Goal: Feedback & Contribution: Contribute content

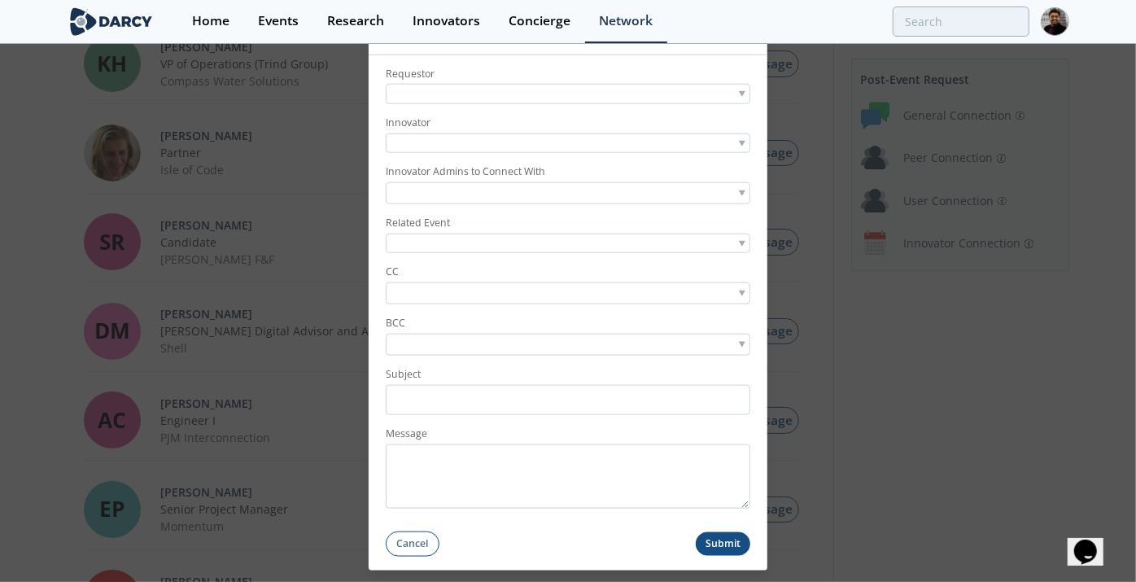
scroll to position [90, 0]
click at [435, 90] on div at bounding box center [568, 94] width 365 height 20
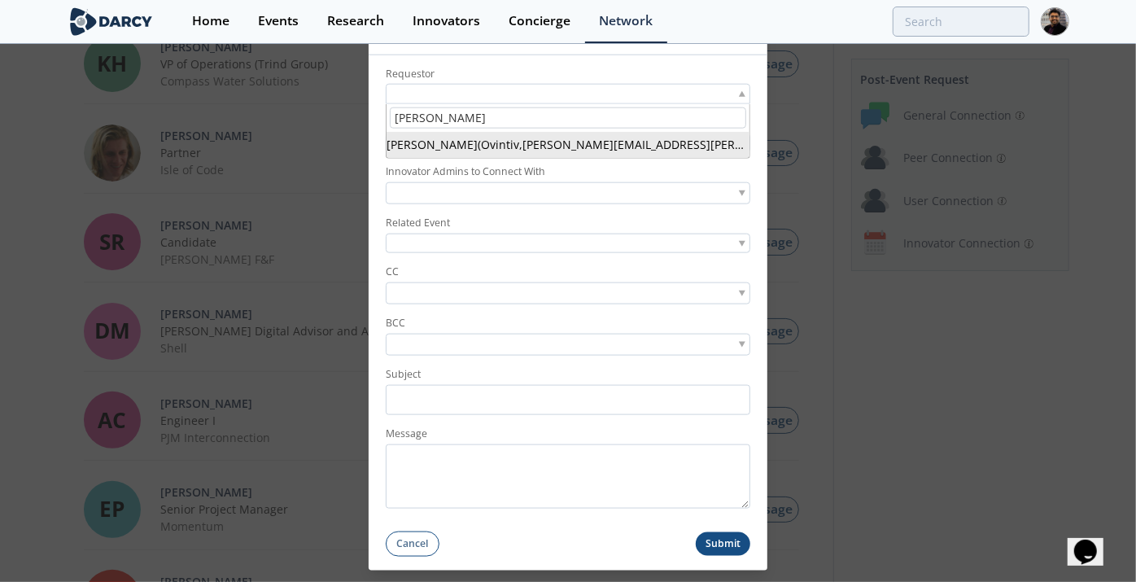
type input "[PERSON_NAME]"
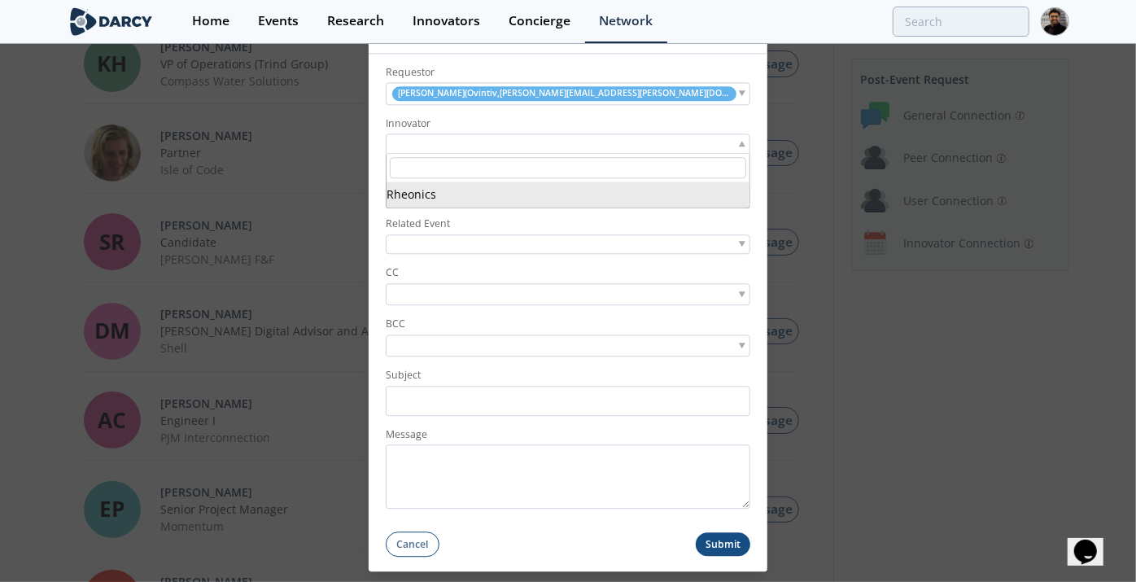
click at [431, 147] on div at bounding box center [568, 144] width 365 height 20
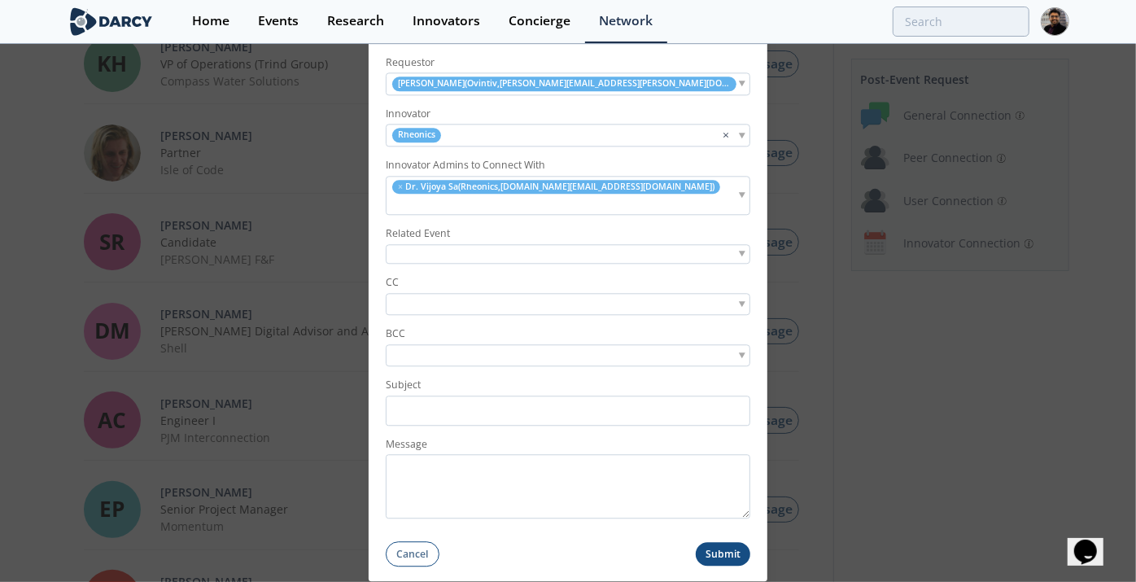
click at [411, 295] on input "search" at bounding box center [446, 303] width 112 height 17
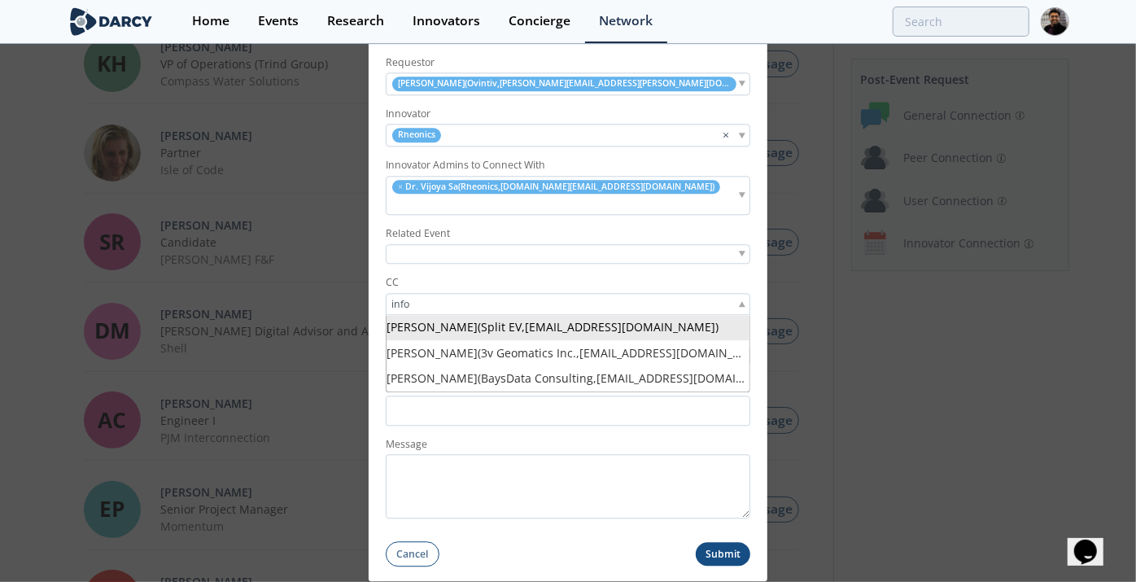
type input "info"
click at [441, 295] on input "search" at bounding box center [446, 303] width 112 height 17
paste input "info@rheonics.com"
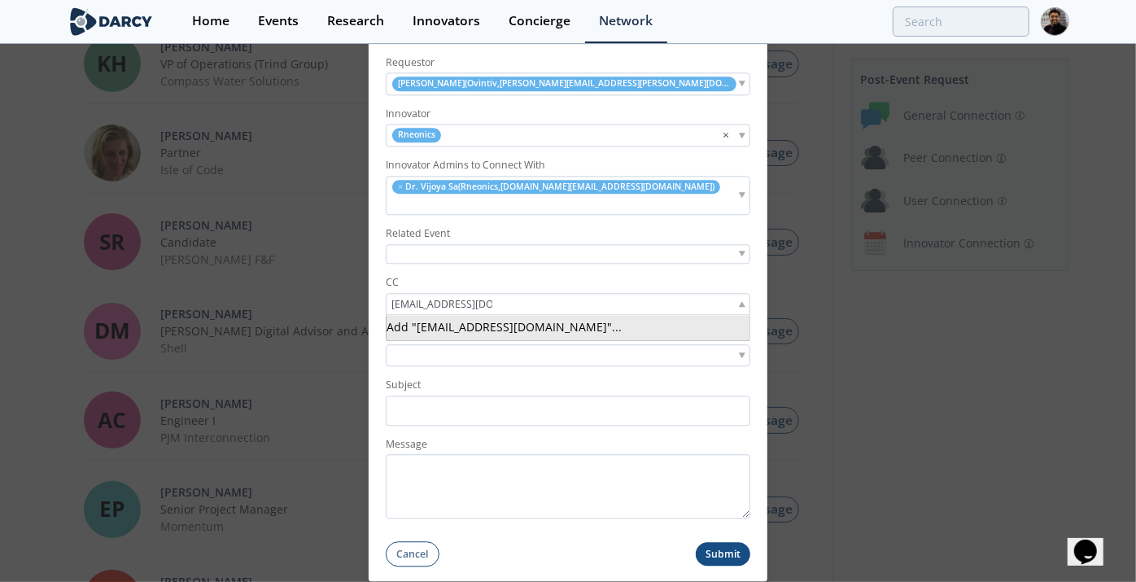
type input "info@rheonics.com"
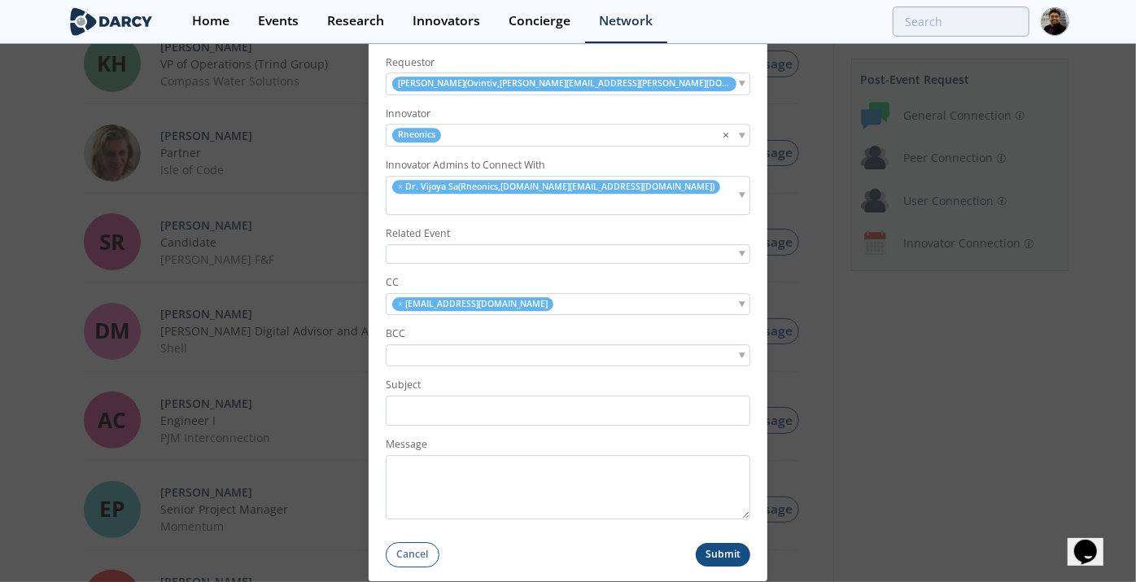
click at [558, 296] on div "× info@rheonics.com" at bounding box center [568, 304] width 365 height 22
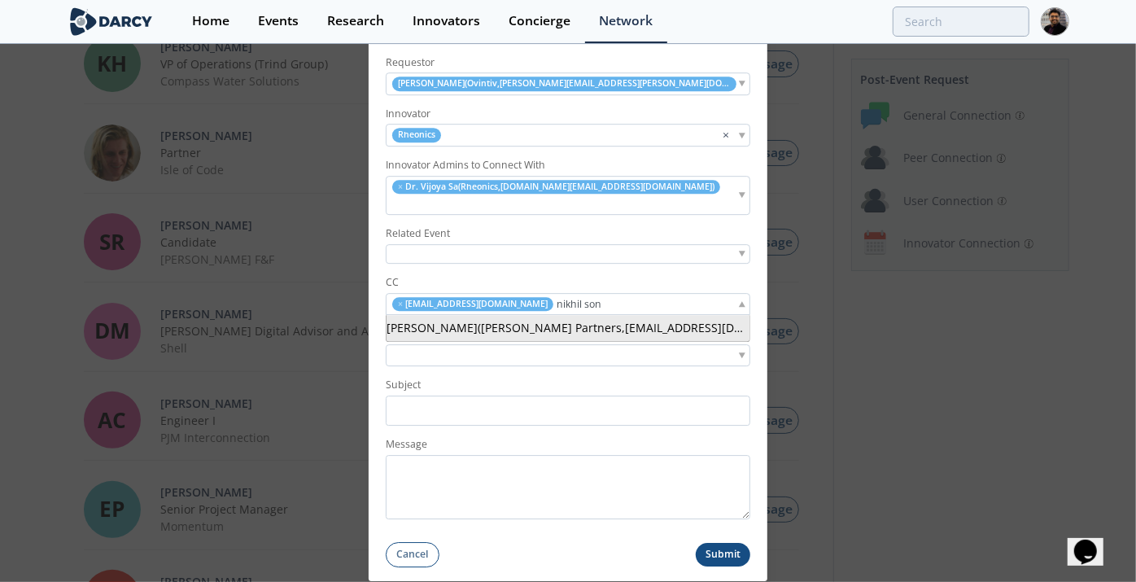
type input "nikhil son"
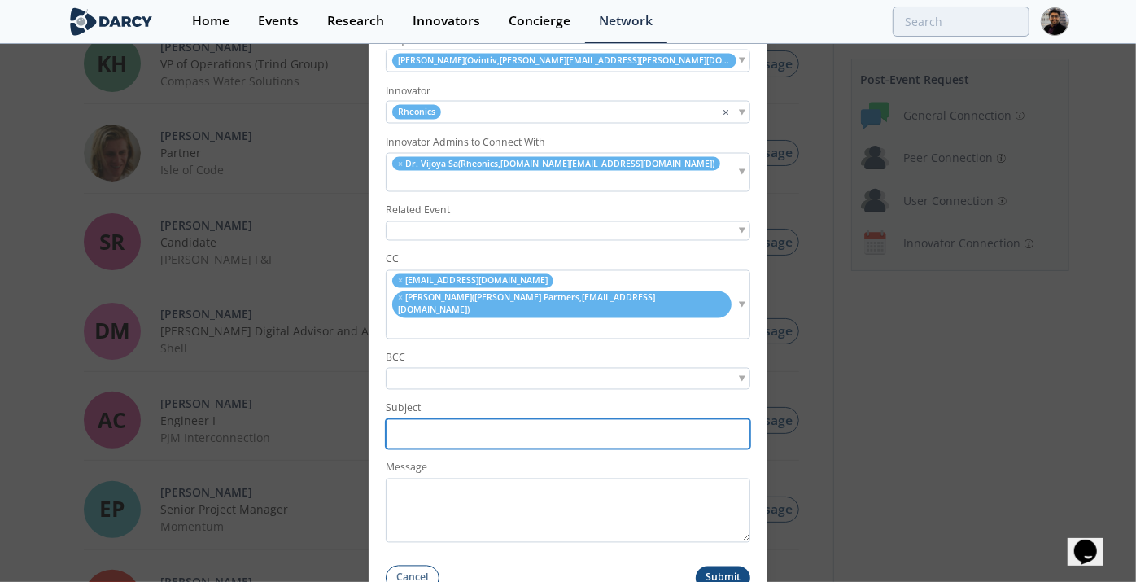
click at [417, 419] on input "Subject" at bounding box center [568, 434] width 365 height 30
click at [424, 419] on input "Subject" at bounding box center [568, 434] width 365 height 30
paste input "Introduction – Automated Fluids Intelligence: Rheonics & TotalEnergies"
drag, startPoint x: 448, startPoint y: 411, endPoint x: 612, endPoint y: 405, distance: 163.7
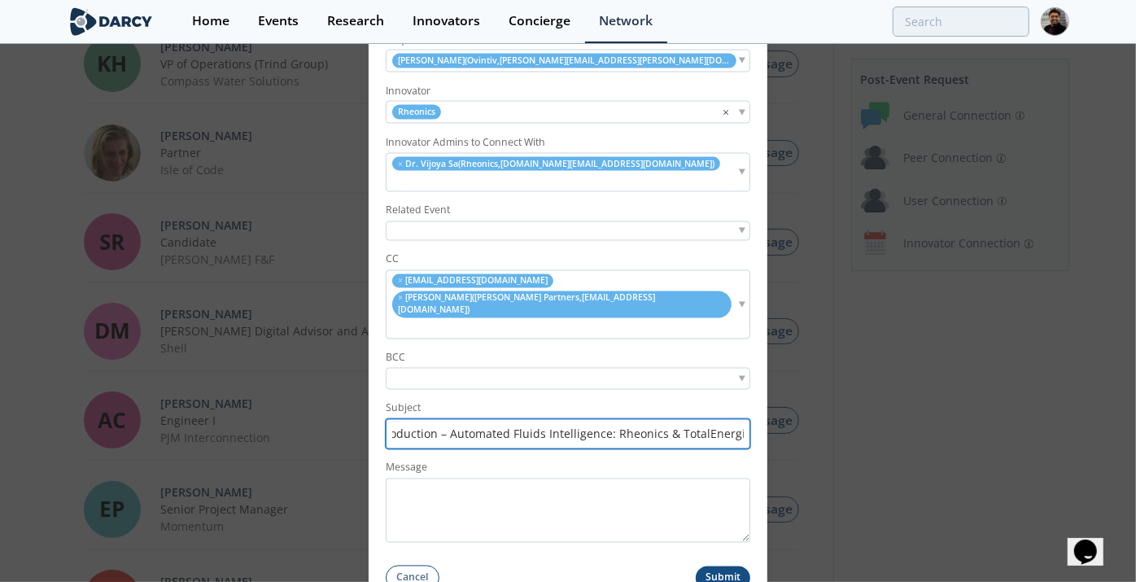
click at [612, 419] on input "Introduction – Automated Fluids Intelligence: Rheonics & TotalEnergies" at bounding box center [568, 434] width 365 height 30
click at [559, 419] on input "Introduction – Rheonics & TotalEnergies" at bounding box center [568, 434] width 365 height 30
paste input "Ovintiv"
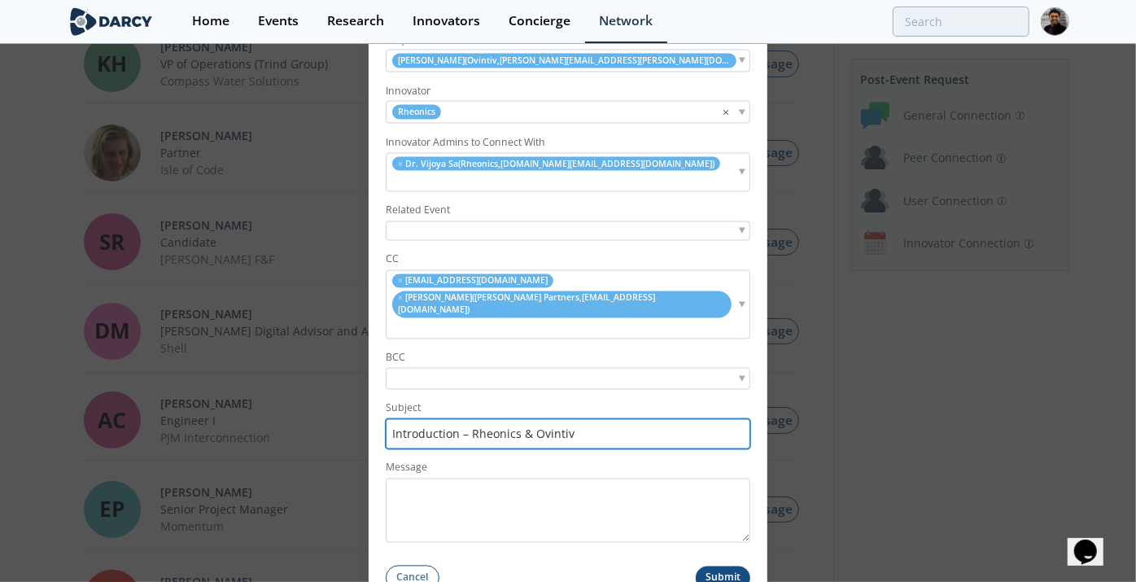
type input "Introduction – Rheonics & Ovintiv"
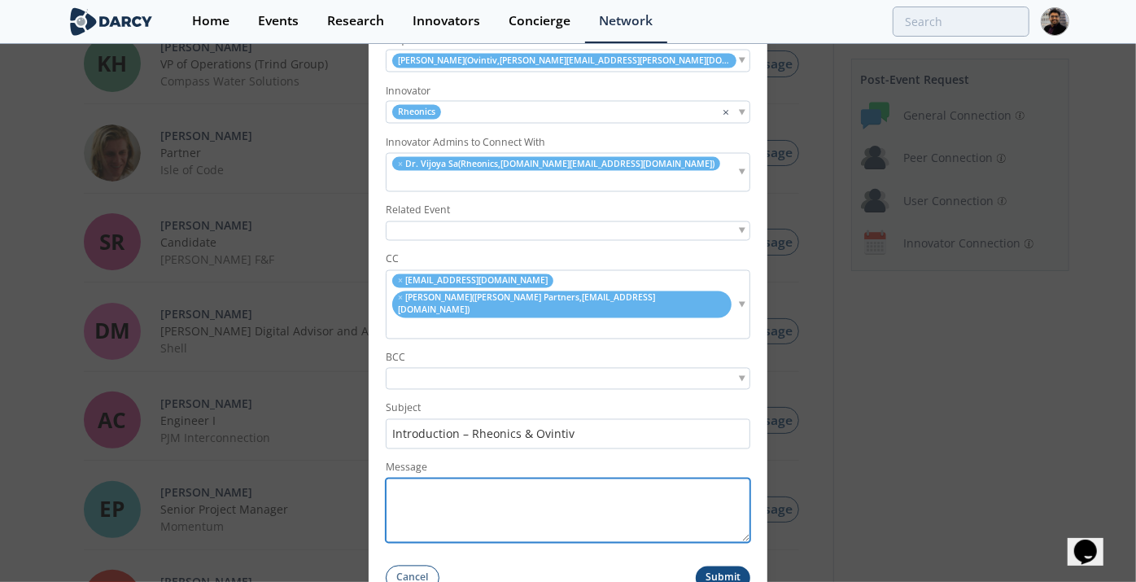
click at [453, 479] on textarea "Message" at bounding box center [568, 511] width 365 height 64
paste textarea "Hi Brandon, Thank you for your interest in Rheonics. I’d like to introduce you …"
click at [502, 482] on textarea "Message" at bounding box center [568, 511] width 365 height 64
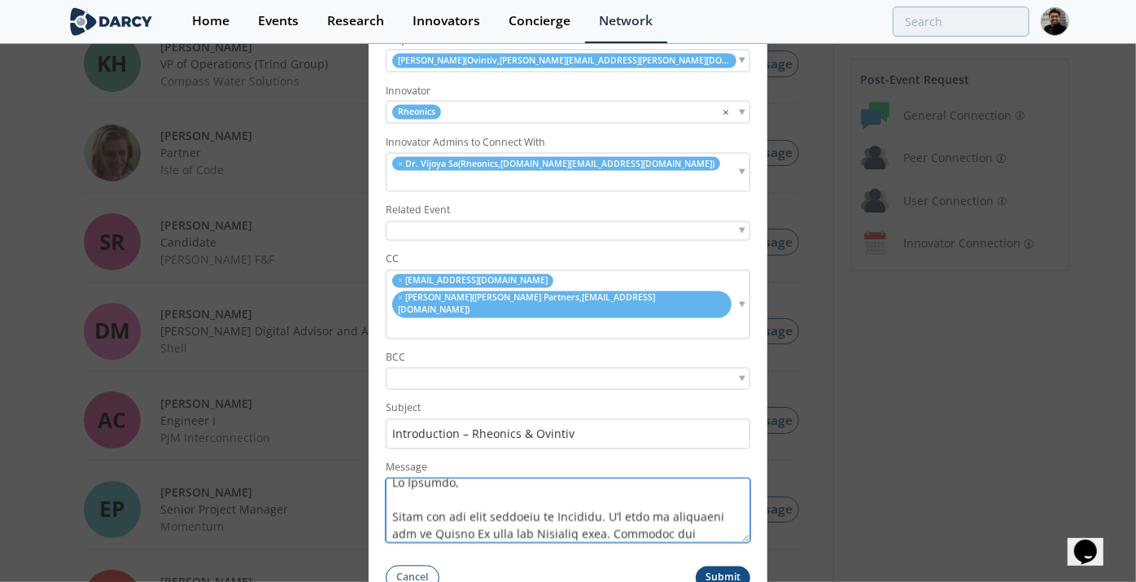
scroll to position [28, 0]
drag, startPoint x: 589, startPoint y: 490, endPoint x: 640, endPoint y: 492, distance: 50.5
click at [640, 492] on textarea "Message" at bounding box center [568, 511] width 365 height 64
click at [639, 489] on textarea "Message" at bounding box center [568, 511] width 365 height 64
click at [472, 511] on textarea "Message" at bounding box center [568, 511] width 365 height 64
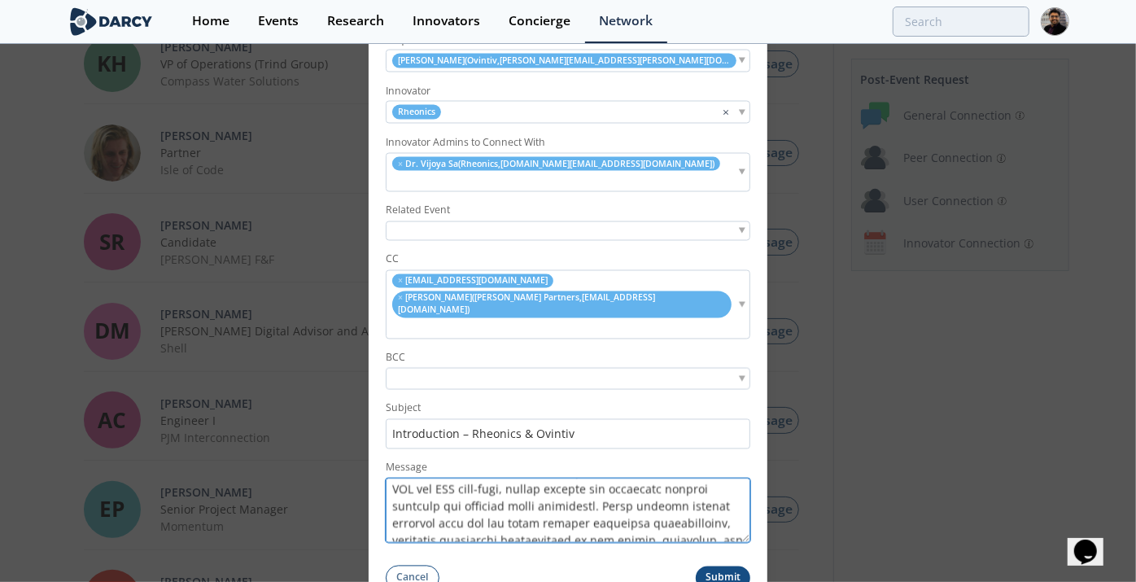
scroll to position [57, 0]
click at [461, 481] on textarea "Message" at bounding box center [568, 511] width 365 height 64
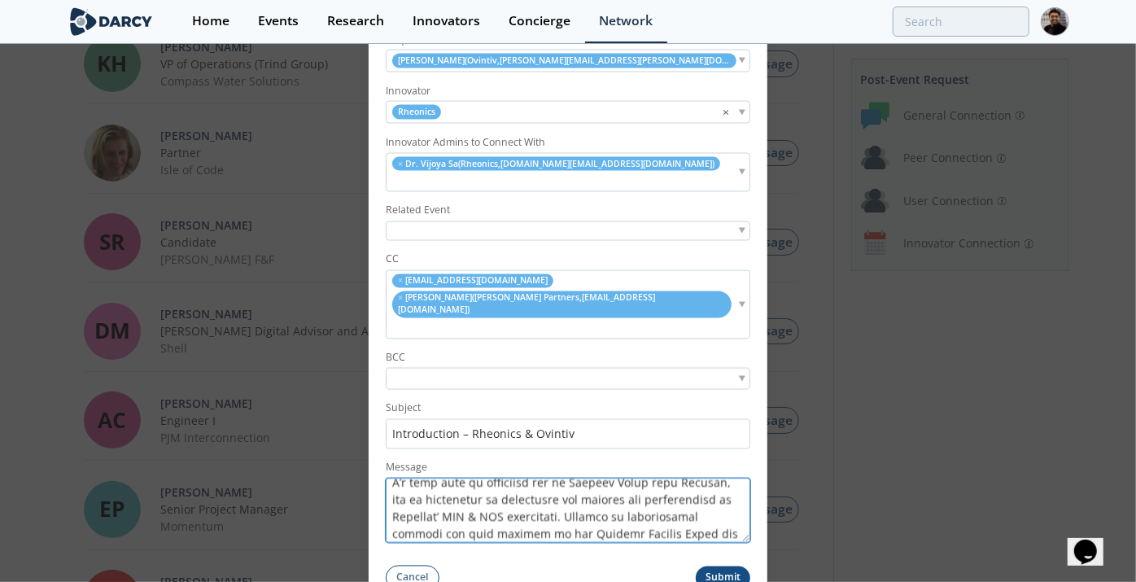
scroll to position [267, 0]
drag, startPoint x: 564, startPoint y: 490, endPoint x: 623, endPoint y: 489, distance: 59.4
click at [623, 489] on textarea "Message" at bounding box center [568, 511] width 365 height 64
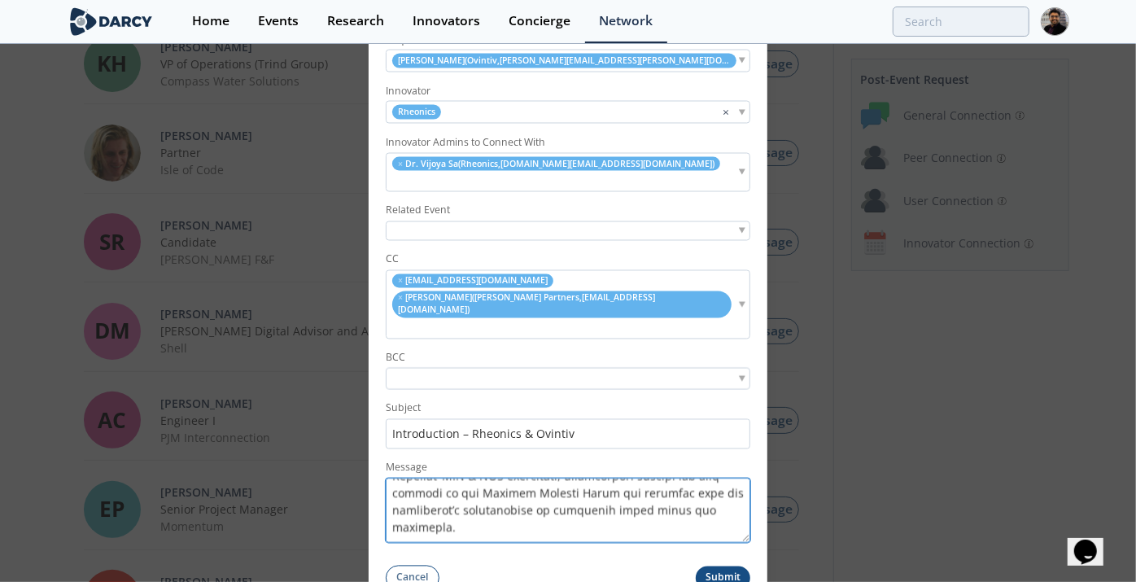
drag, startPoint x: 674, startPoint y: 492, endPoint x: 433, endPoint y: 481, distance: 241.1
click at [433, 481] on textarea "Message" at bounding box center [568, 511] width 365 height 64
click at [521, 483] on textarea "Message" at bounding box center [568, 511] width 365 height 64
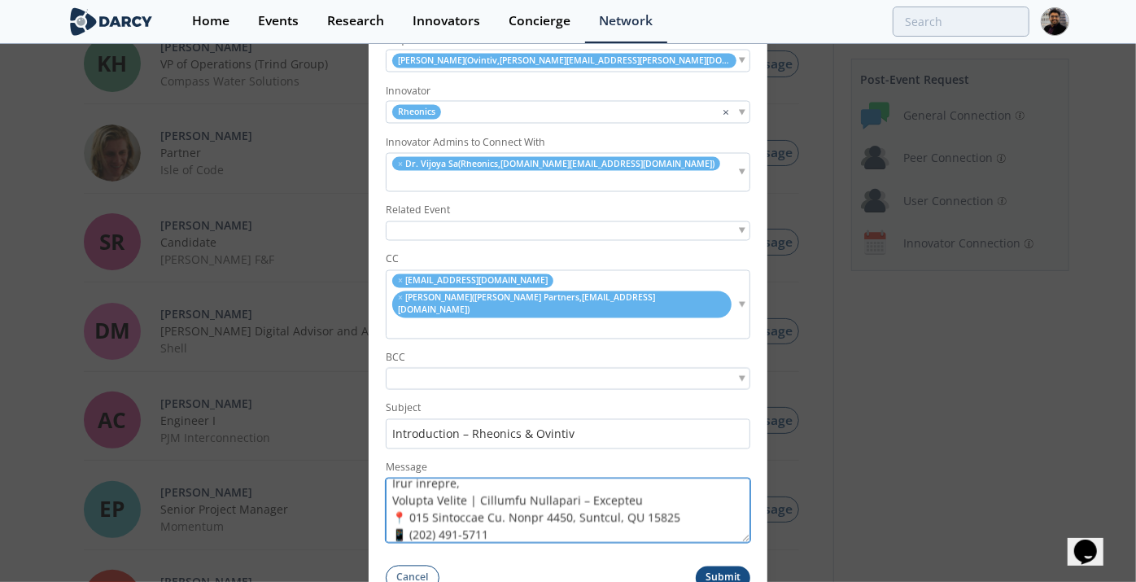
scroll to position [455, 0]
type textarea "Hi Brandon, Thank you for your interest in Rheonics. I’d like to introduce you …"
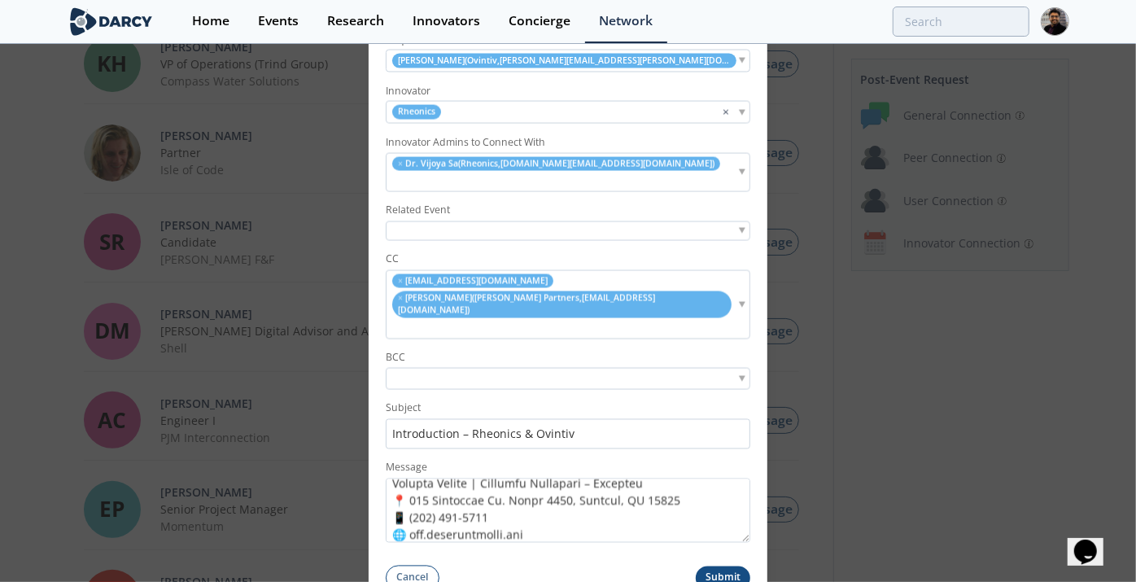
click at [733, 566] on button "Submit" at bounding box center [723, 578] width 55 height 24
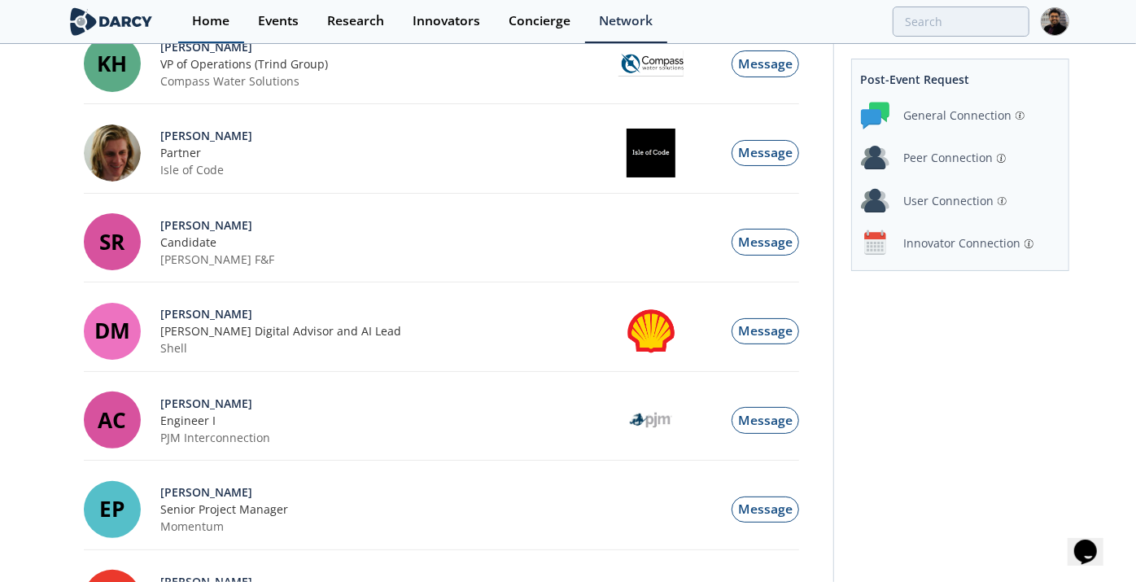
click at [195, 20] on div "Home" at bounding box center [210, 21] width 37 height 13
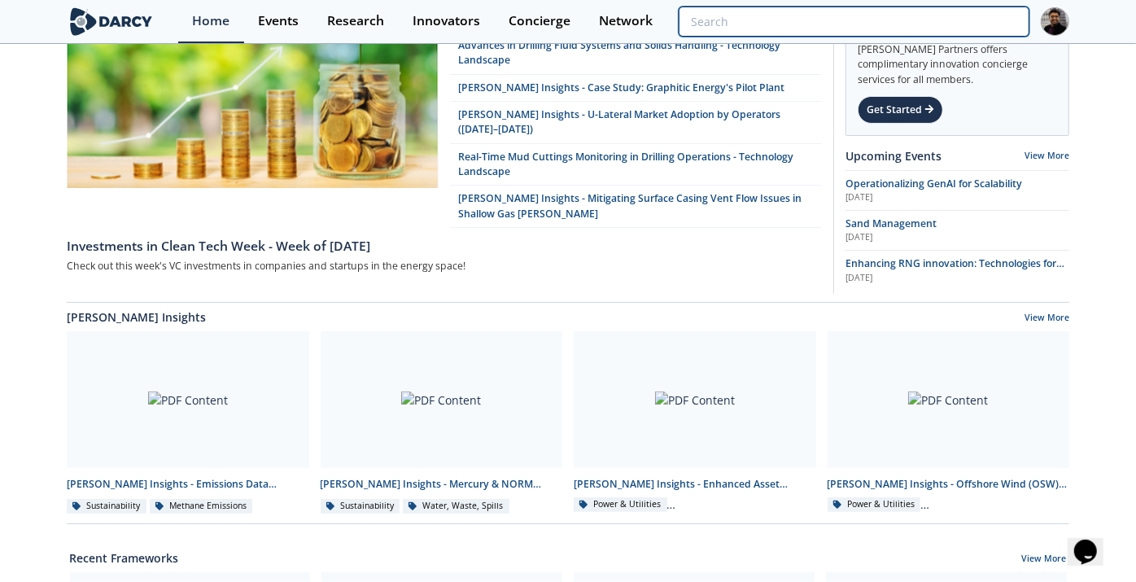
click at [977, 23] on input "search" at bounding box center [854, 22] width 351 height 30
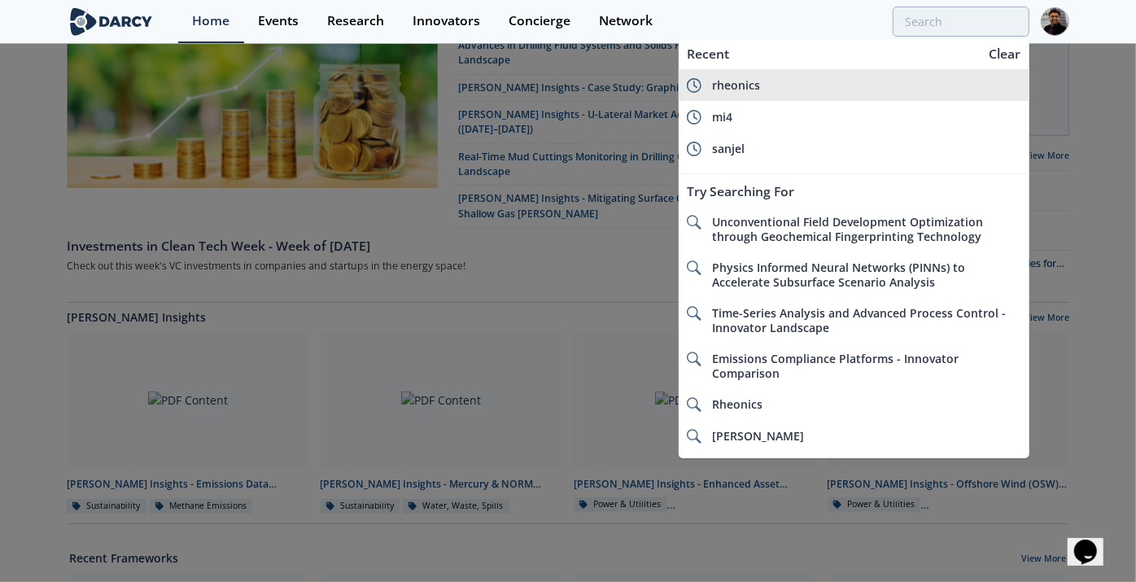
click at [796, 79] on div "rheonics" at bounding box center [866, 85] width 309 height 15
type input "rheonics"
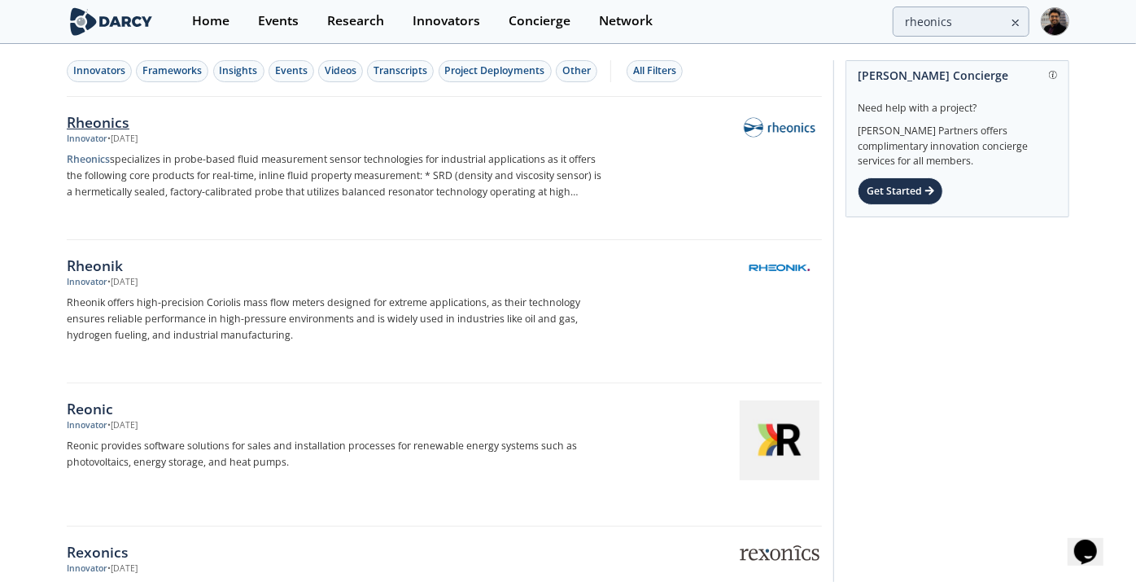
click at [93, 121] on div "Rheonics" at bounding box center [336, 122] width 539 height 21
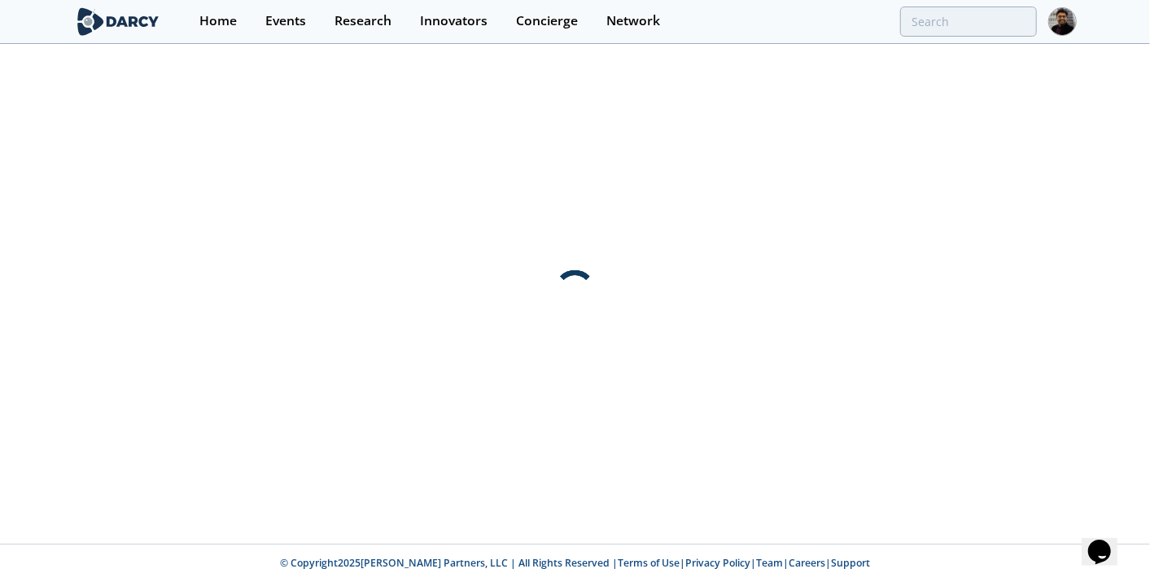
type input "rheonics"
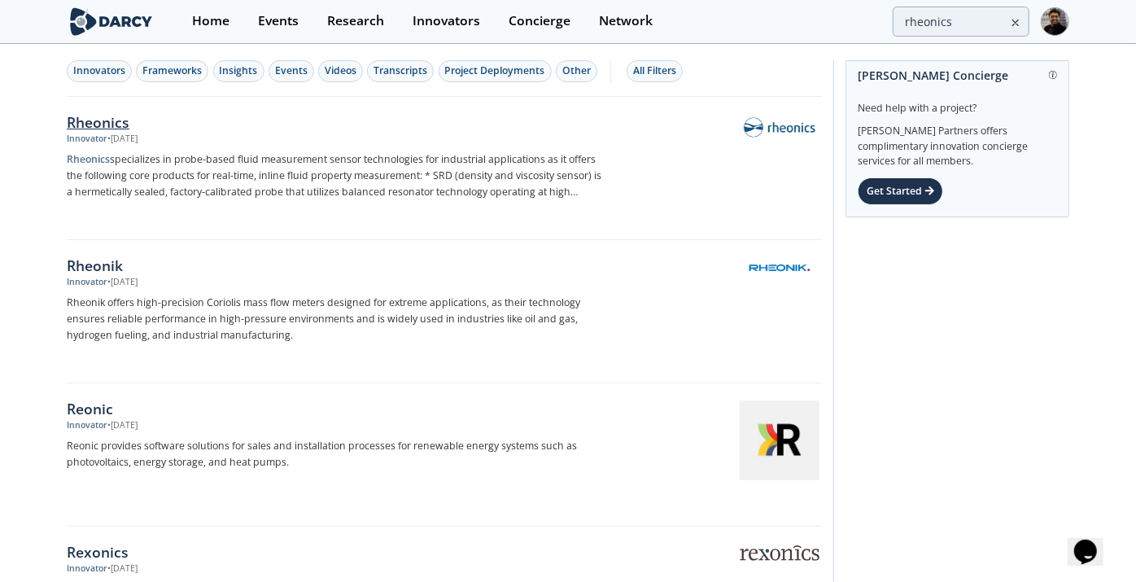
click at [138, 133] on div "• Aug 13, 2025" at bounding box center [122, 139] width 30 height 13
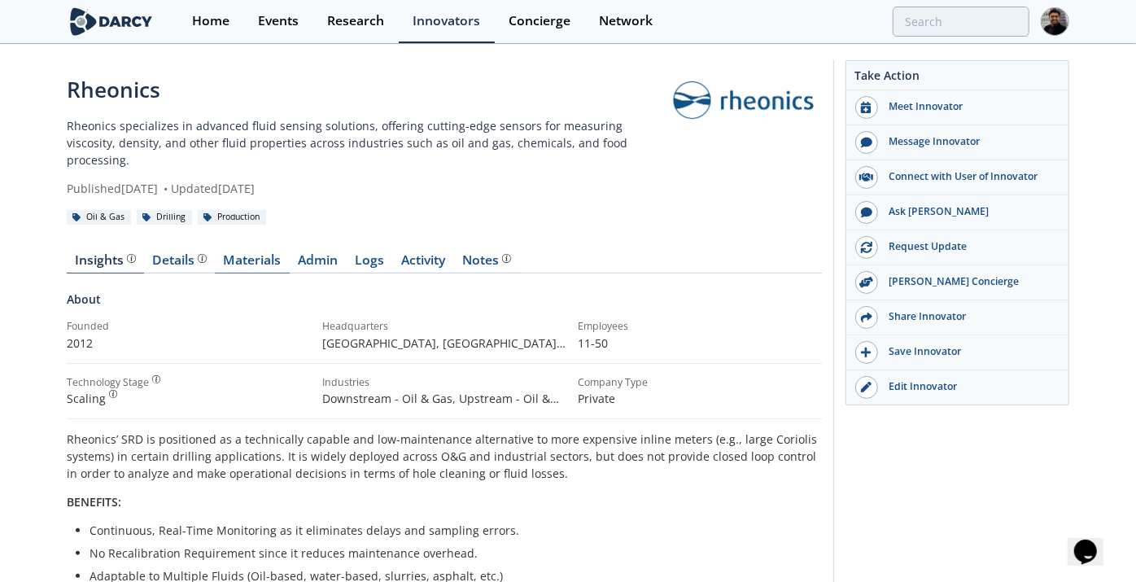
click at [270, 254] on link "Materials" at bounding box center [252, 264] width 75 height 20
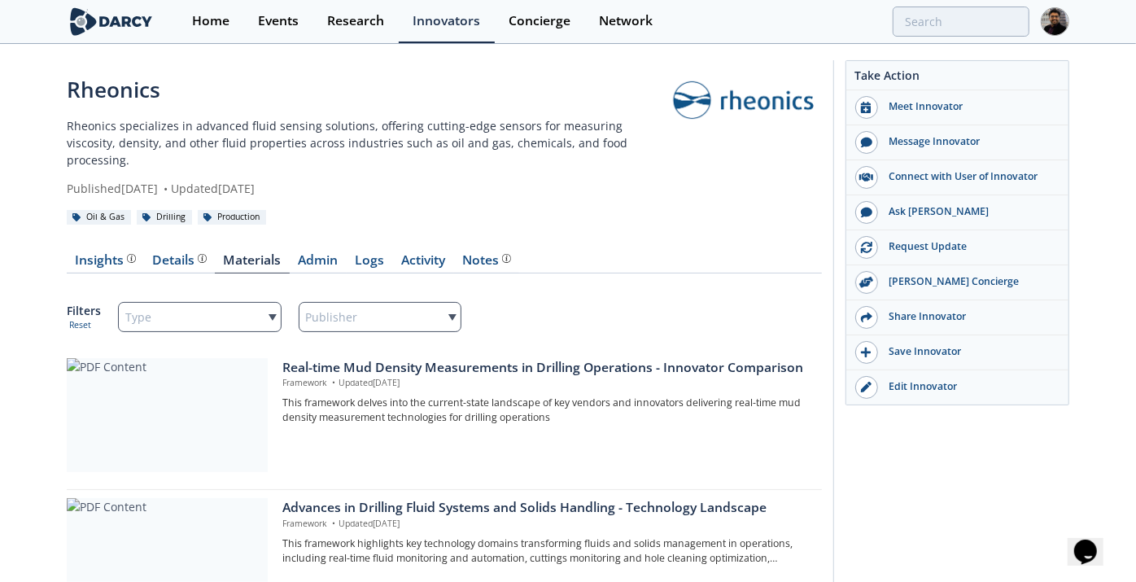
click at [233, 302] on div "Type" at bounding box center [200, 317] width 164 height 30
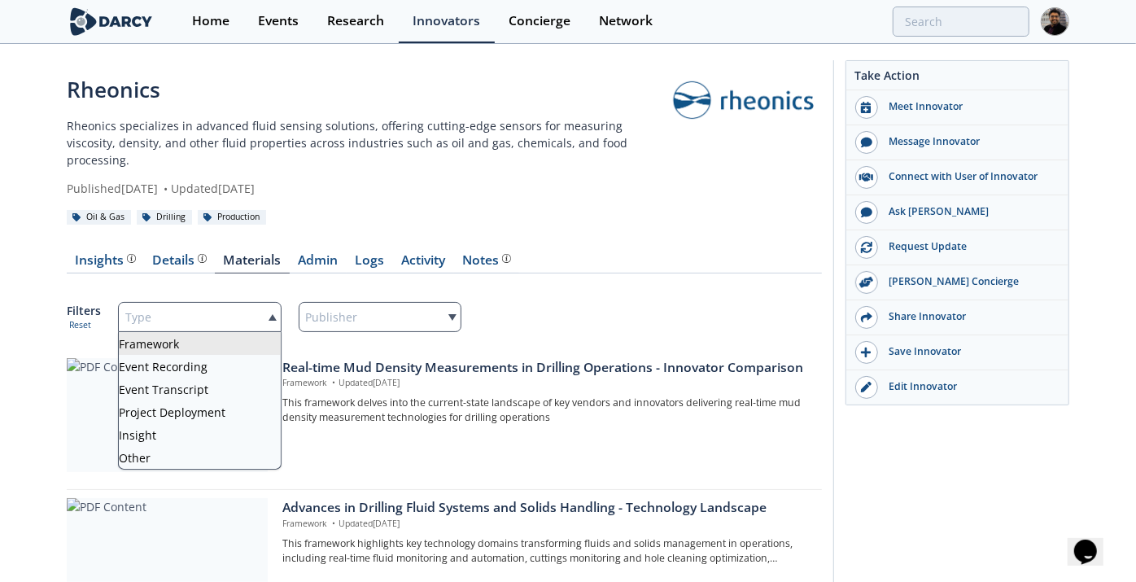
click at [40, 274] on div "Rheonics Rheonics specializes in advanced fluid sensing solutions, offering cut…" at bounding box center [568, 357] width 1136 height 623
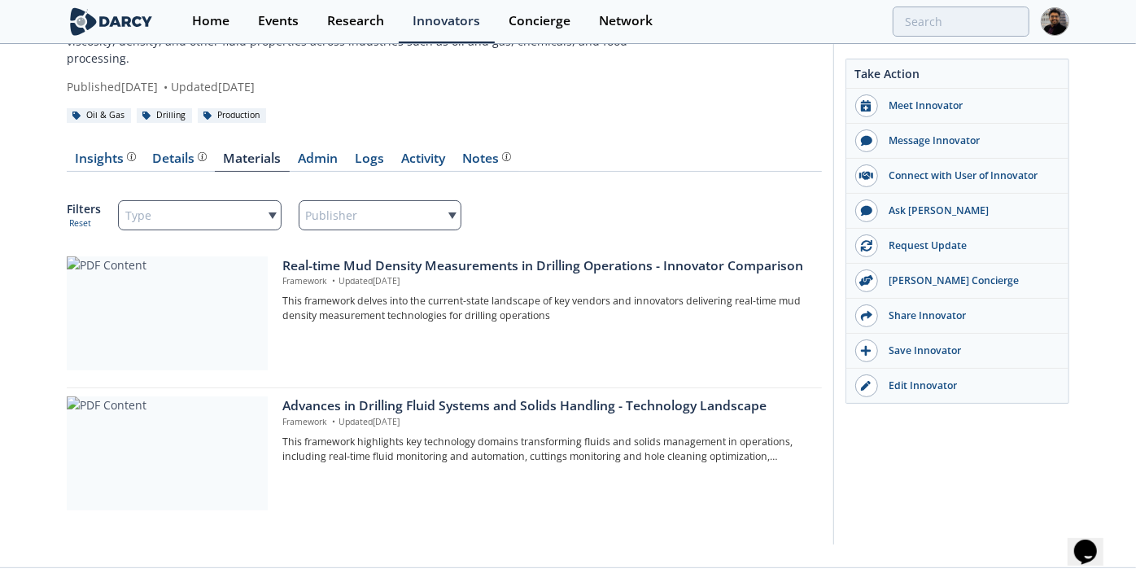
scroll to position [107, 0]
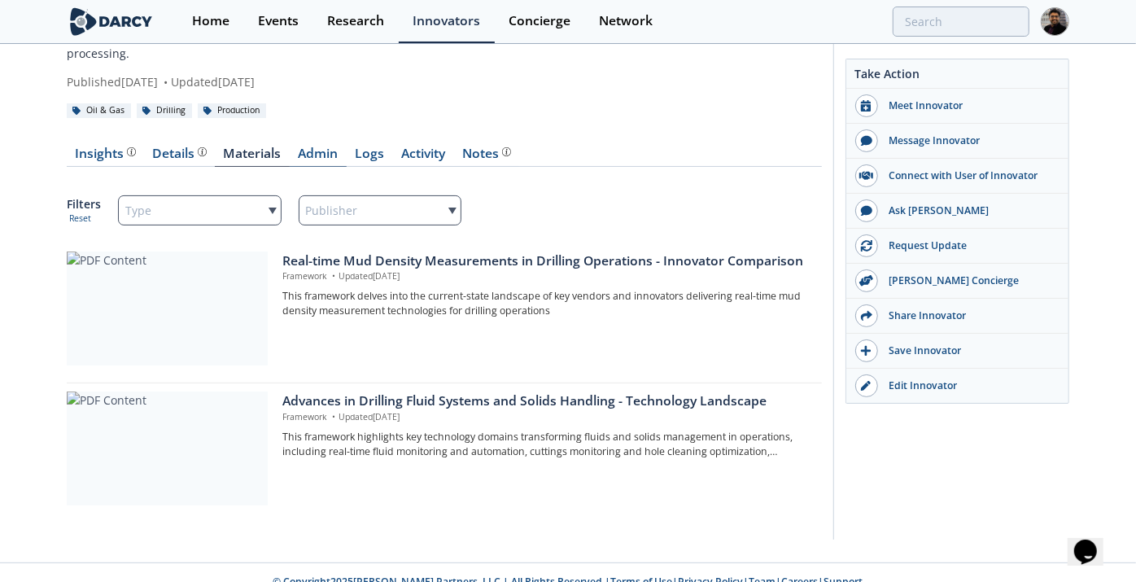
click at [323, 147] on link "Admin" at bounding box center [318, 157] width 57 height 20
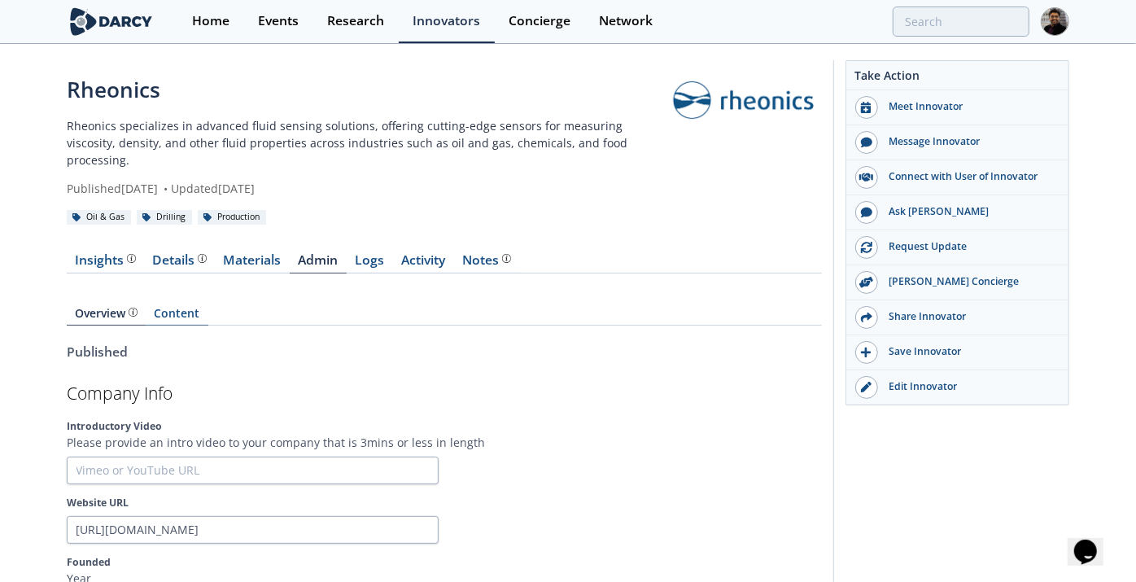
click at [171, 308] on link "Content" at bounding box center [177, 317] width 63 height 18
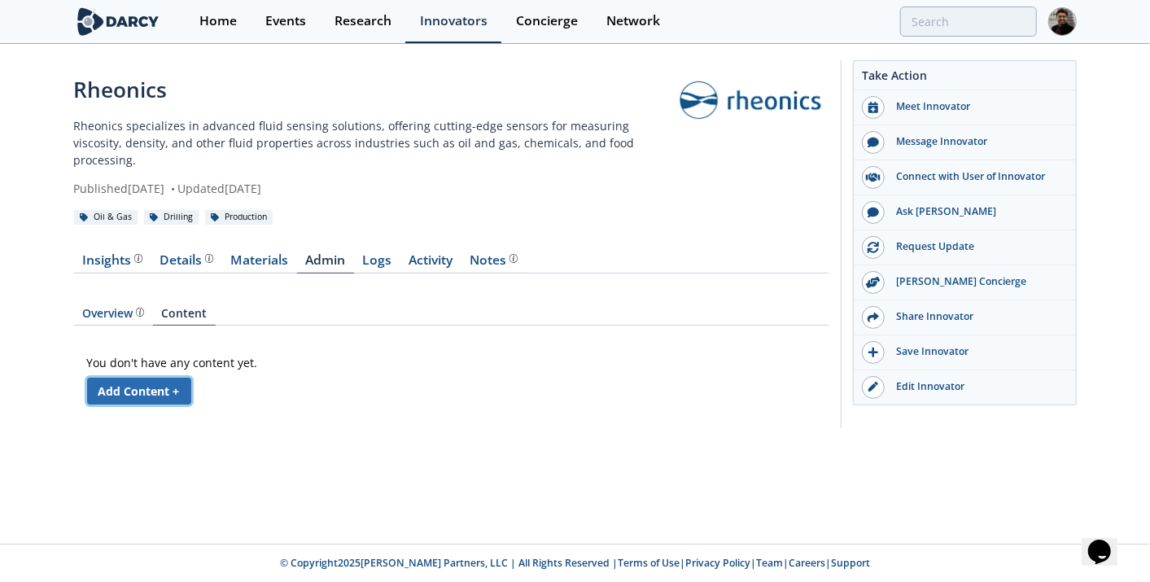
click at [144, 378] on link "Add Content +" at bounding box center [139, 391] width 104 height 27
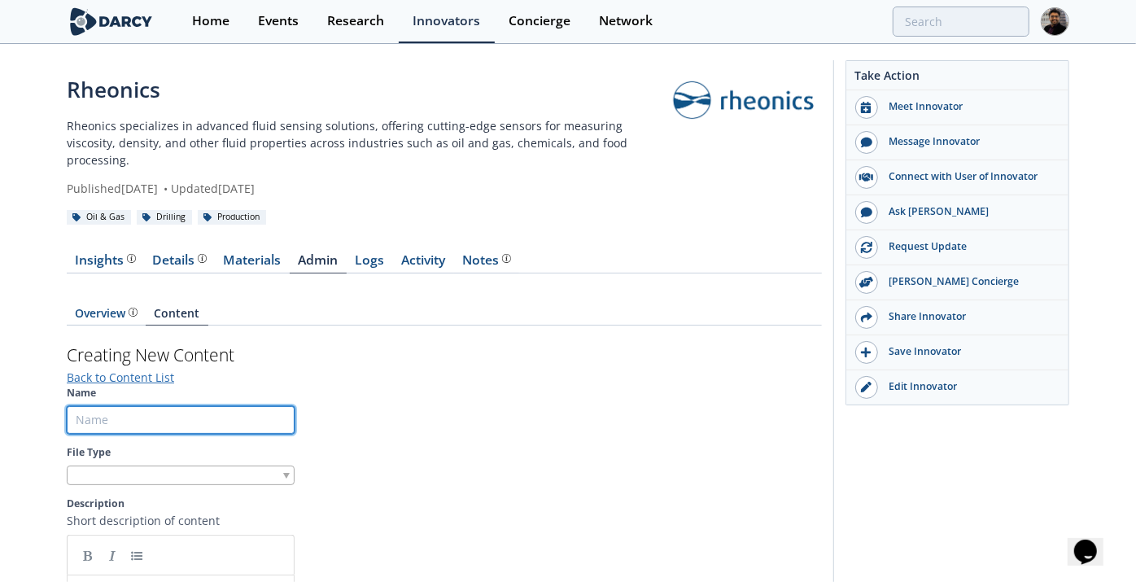
click at [120, 407] on input "Name" at bounding box center [181, 420] width 228 height 28
click at [142, 406] on input "SRD In-line Process Density Meter" at bounding box center [181, 420] width 228 height 28
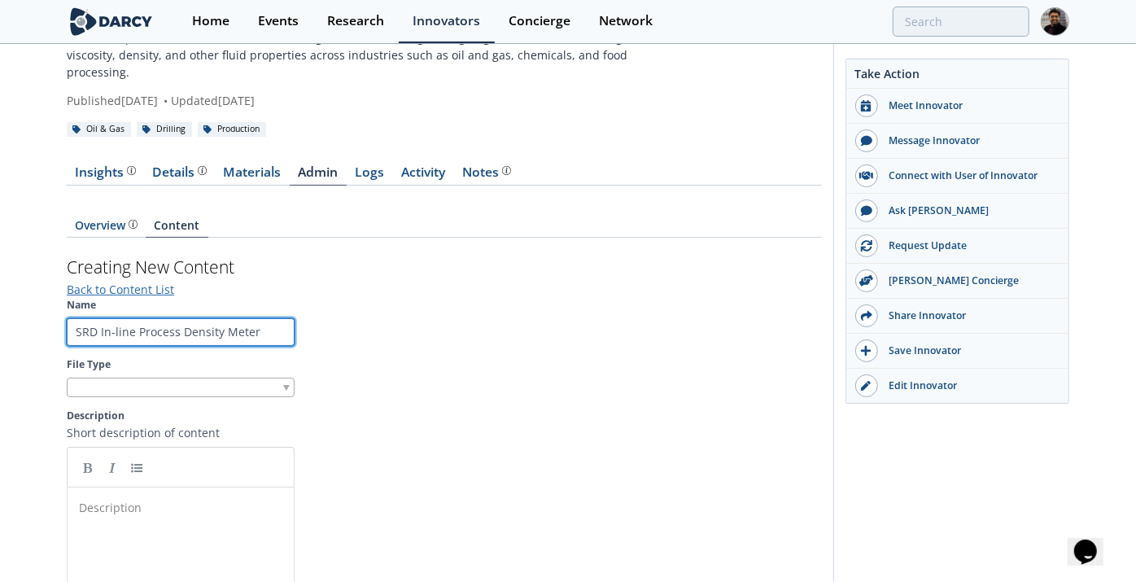
scroll to position [90, 0]
type input "SRD In-line Process Density Meter"
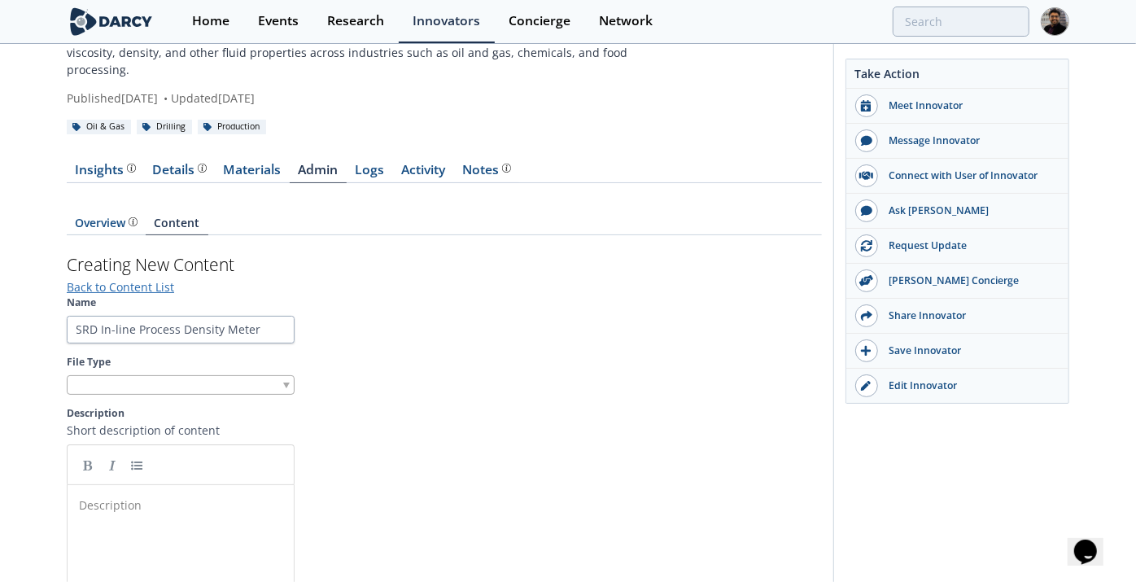
scroll to position [5, 0]
click at [142, 496] on pre "​" at bounding box center [188, 504] width 225 height 17
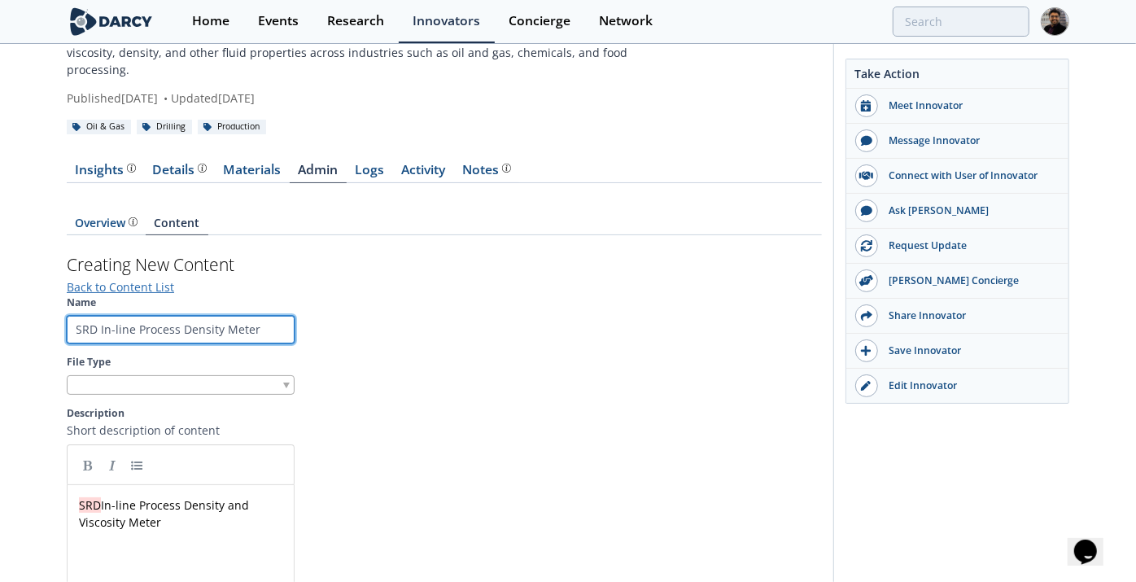
drag, startPoint x: 100, startPoint y: 307, endPoint x: 394, endPoint y: 304, distance: 293.8
click at [394, 304] on section "Name SRD In-line Process Density Meter File Type Description Short description …" at bounding box center [444, 531] width 755 height 472
type input "SRD DataSheet"
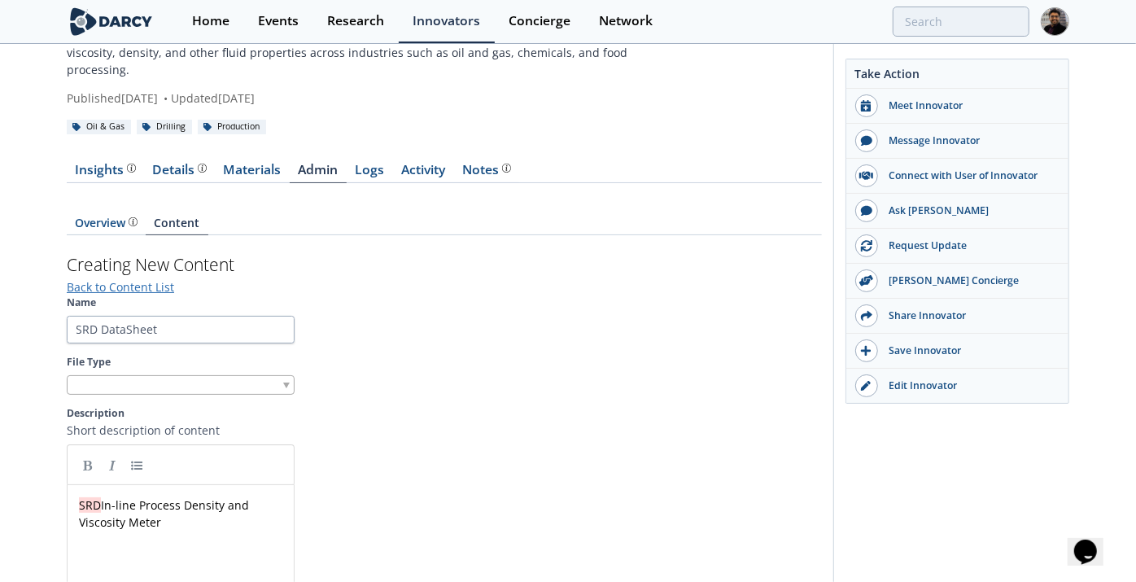
click at [177, 375] on div at bounding box center [181, 385] width 228 height 20
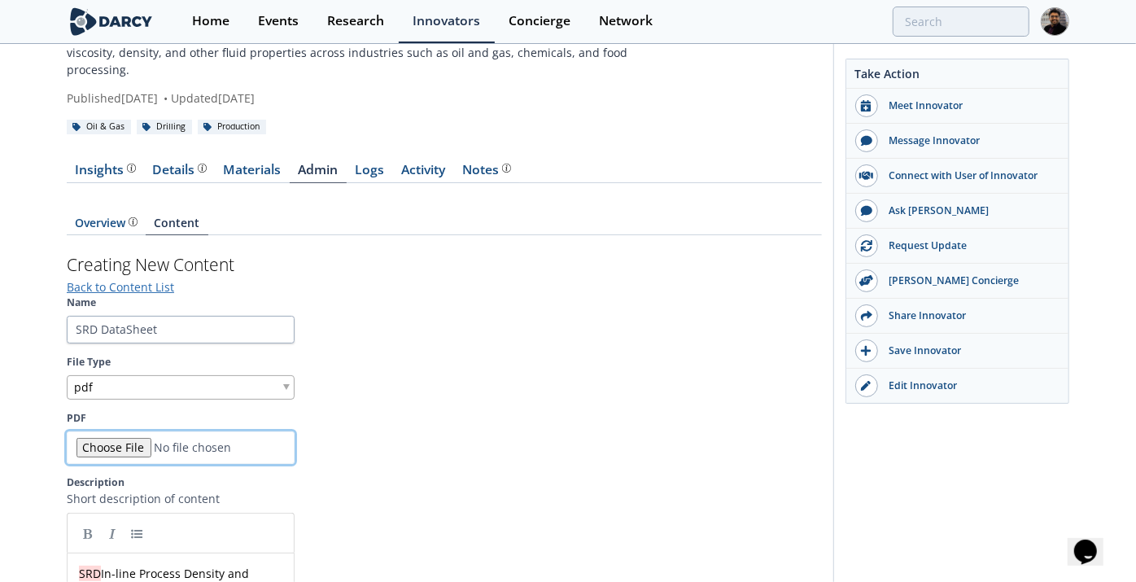
click at [115, 431] on input "PDF" at bounding box center [181, 447] width 228 height 33
type input "C:\fakepath\SRD_Process_Viscosity_Density_meter.pdf"
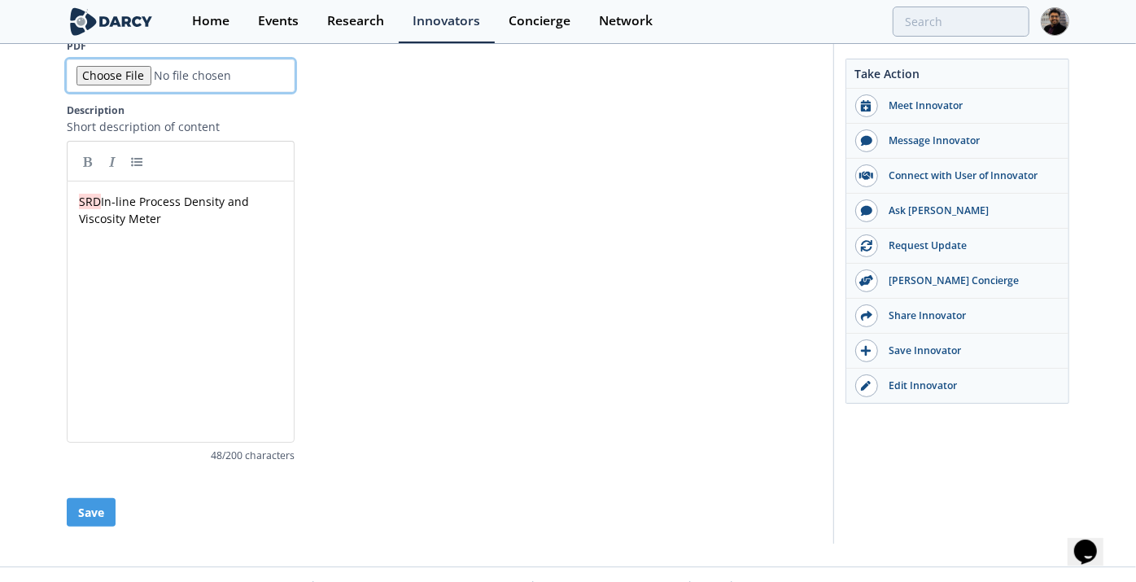
scroll to position [463, 0]
click at [69, 497] on button "Save" at bounding box center [91, 511] width 49 height 28
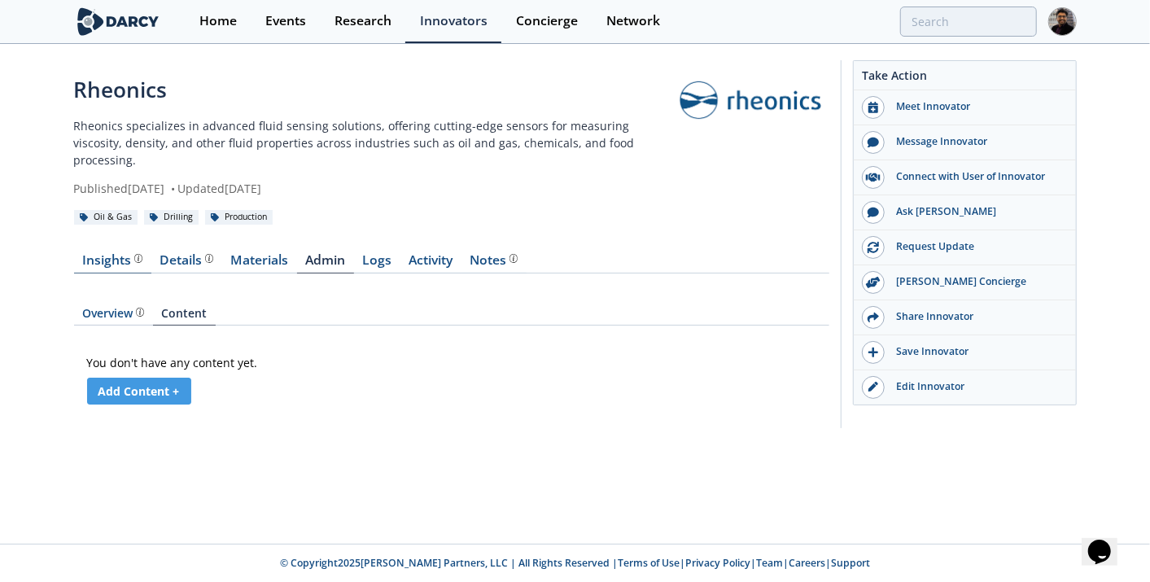
click at [128, 254] on div "Insights" at bounding box center [112, 260] width 60 height 13
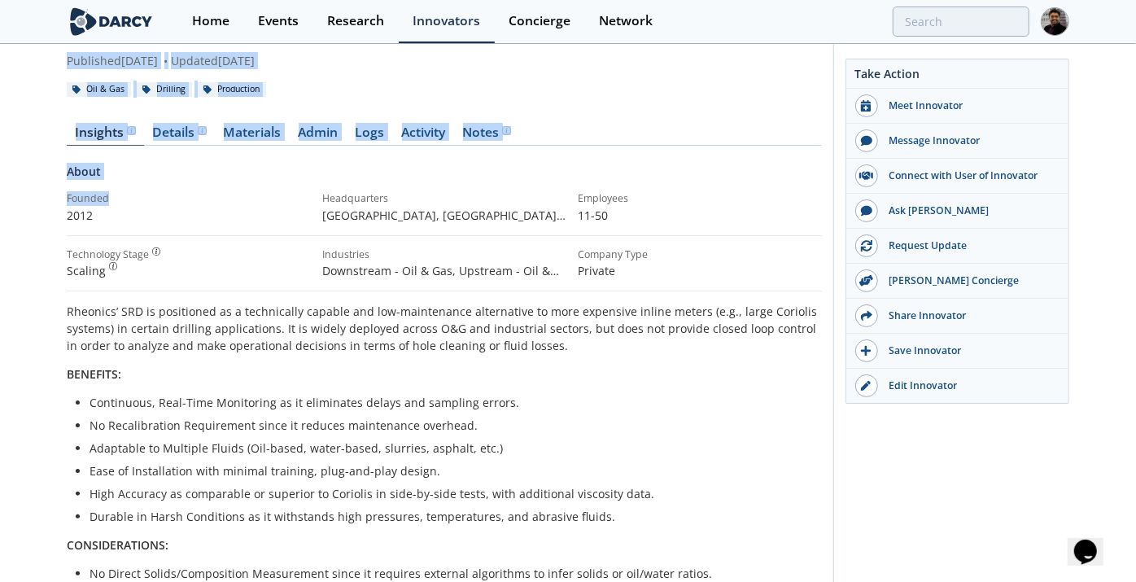
scroll to position [452, 0]
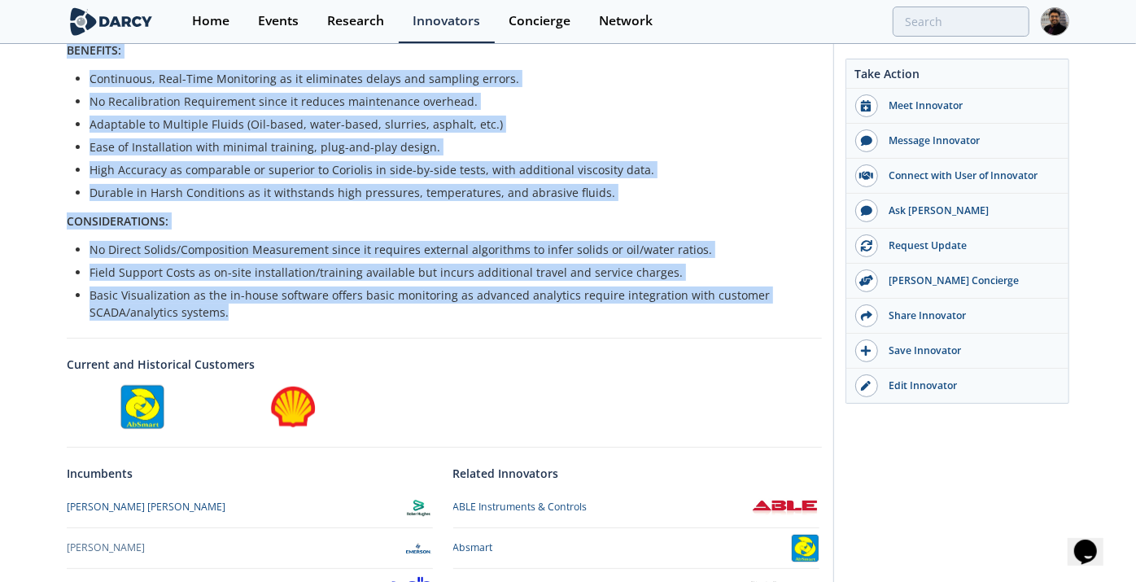
drag, startPoint x: 74, startPoint y: 84, endPoint x: 226, endPoint y: 293, distance: 258.7
click at [226, 293] on div "Rheonics Rheonics specializes in advanced fluid sensing solutions, offering cut…" at bounding box center [444, 125] width 755 height 1006
copy div "heonics Rheonics specializes in advanced fluid sensing solutions, offering cutt…"
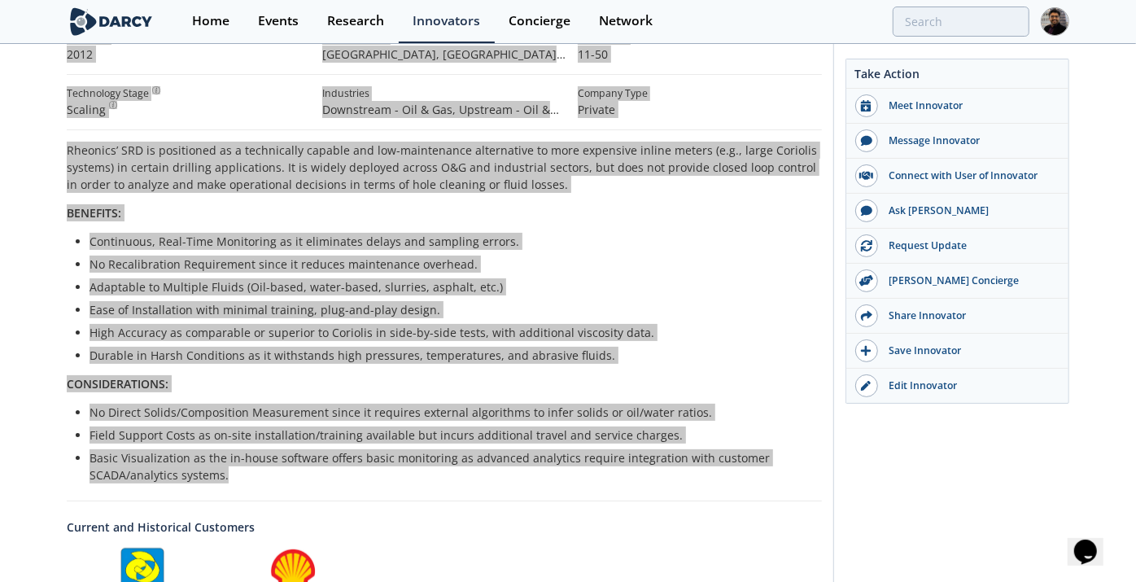
scroll to position [90, 0]
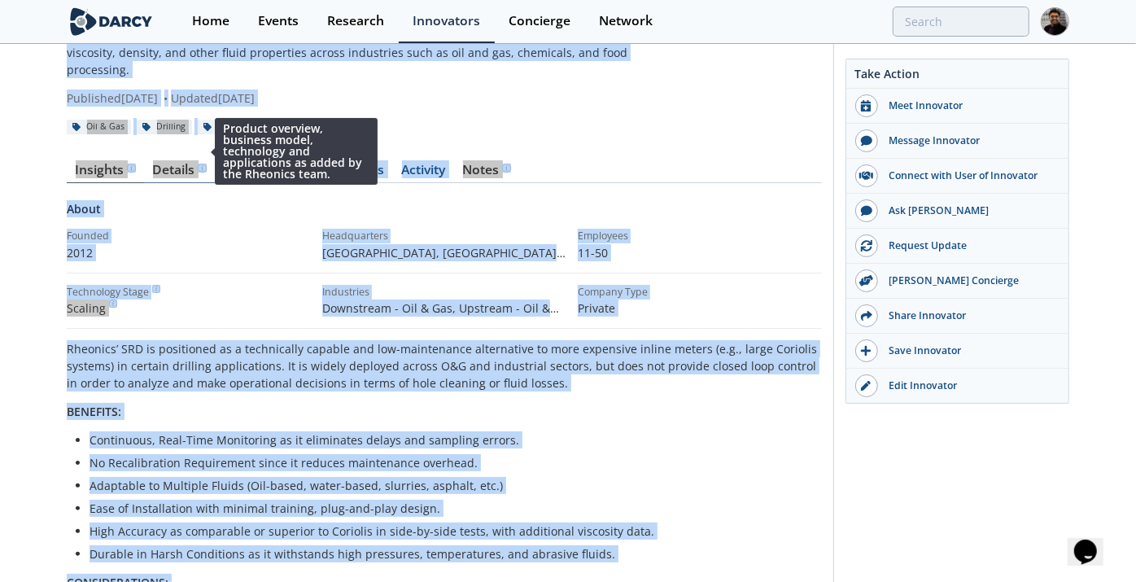
click at [196, 164] on div "Product overview, business model, technology and applications as added by the R…" at bounding box center [200, 168] width 11 height 9
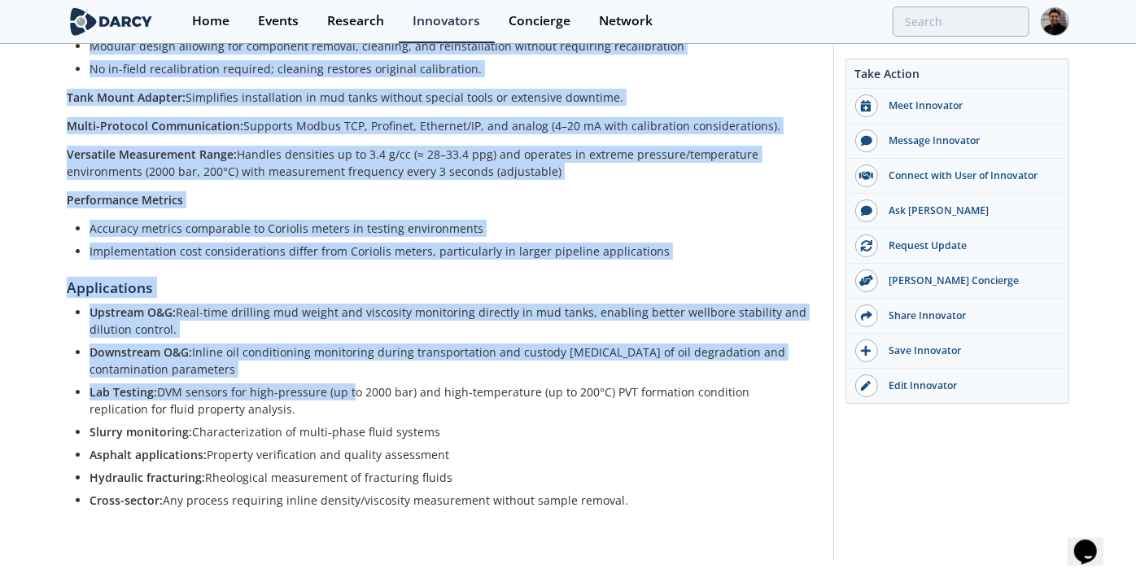
scroll to position [855, 0]
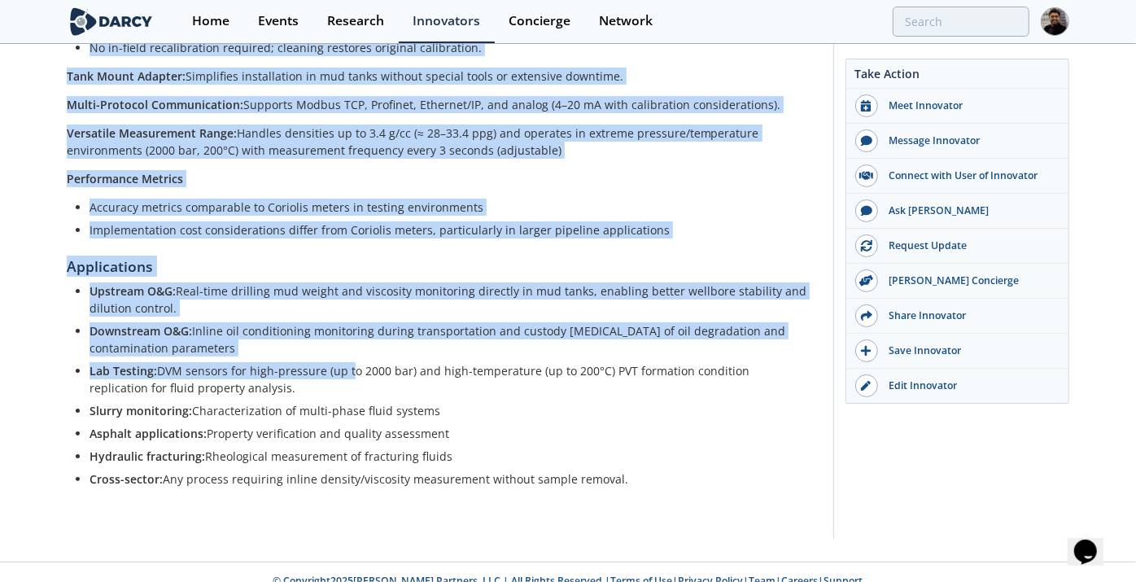
drag, startPoint x: 54, startPoint y: 85, endPoint x: 676, endPoint y: 460, distance: 726.5
copy div "Rheonics Rheonics specializes in advanced fluid sensing solutions, offering cut…"
click at [204, 322] on li "Downstream O&G: Inline oil conditioning monitoring during transportation and cu…" at bounding box center [450, 339] width 721 height 34
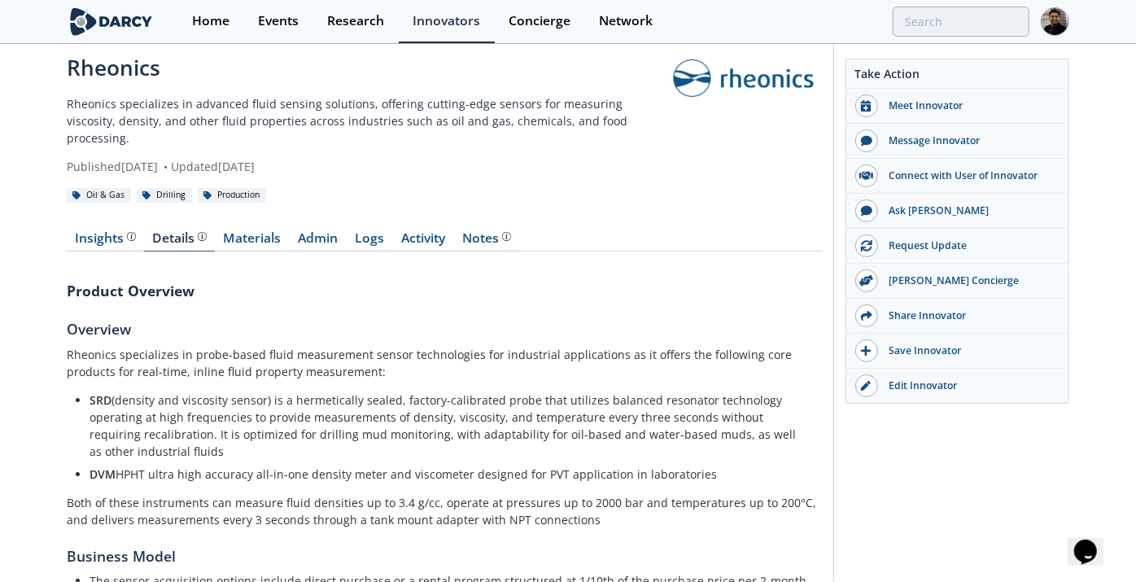
scroll to position [0, 0]
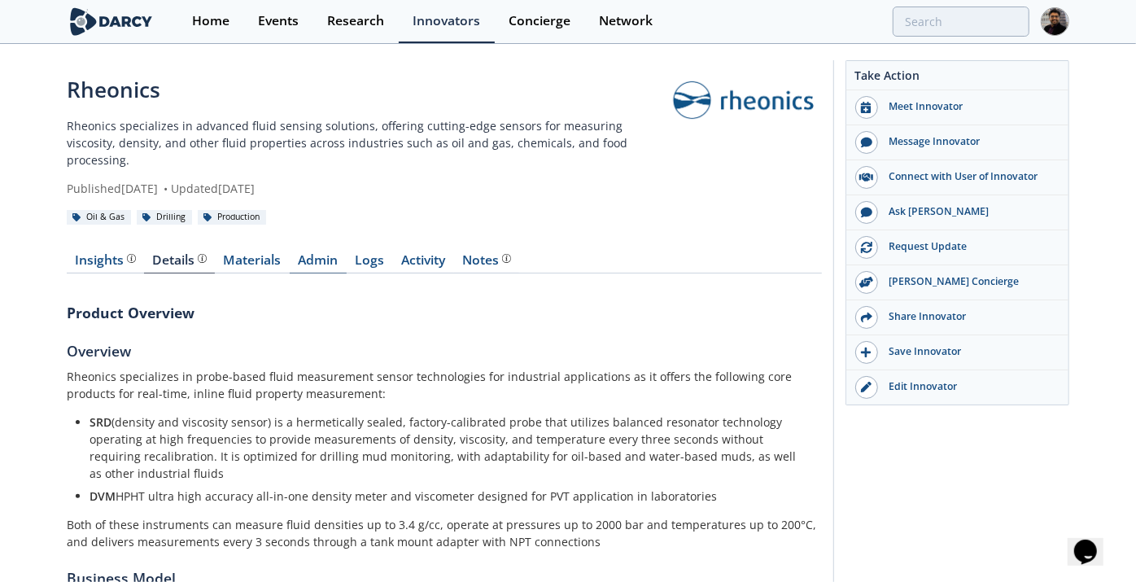
click at [321, 254] on link "Admin" at bounding box center [318, 264] width 57 height 20
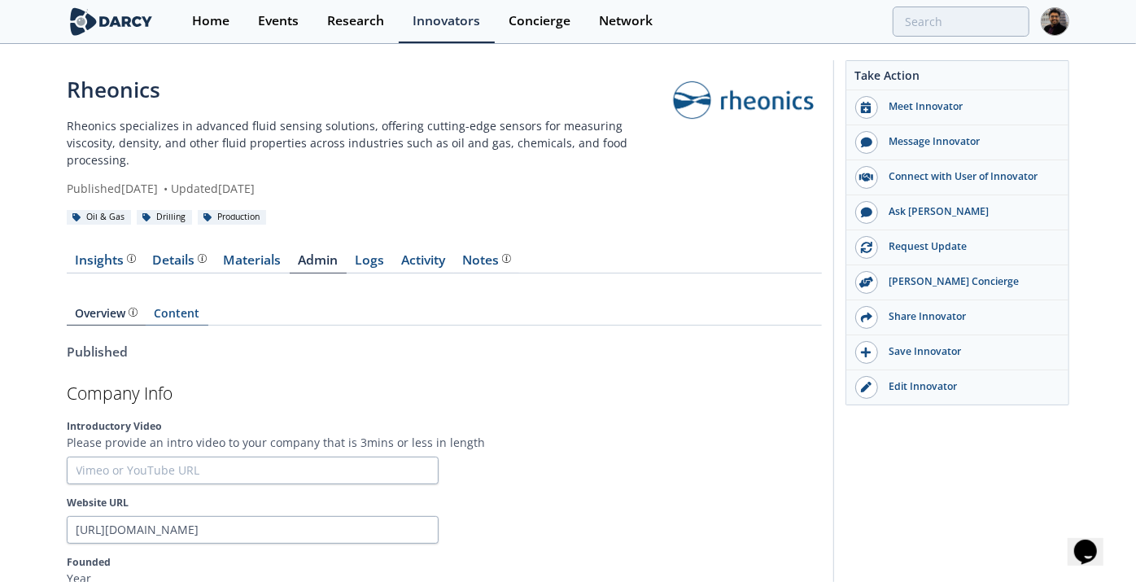
click at [190, 308] on link "Content" at bounding box center [177, 317] width 63 height 18
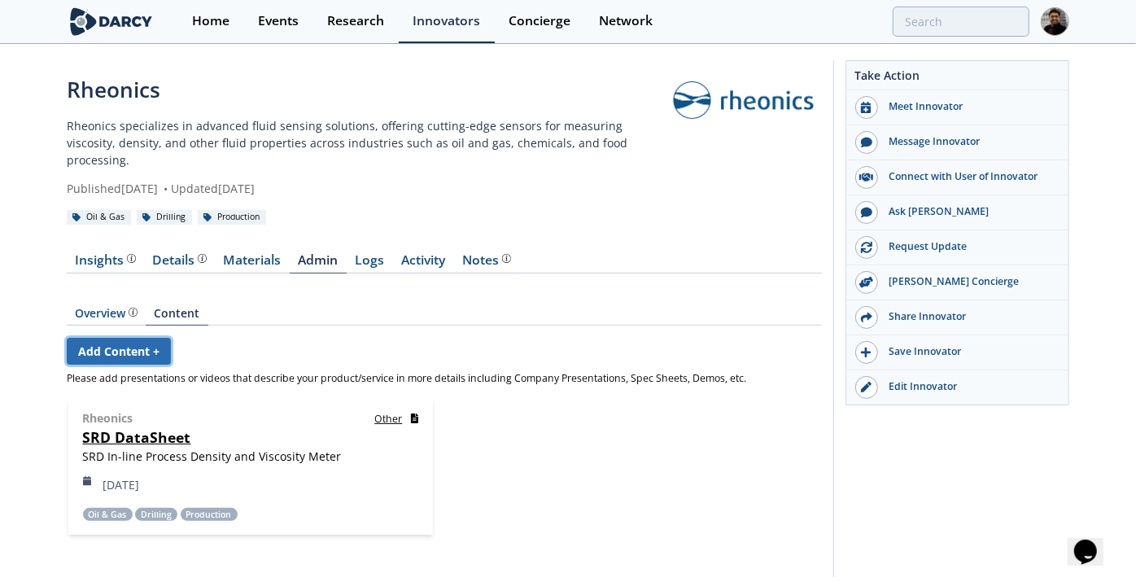
click at [148, 338] on link "Add Content +" at bounding box center [119, 351] width 104 height 27
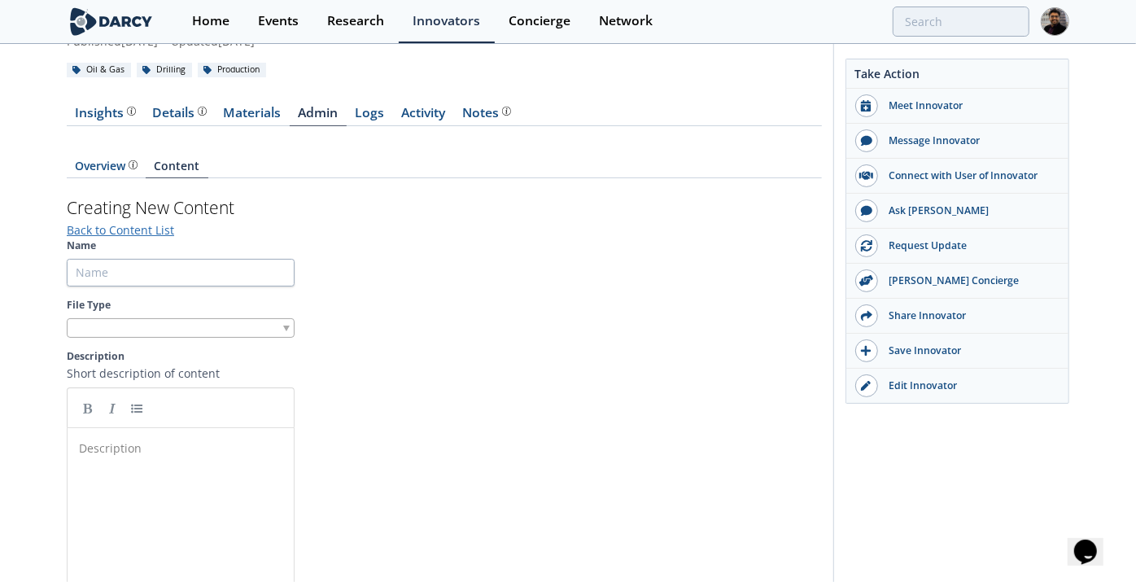
scroll to position [181, 0]
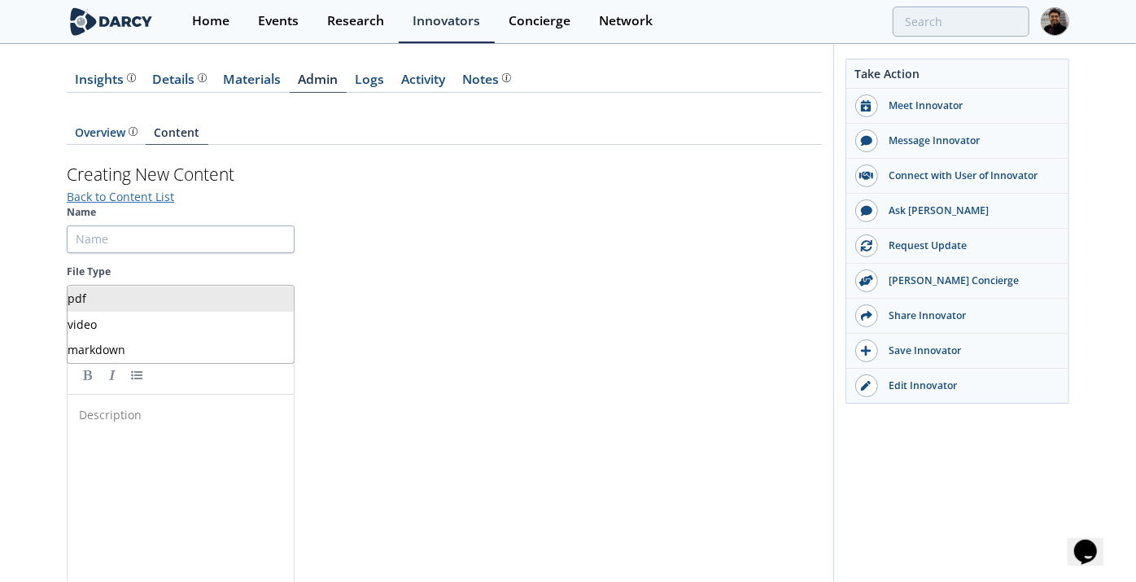
click at [155, 285] on div at bounding box center [181, 295] width 228 height 20
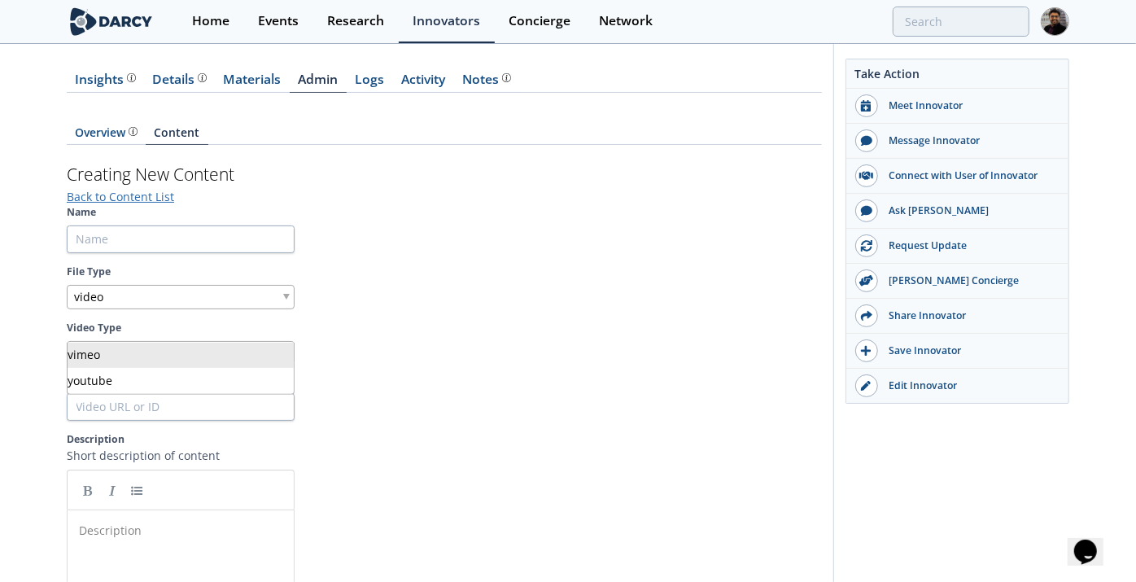
click at [101, 341] on div at bounding box center [181, 351] width 228 height 20
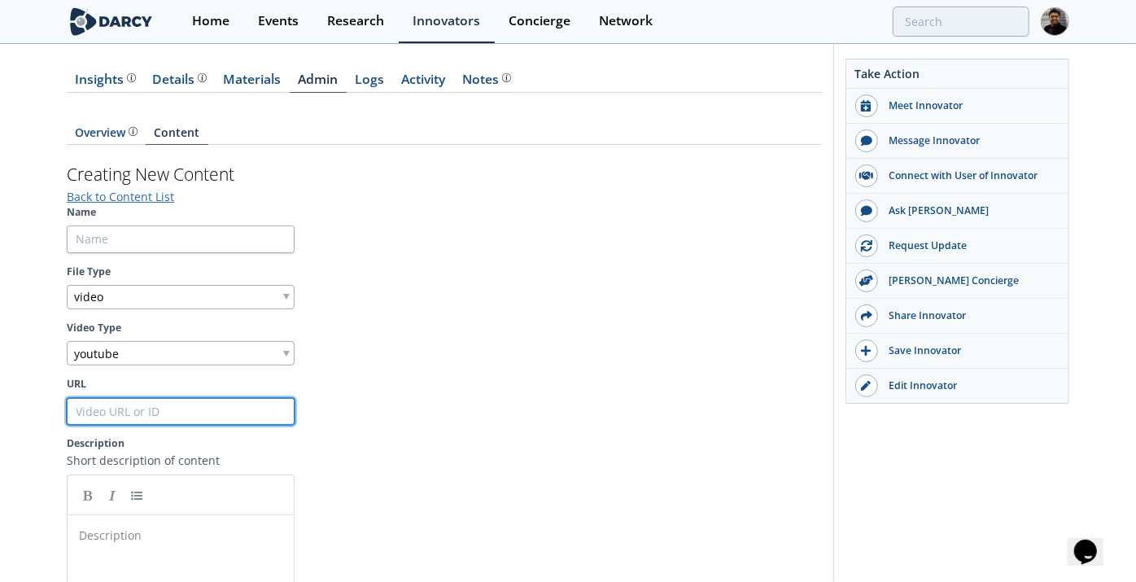
click at [116, 398] on input "URL" at bounding box center [181, 412] width 228 height 28
paste input "https://youtu.be/5-X8Mvv2Zmw"
type input "https://youtu.be/5-X8Mvv2Zmw"
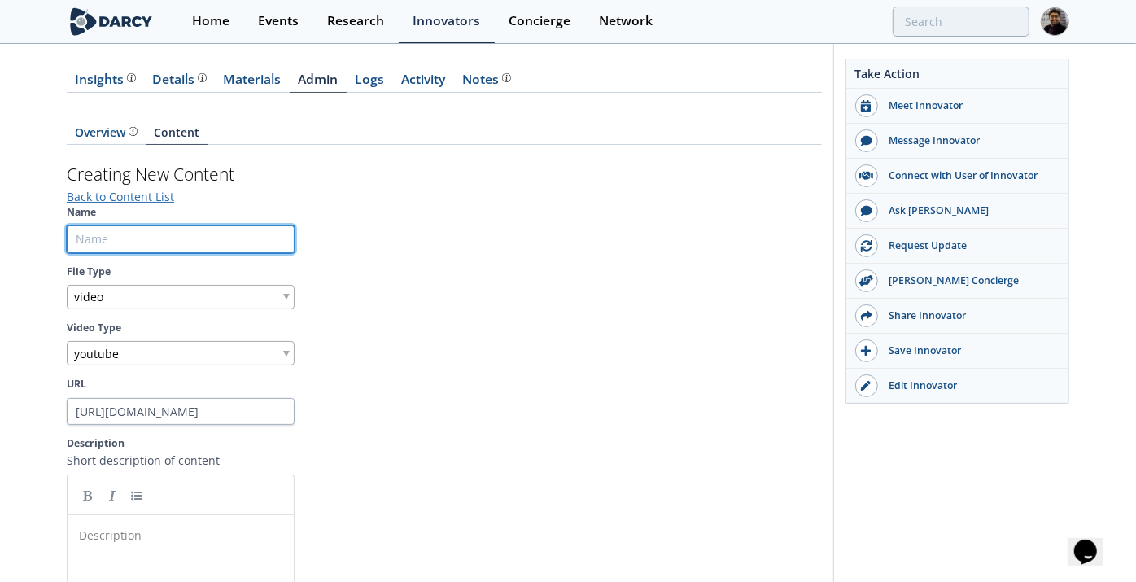
click at [140, 233] on input "Name" at bounding box center [181, 239] width 228 height 28
paste input "Drilling Mud Weight and Viscosity Monitoring to Optimize Well Performance"
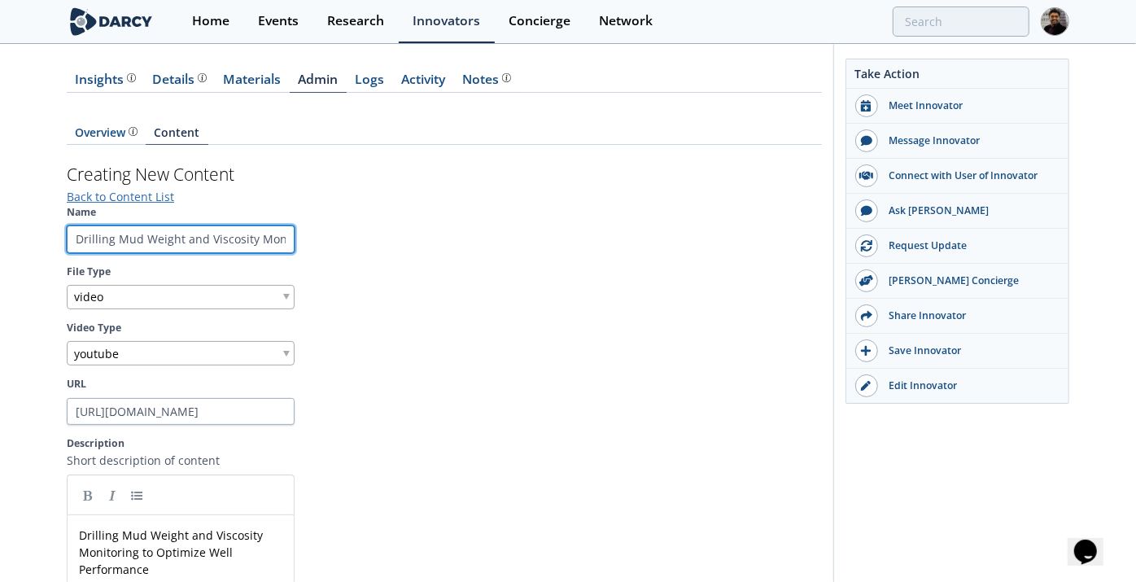
drag, startPoint x: 260, startPoint y: 221, endPoint x: 388, endPoint y: 225, distance: 128.7
click at [388, 225] on section "Name Drilling Mud Weight and Viscosity Monitoring to Optimize Well Performance …" at bounding box center [444, 501] width 755 height 592
click at [195, 227] on input "Drilling Mud Weight and Viscosity Monitoring to Optimize Well Performance" at bounding box center [181, 239] width 228 height 28
drag, startPoint x: 209, startPoint y: 224, endPoint x: 634, endPoint y: 237, distance: 425.1
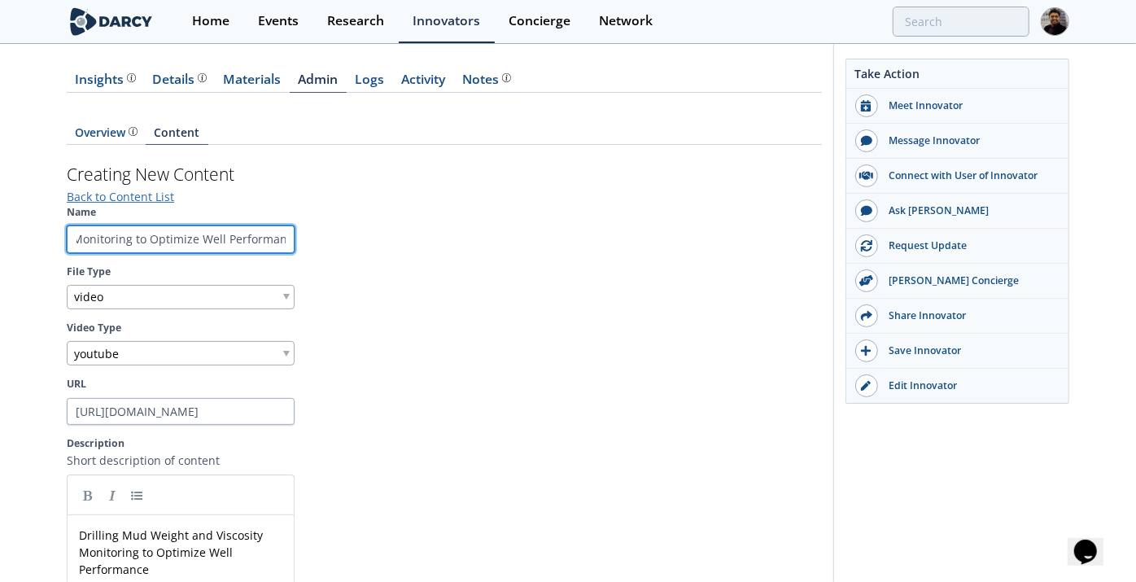
click at [634, 237] on section "Name Drilling Mud Weight and Viscosity Monitoring to Optimize Well Performance …" at bounding box center [444, 501] width 755 height 592
click at [223, 225] on input "Drilling Mud Weight and Viscosity Monitoring to Optimize Well Performance" at bounding box center [181, 239] width 228 height 28
drag, startPoint x: 181, startPoint y: 218, endPoint x: 799, endPoint y: 226, distance: 618.6
click at [799, 226] on section "Name Drilling Mud Weight and Viscosity Monitoring to Optimize Well Performance …" at bounding box center [444, 501] width 755 height 592
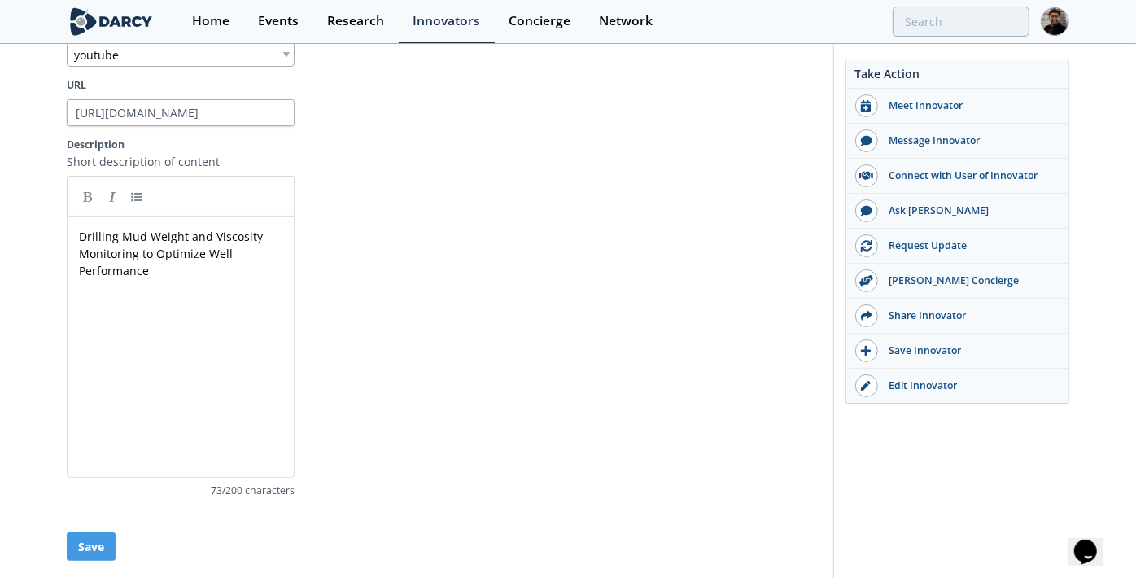
scroll to position [515, 0]
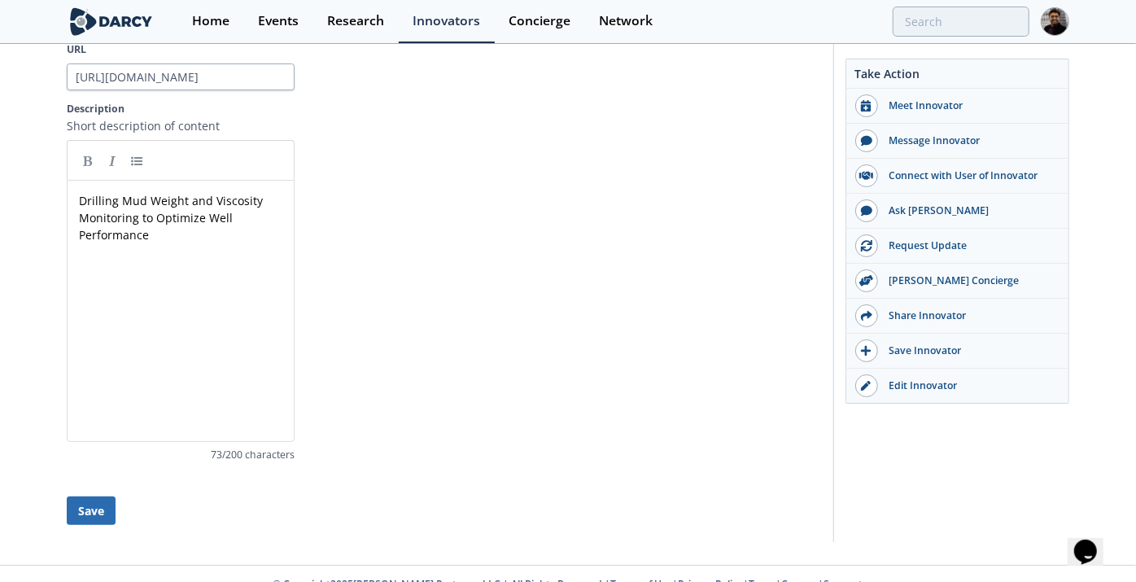
type input "Drilling Mud Weight and Viscosity Monitoring"
click at [85, 496] on button "Save" at bounding box center [91, 510] width 49 height 28
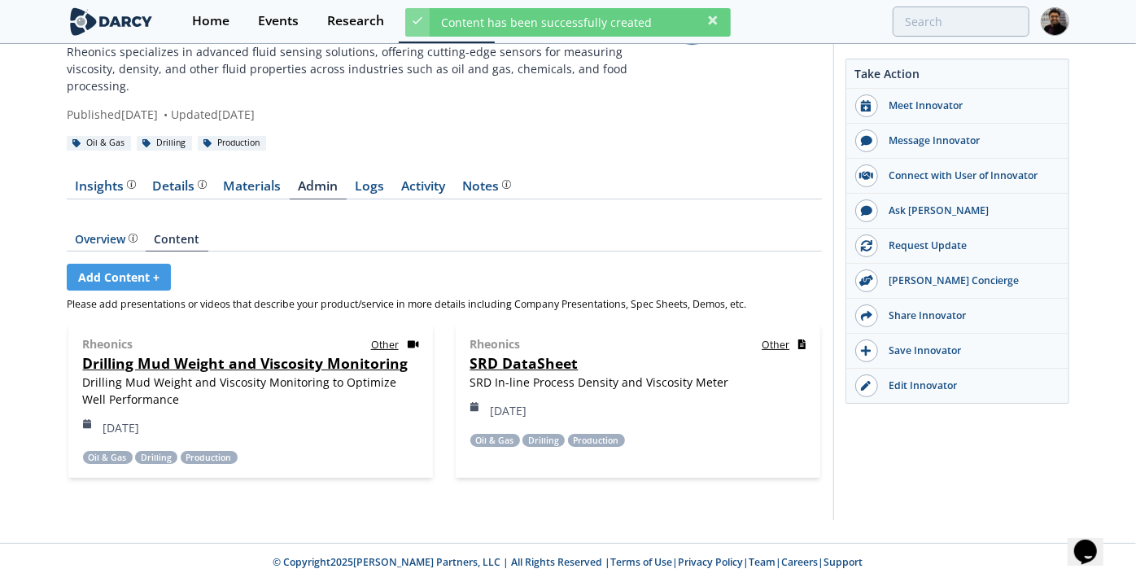
scroll to position [54, 0]
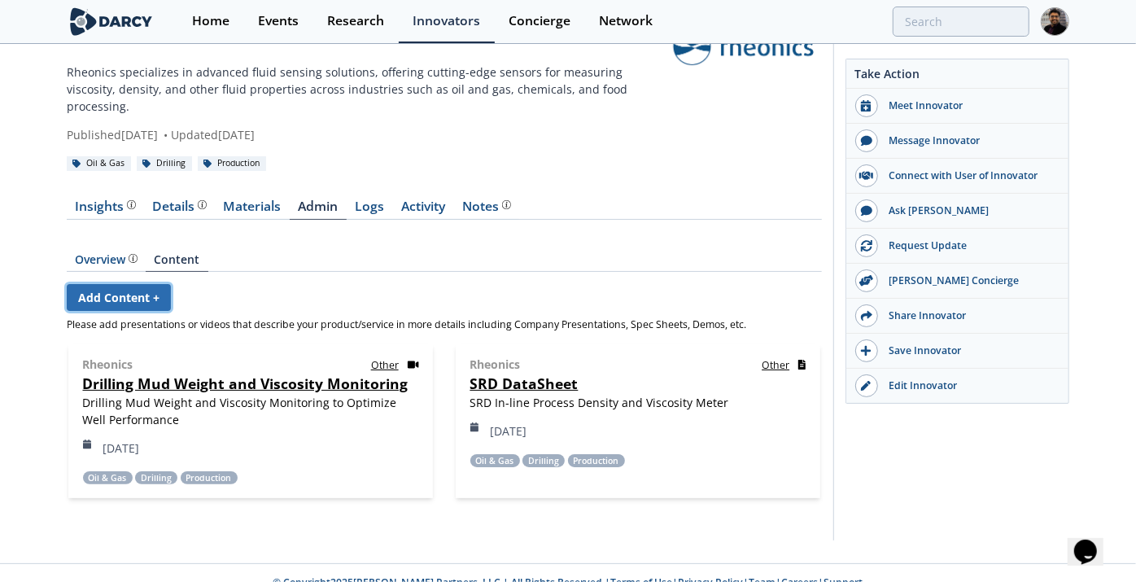
click at [114, 284] on link "Add Content +" at bounding box center [119, 297] width 104 height 27
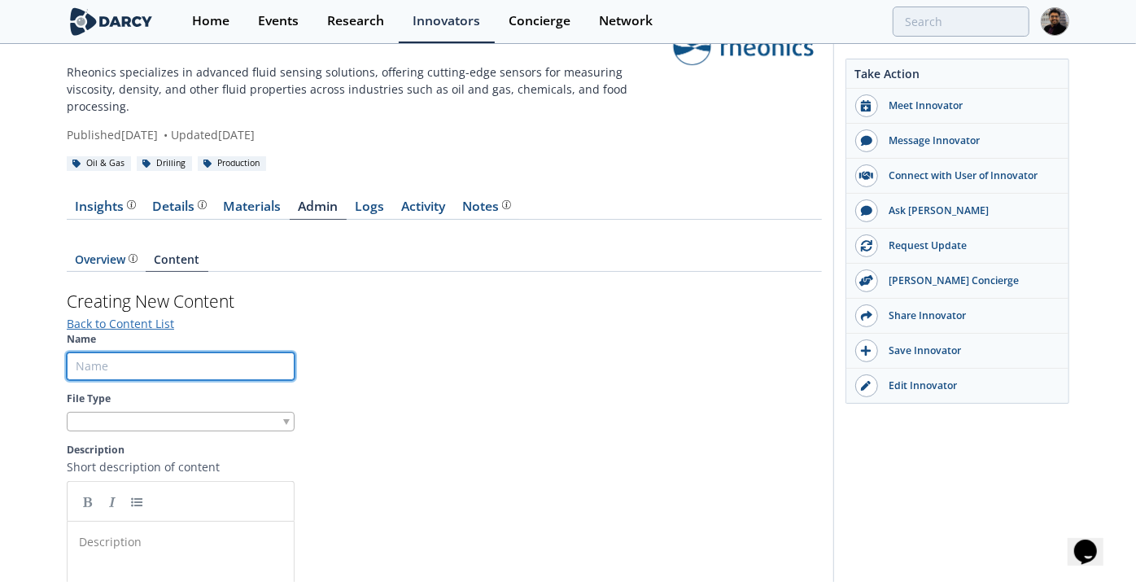
click at [159, 352] on input "Name" at bounding box center [181, 366] width 228 height 28
paste input "SRD-TT_Open-Tank-Drum_Installation_V3"
drag, startPoint x: 106, startPoint y: 346, endPoint x: 95, endPoint y: 349, distance: 11.1
click at [95, 352] on input "SRD-TT_Open-Tank-Drum_Installation_V3" at bounding box center [181, 366] width 228 height 28
click at [259, 352] on input "SRD_Open-Tank-Drum_Installation_V3" at bounding box center [181, 366] width 228 height 28
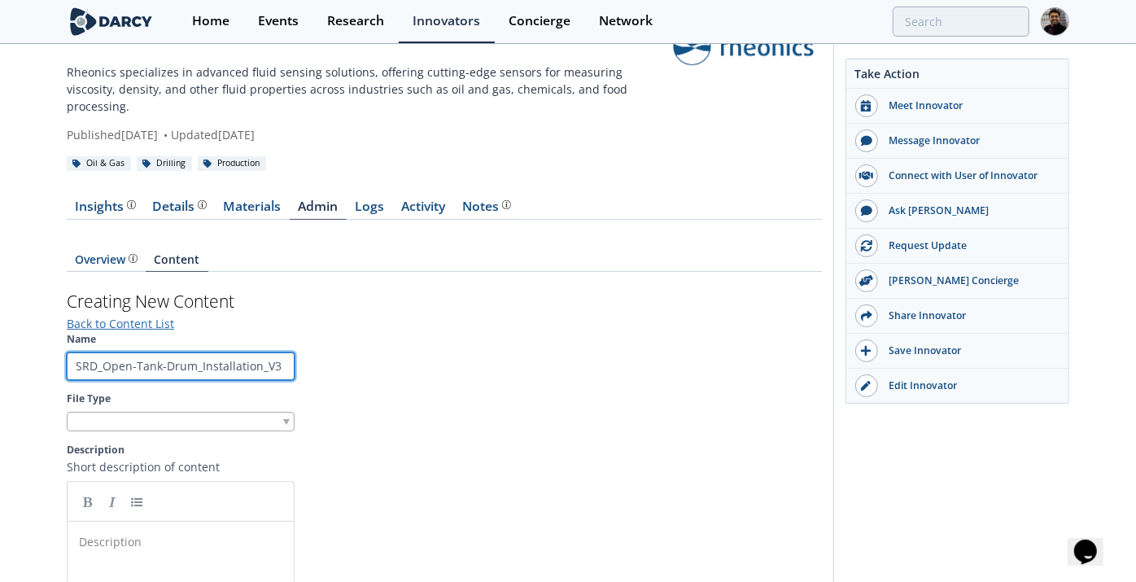
click at [260, 352] on input "SRD_Open-Tank-Drum_Installation_V3" at bounding box center [181, 366] width 228 height 28
drag, startPoint x: 259, startPoint y: 348, endPoint x: 573, endPoint y: 349, distance: 314.2
click at [573, 349] on section "Name SRD_Open-Tank-Drum_Installation_V3 File Type Description Short description…" at bounding box center [444, 568] width 755 height 472
click at [121, 352] on input "SRD_Open-Tank-Drum_Installation" at bounding box center [181, 366] width 228 height 28
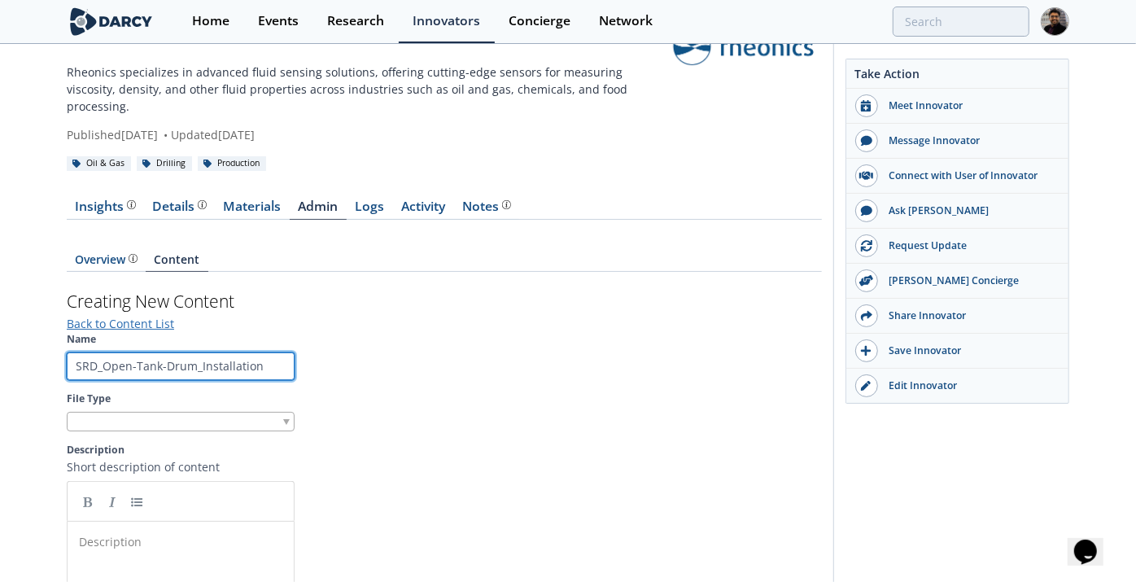
click at [121, 352] on input "SRD_Open-Tank-Drum_Installation" at bounding box center [181, 366] width 228 height 28
type input "SRD_Open-Tank-Drum_Installation"
click at [156, 533] on pre "​" at bounding box center [188, 541] width 225 height 17
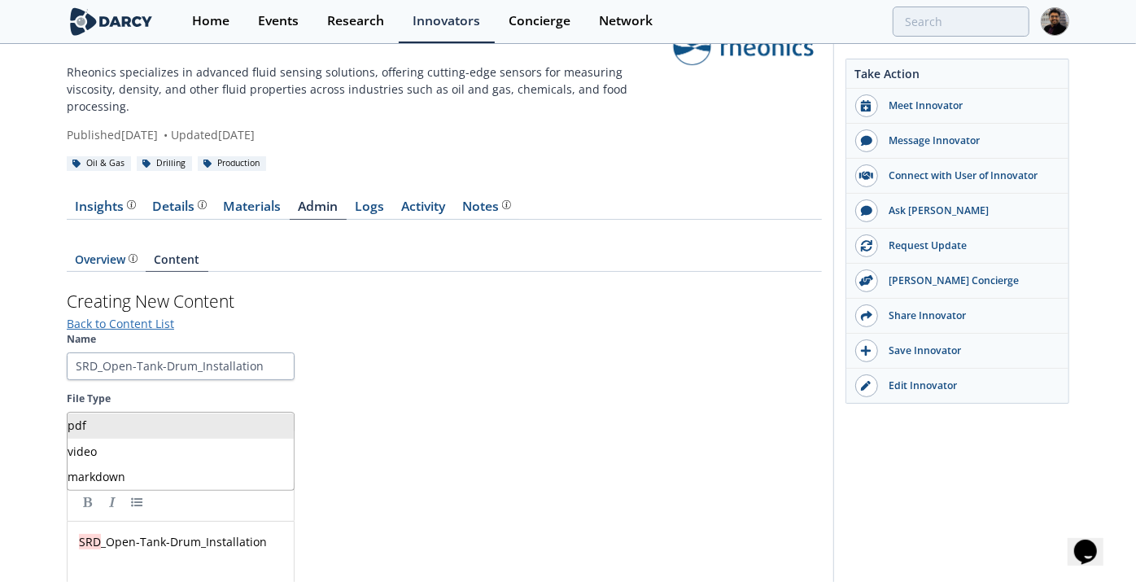
click at [138, 412] on div at bounding box center [181, 422] width 228 height 20
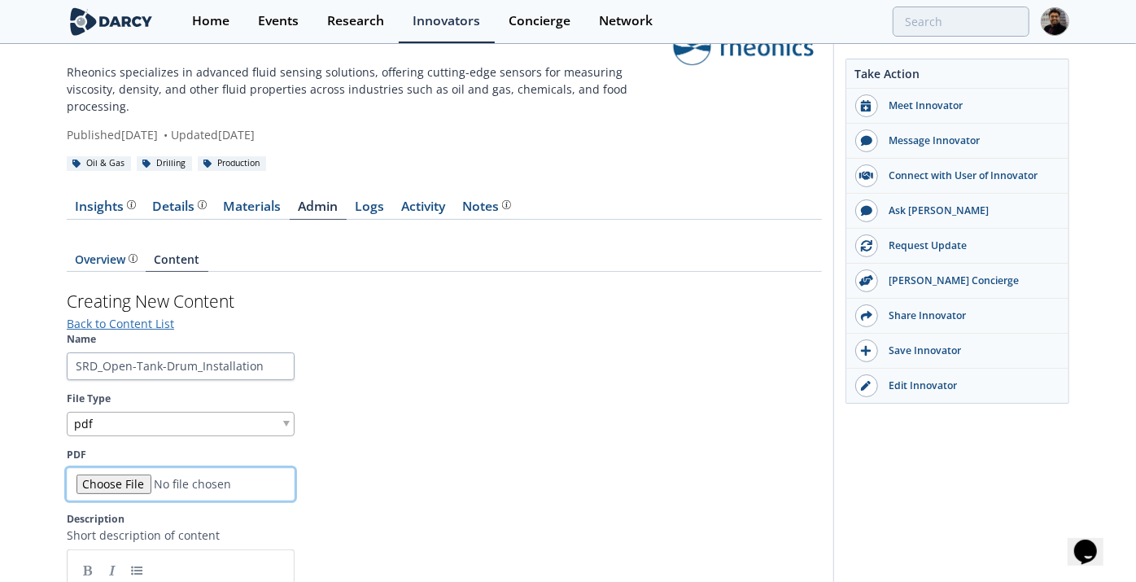
click at [108, 468] on input "PDF" at bounding box center [181, 484] width 228 height 33
type input "C:\fakepath\SRD_Process_Viscosity_Density_meter.pdf"
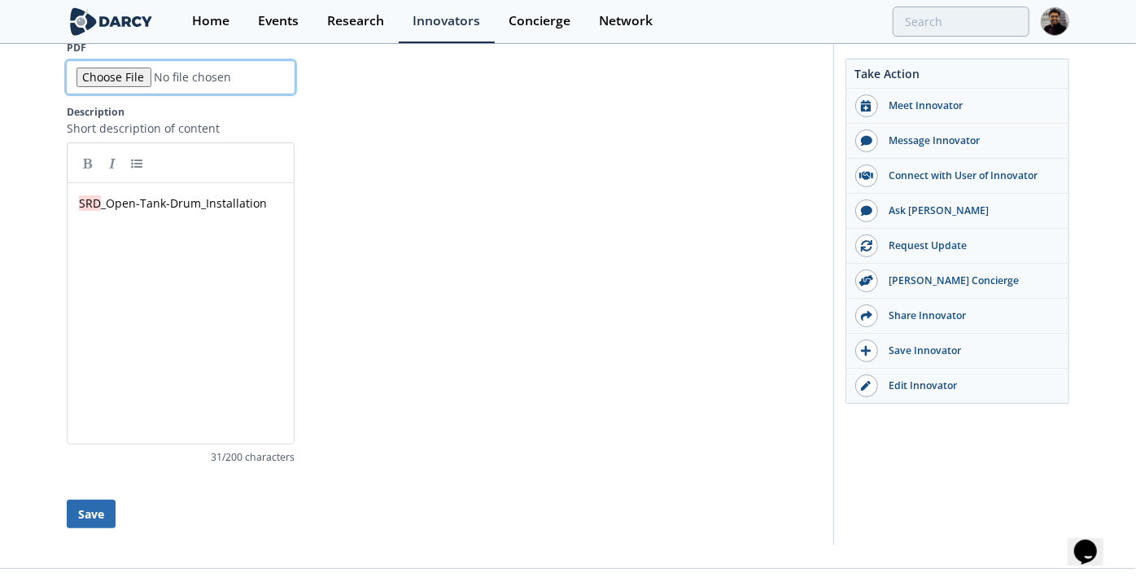
scroll to position [463, 0]
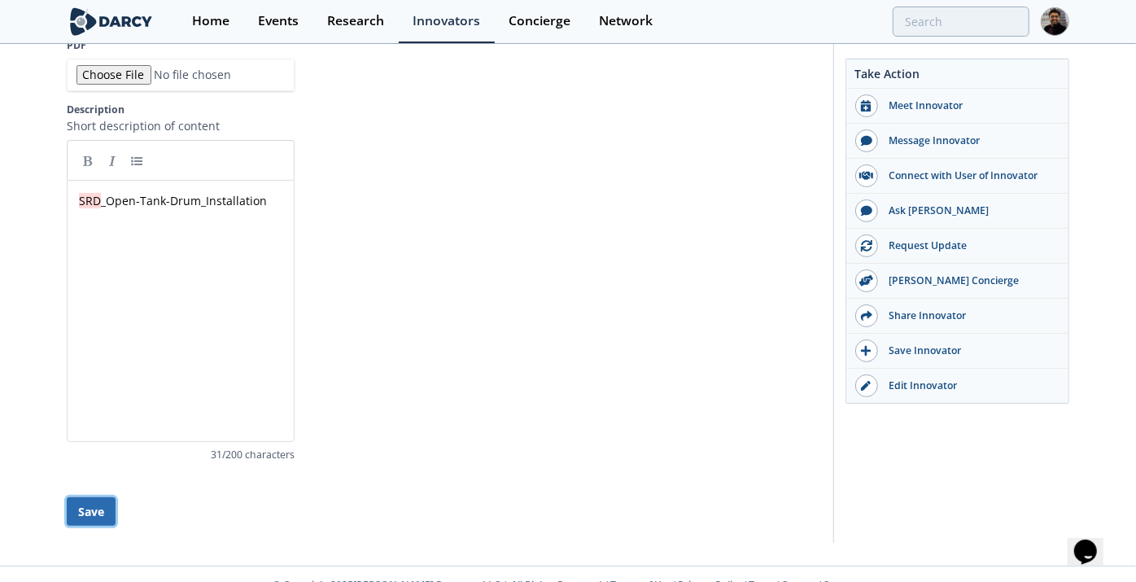
click at [109, 497] on button "Save" at bounding box center [91, 511] width 49 height 28
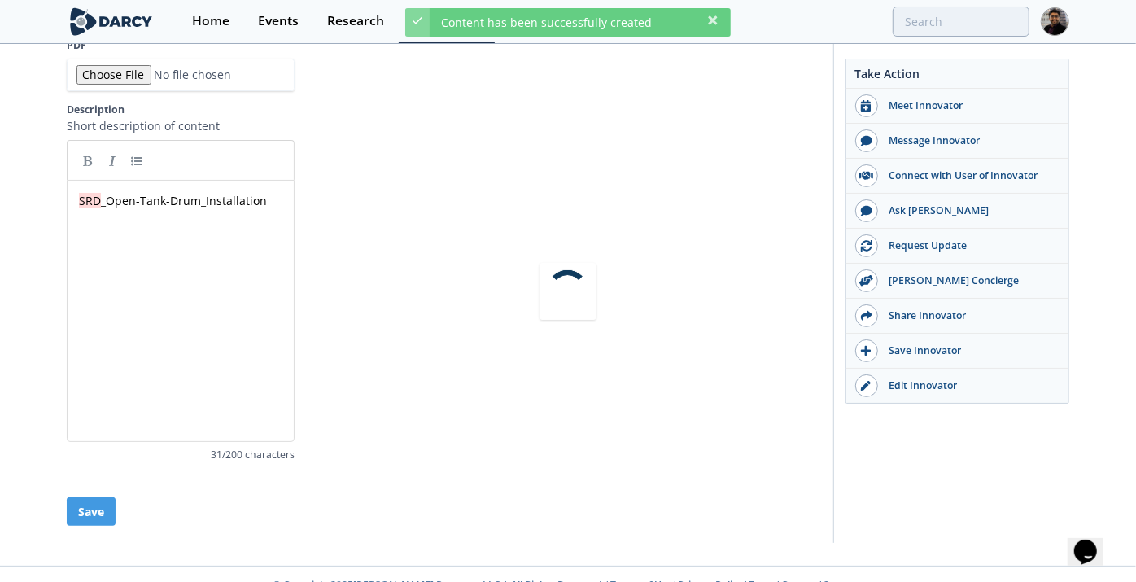
scroll to position [54, 0]
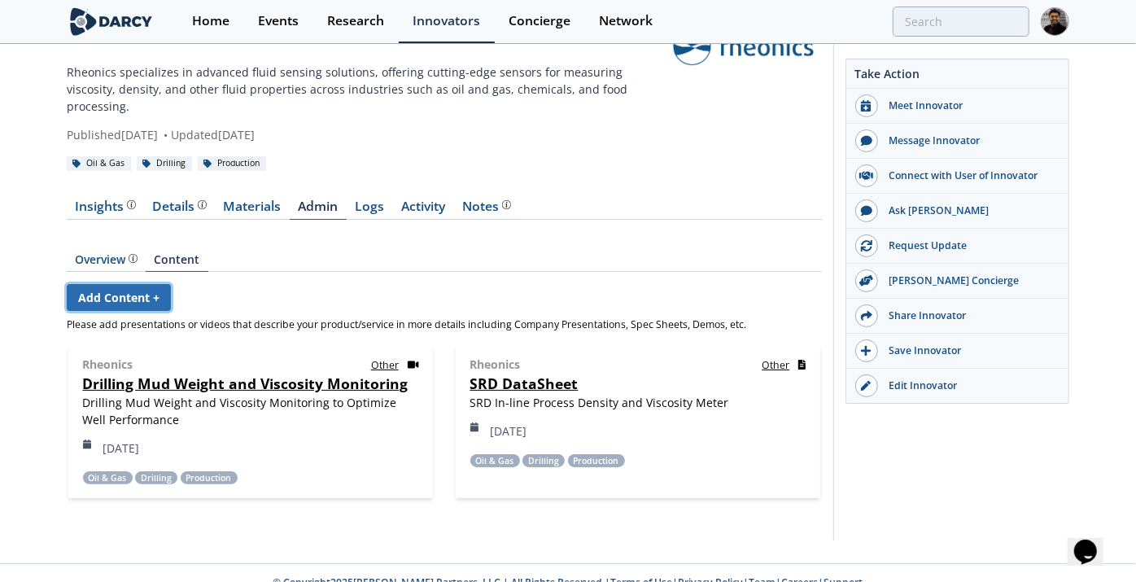
click at [99, 284] on link "Add Content +" at bounding box center [119, 297] width 104 height 27
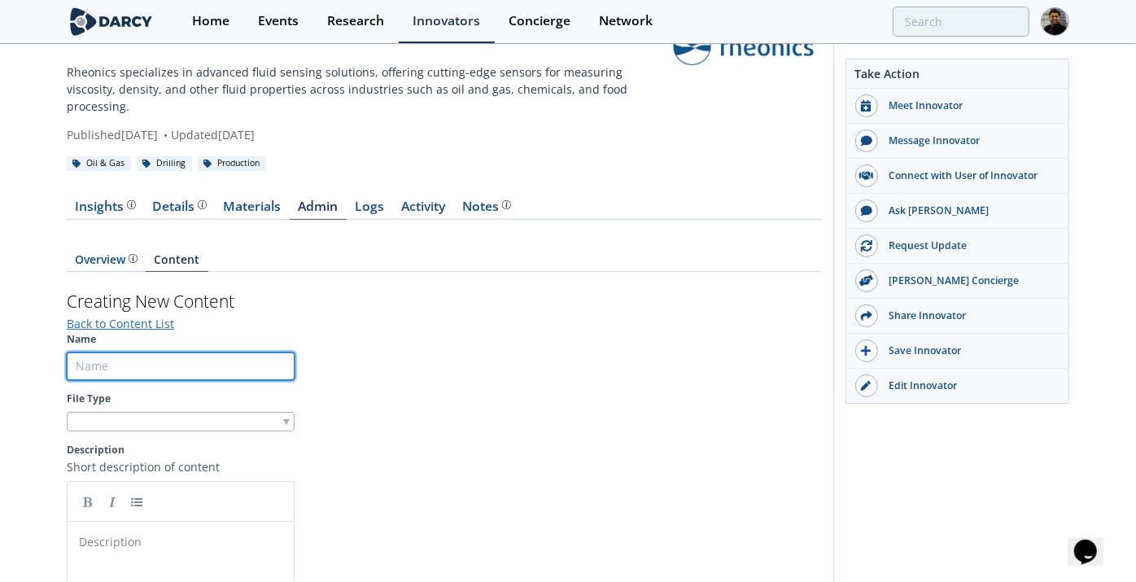
click at [134, 352] on input "Name" at bounding box center [181, 366] width 228 height 28
paste input "Tank Mount Adapter for SR-Sensors"
type input "Tank Mount Adapter for SR-Sensors"
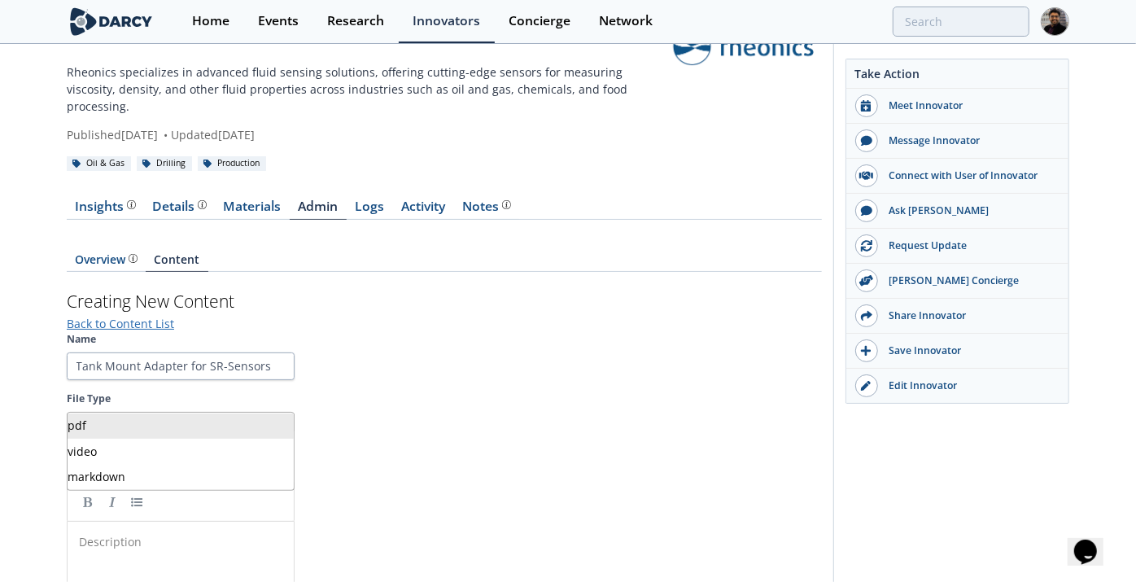
click at [152, 412] on div at bounding box center [181, 422] width 228 height 20
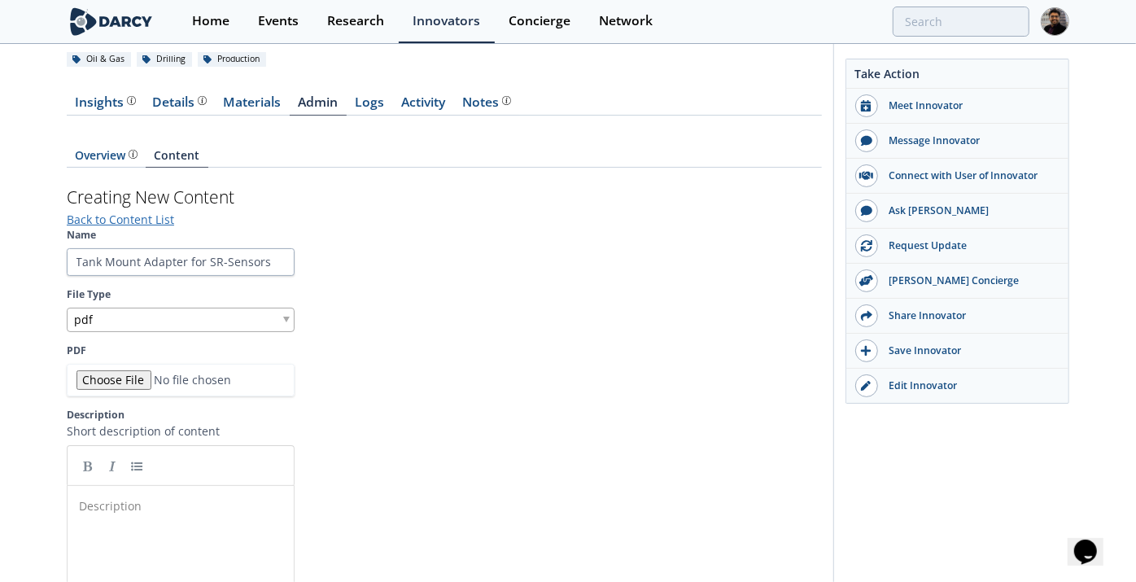
scroll to position [234, 0]
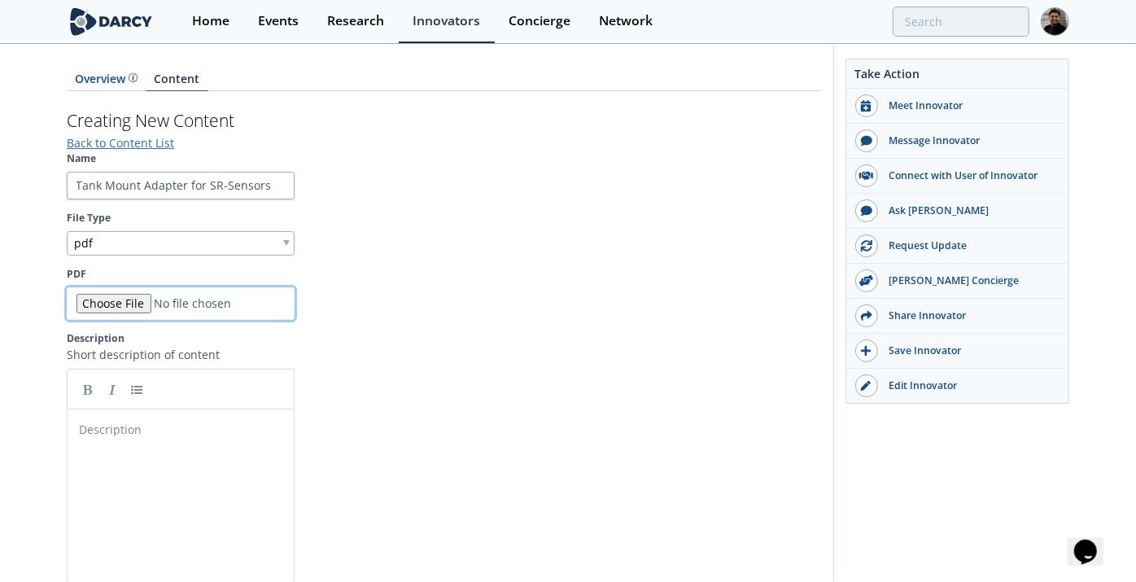
click at [99, 287] on input "PDF" at bounding box center [181, 303] width 228 height 33
click at [162, 231] on div "pdf" at bounding box center [181, 243] width 228 height 24
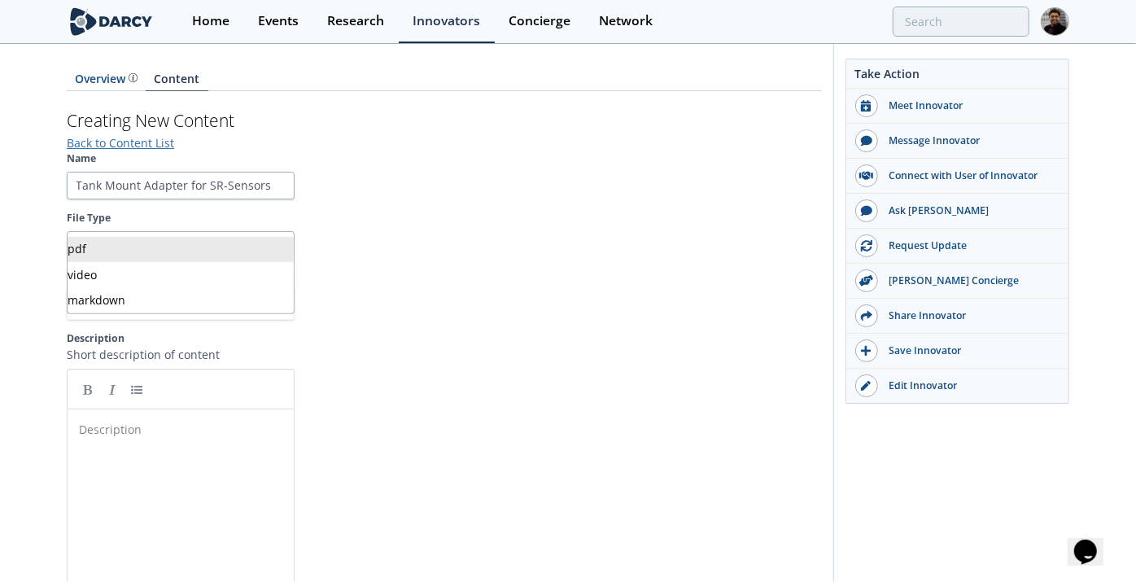
click at [117, 231] on div "pdf" at bounding box center [181, 243] width 228 height 24
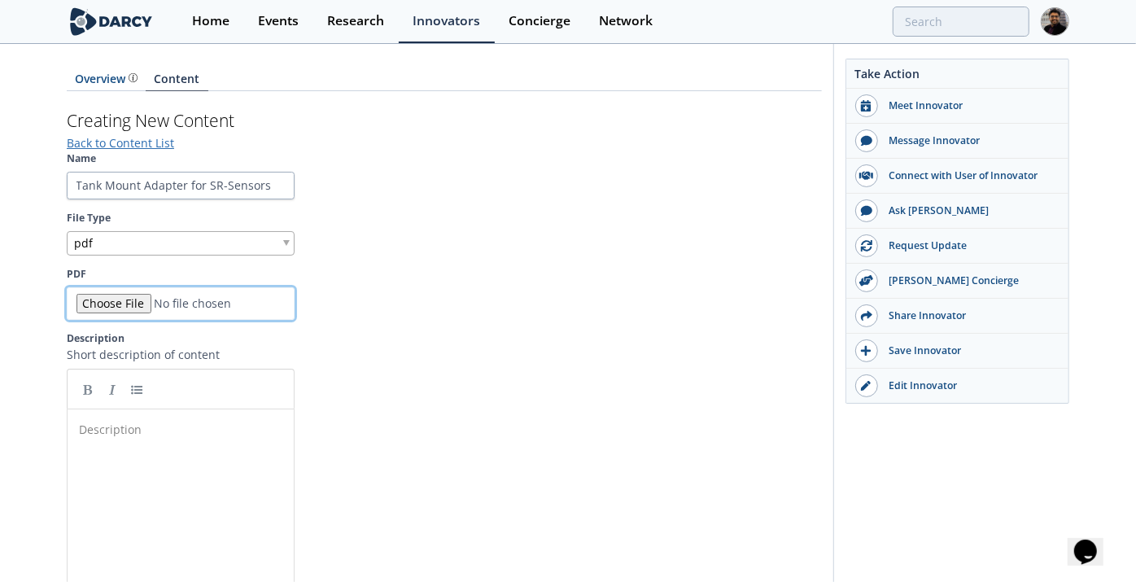
click at [119, 287] on input "PDF" at bounding box center [181, 303] width 228 height 33
type input "C:\fakepath\Tank Mount Adapter for SR-Sensors - TMA-34N.pdf"
click at [120, 420] on div "Description ​" at bounding box center [193, 552] width 234 height 269
click at [145, 421] on pre "​" at bounding box center [188, 429] width 225 height 17
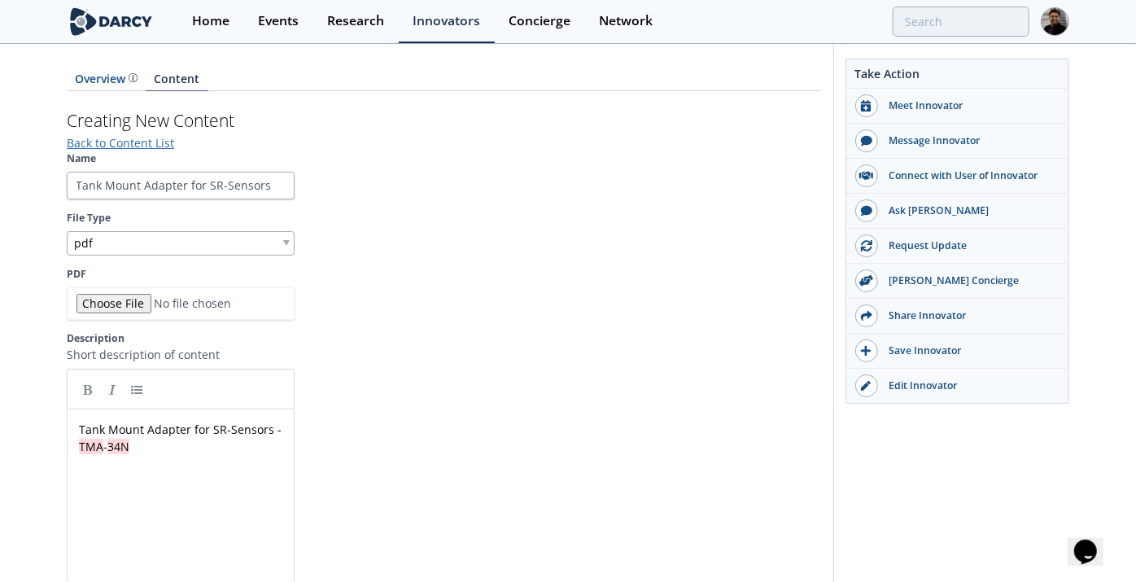
scroll to position [463, 0]
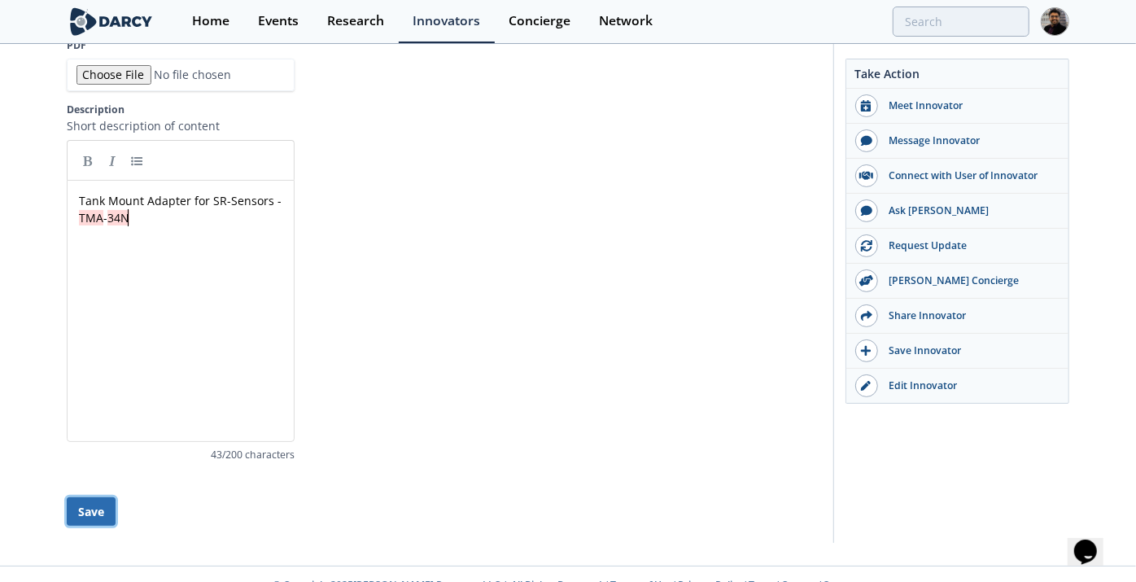
click at [79, 497] on button "Save" at bounding box center [91, 511] width 49 height 28
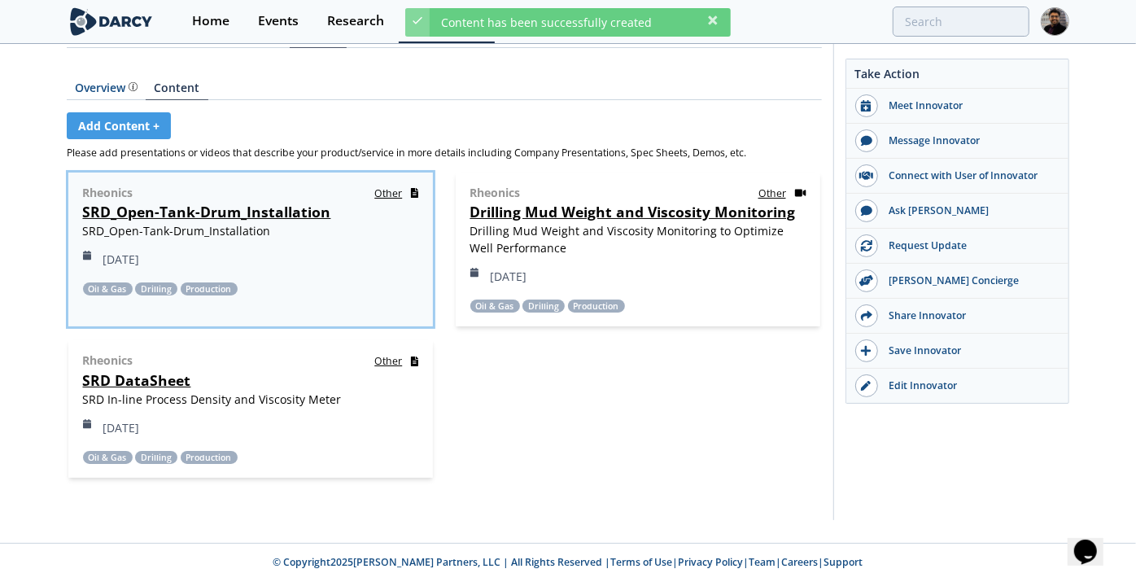
scroll to position [204, 0]
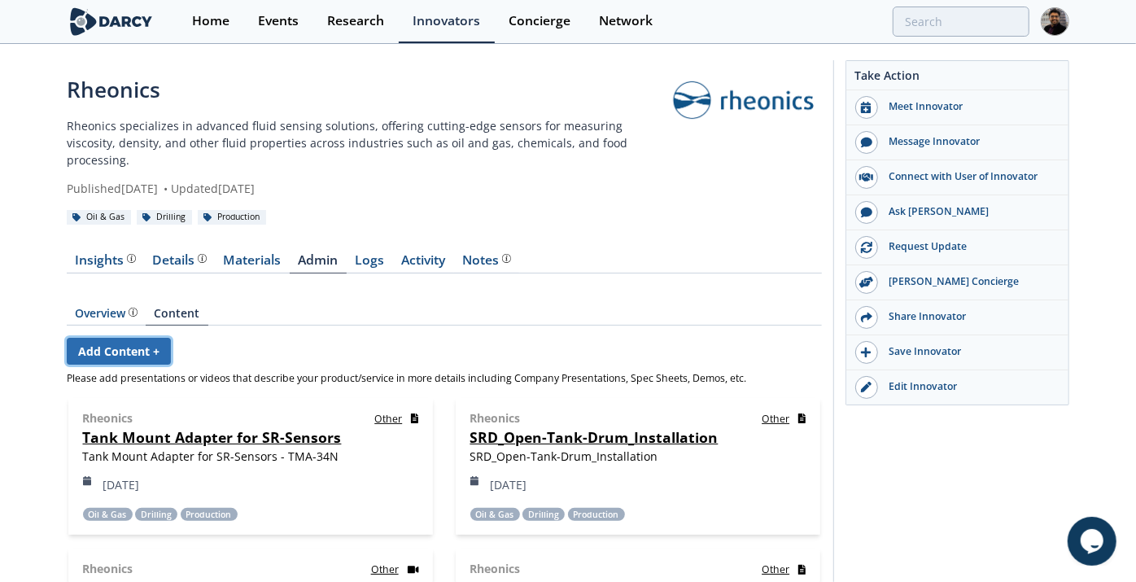
click at [125, 338] on link "Add Content +" at bounding box center [119, 351] width 104 height 27
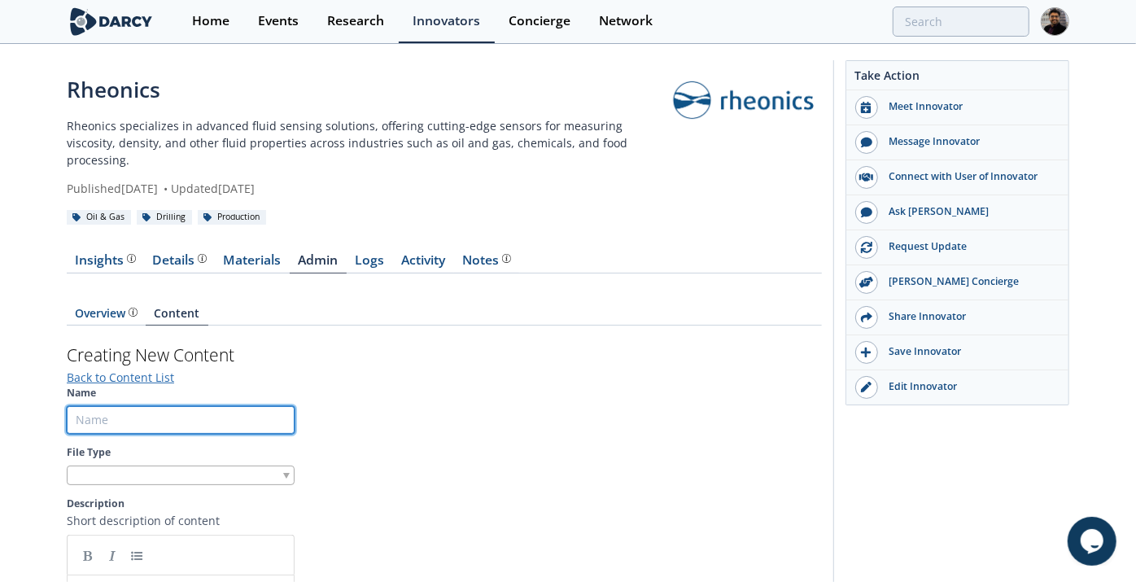
click at [148, 409] on input "Name" at bounding box center [181, 420] width 228 height 28
type input "DVM Overview"
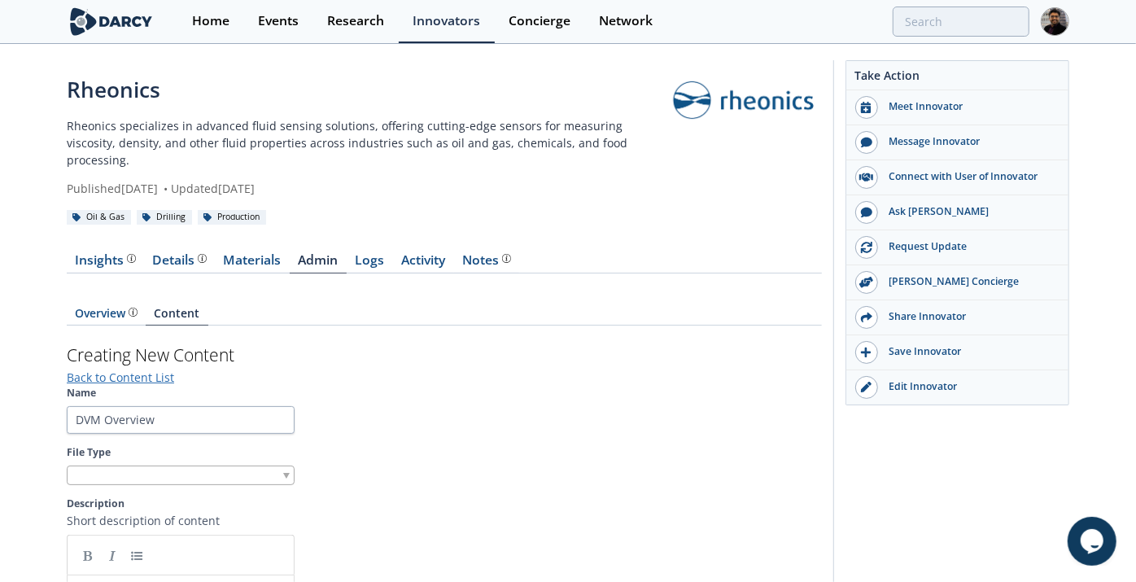
click at [181, 466] on div at bounding box center [181, 476] width 228 height 20
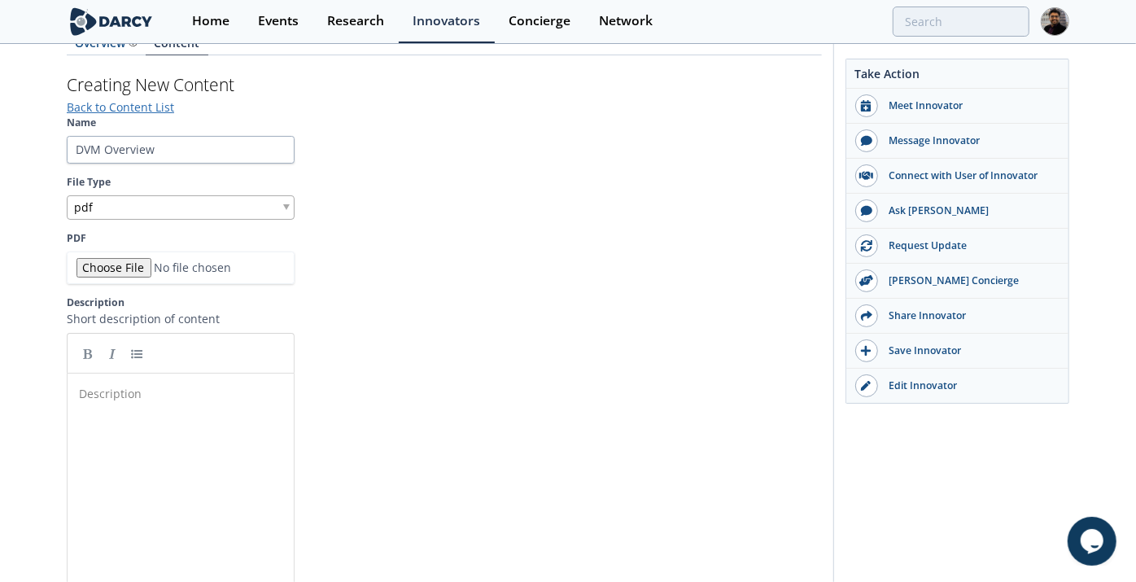
scroll to position [271, 0]
click at [125, 251] on input "PDF" at bounding box center [181, 267] width 228 height 33
type input "C:\fakepath\DVM Overview.pdf"
click at [146, 135] on input "DVM Overview" at bounding box center [181, 149] width 228 height 28
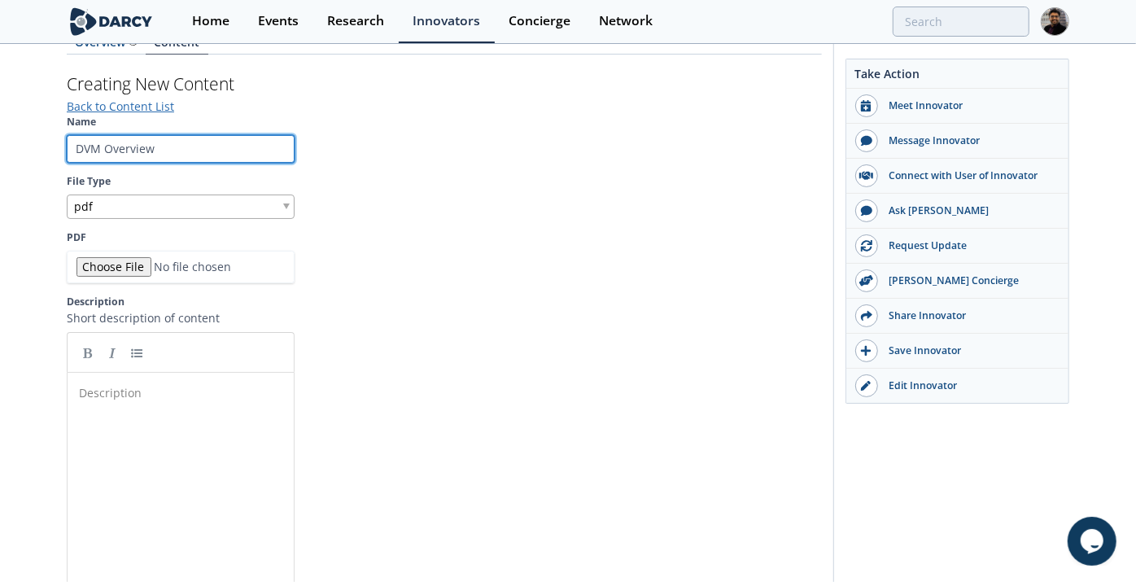
click at [146, 135] on input "DVM Overview" at bounding box center [181, 149] width 228 height 28
click at [160, 372] on div "Description ​" at bounding box center [181, 503] width 228 height 262
click at [155, 381] on div "Description ​" at bounding box center [188, 393] width 225 height 24
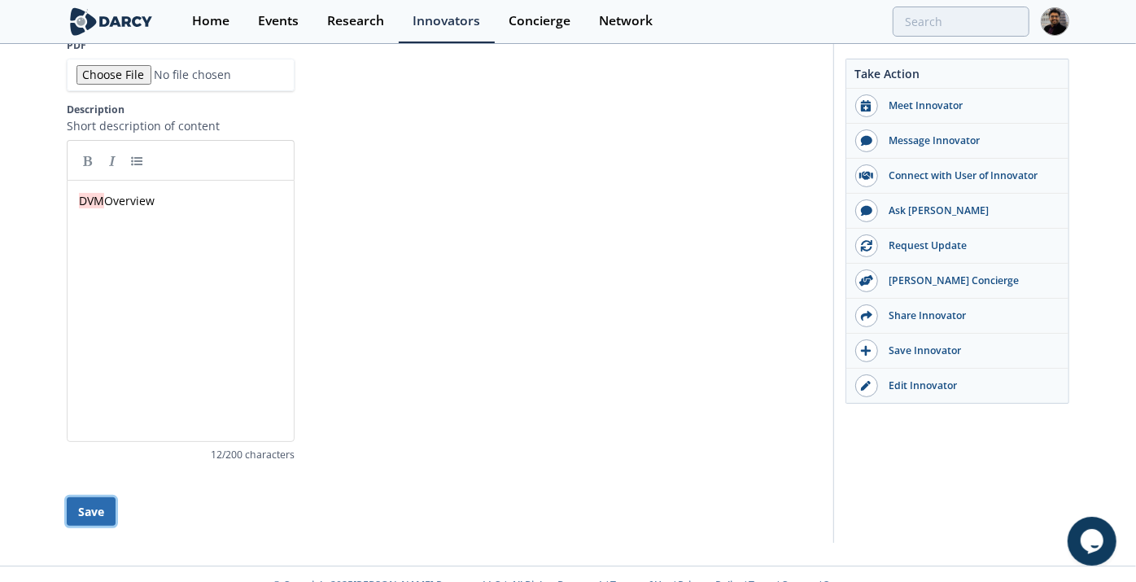
click at [83, 497] on button "Save" at bounding box center [91, 511] width 49 height 28
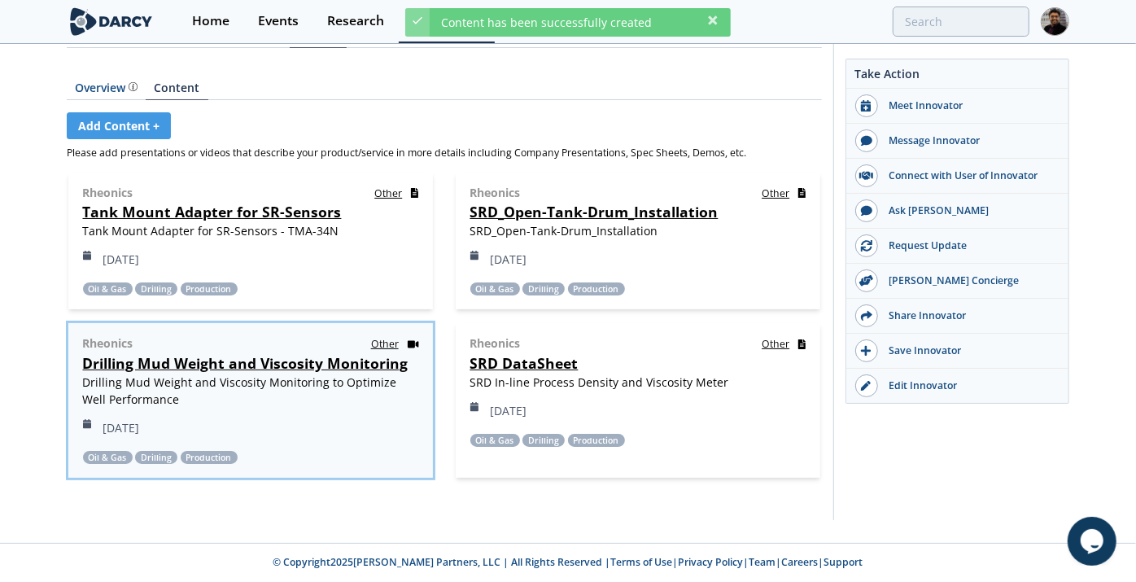
scroll to position [204, 0]
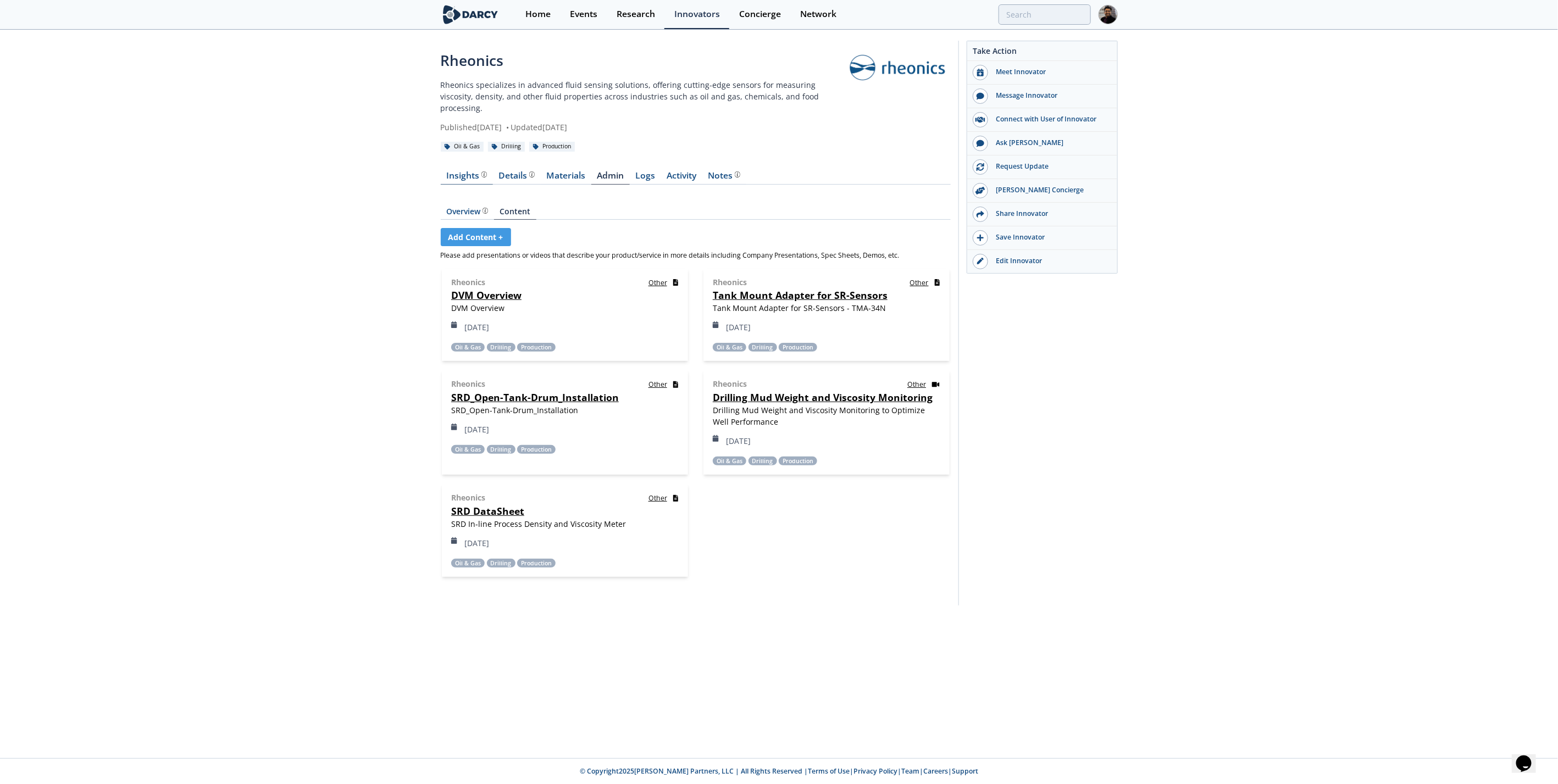
click at [455, 172] on div "Insights" at bounding box center [467, 176] width 41 height 9
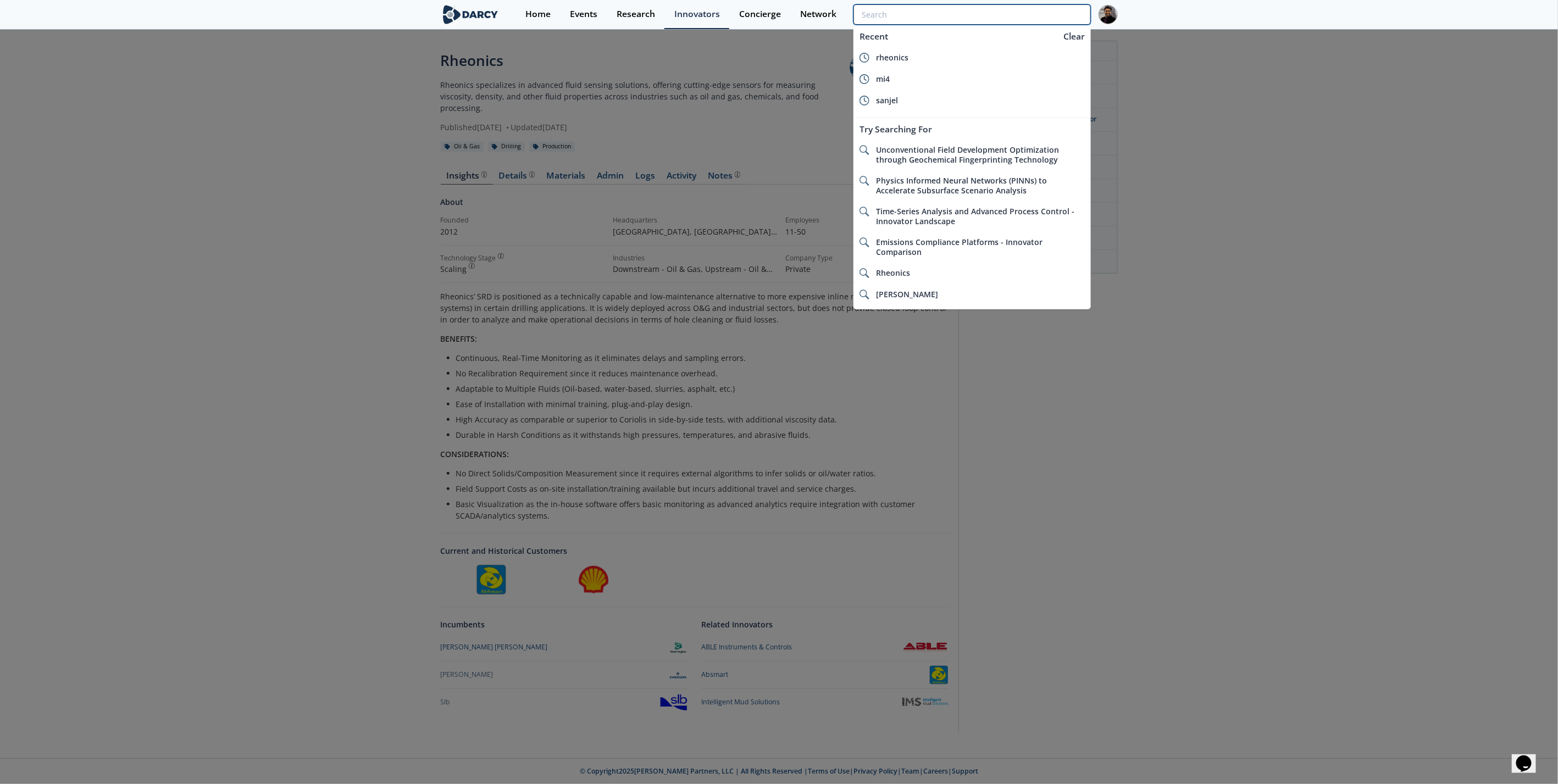
click at [776, 5] on input "search" at bounding box center [972, 15] width 237 height 20
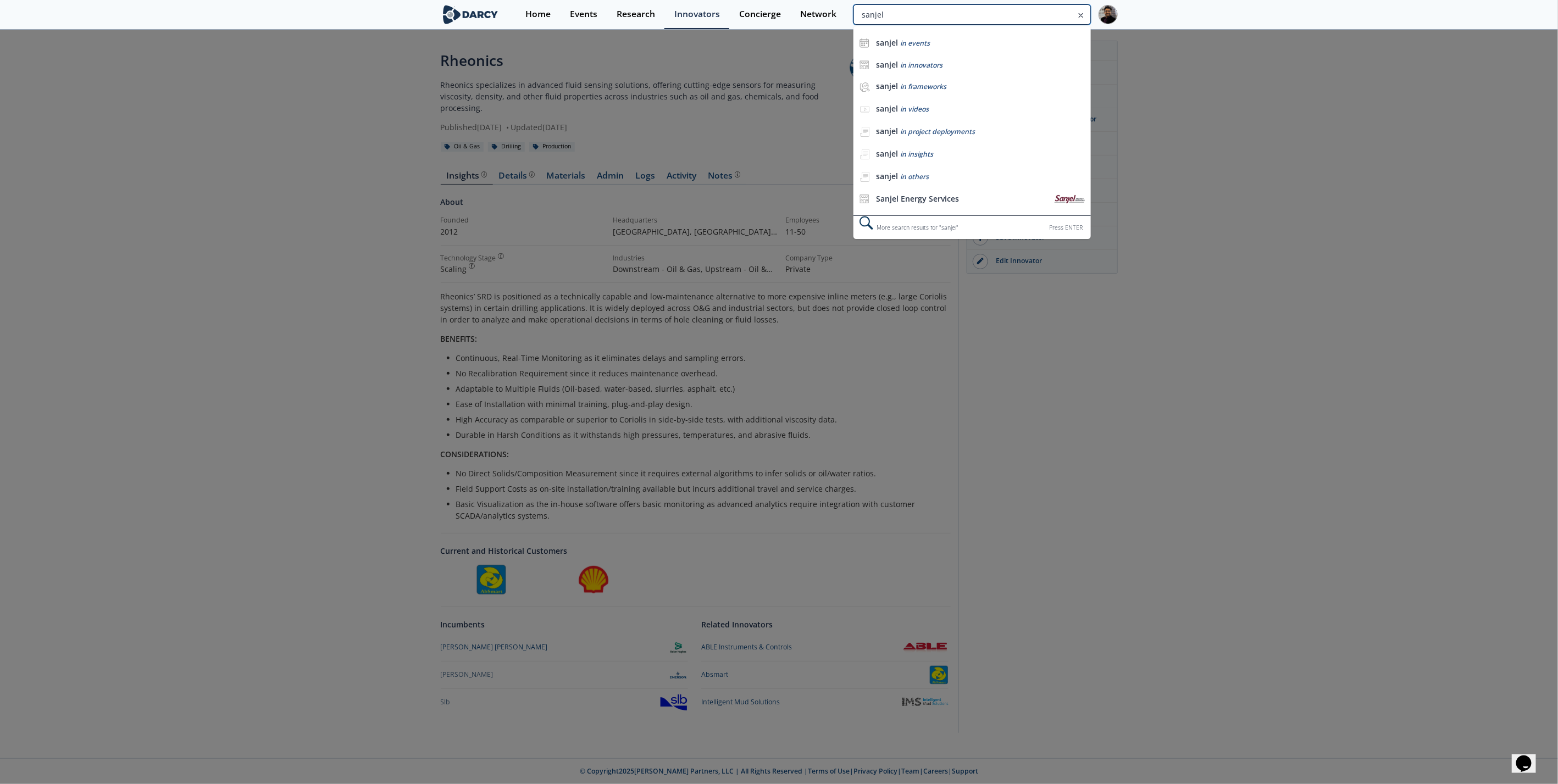
type input "sanjel"
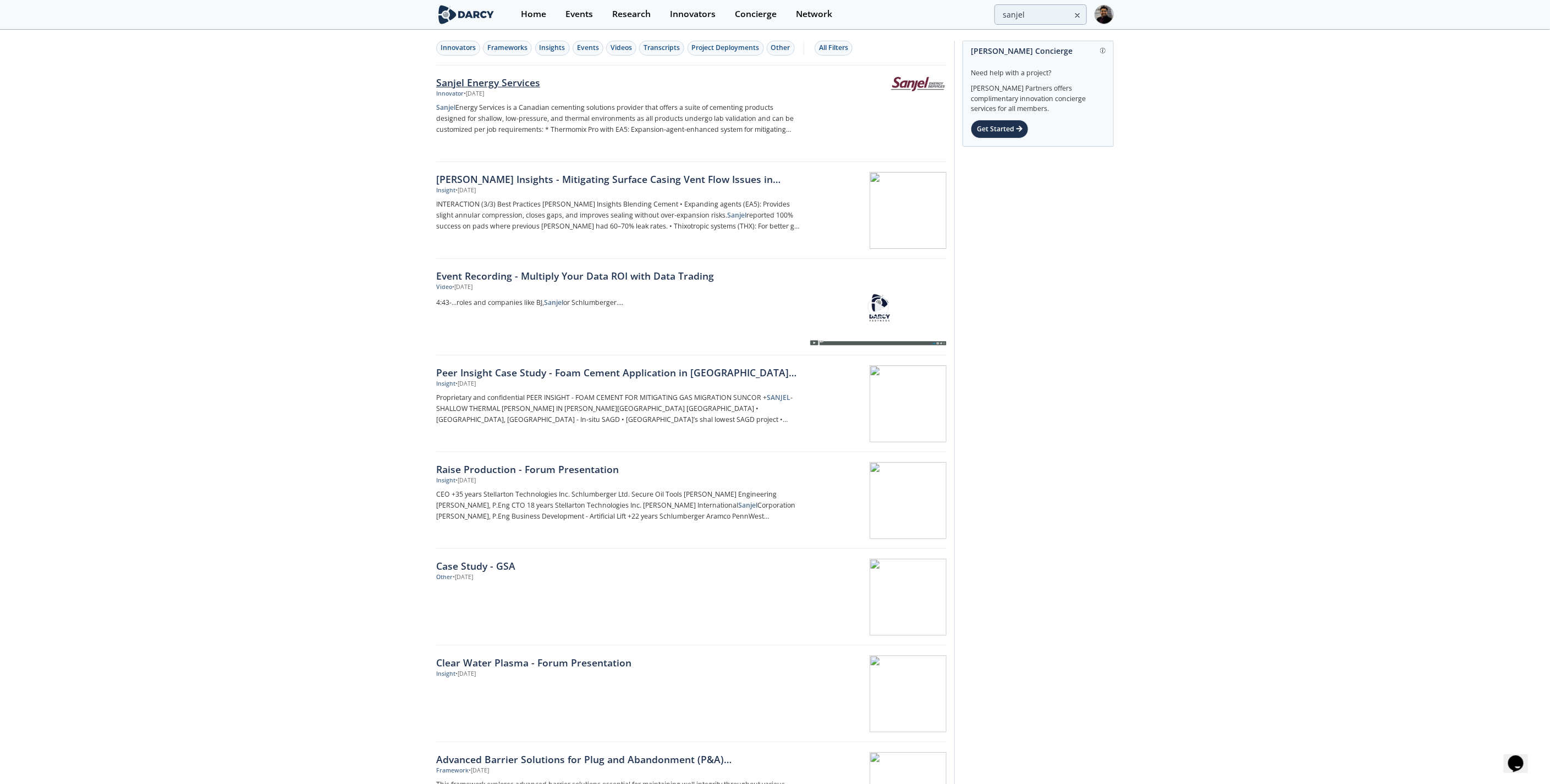
click at [497, 116] on p "Sanjel Energy Services is a Canadian cementing solutions provider that offers a…" at bounding box center [618, 118] width 364 height 33
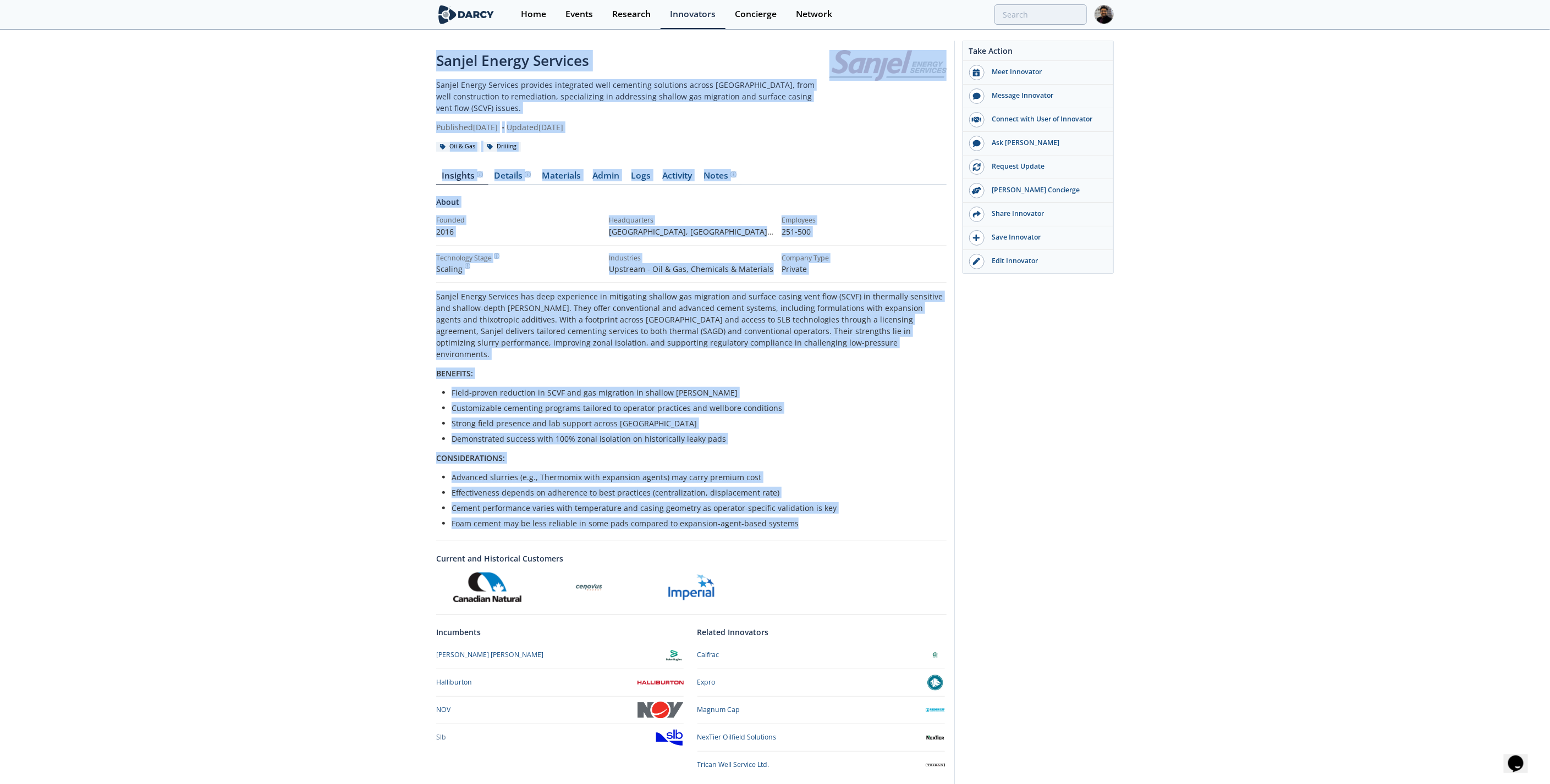
drag, startPoint x: 798, startPoint y: 505, endPoint x: 439, endPoint y: 67, distance: 566.3
click at [439, 67] on div "Sanjel Energy Services Sanjel Energy Services provides integrated well cementin…" at bounding box center [691, 421] width 510 height 742
copy div "Sanjel Energy Services Sanjel Energy Services provides integrated well cementin…"
click at [522, 172] on div "Details" at bounding box center [513, 176] width 36 height 9
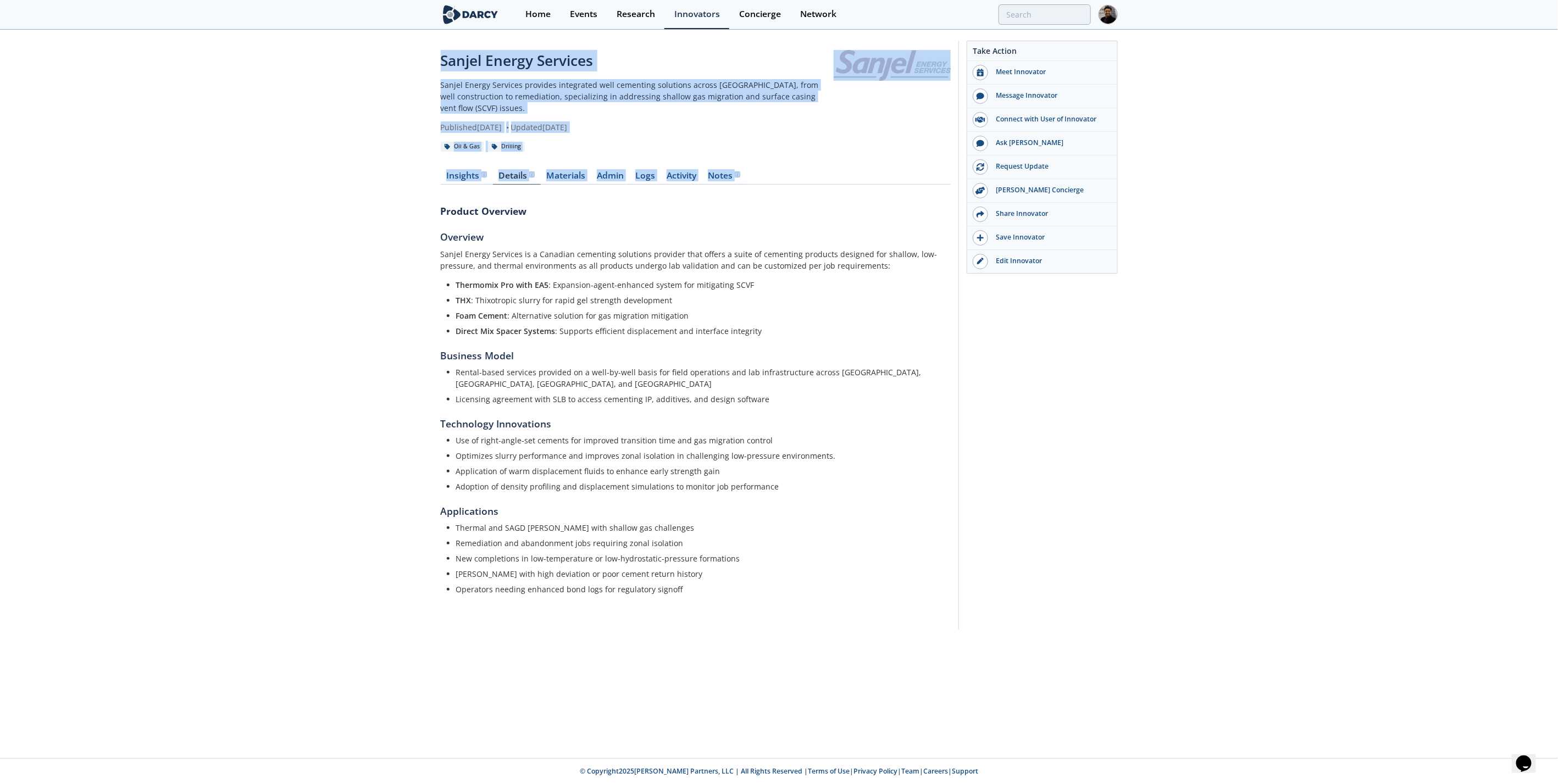
click at [348, 164] on div "Sanjel Energy Services Sanjel Energy Services provides integrated well cementin…" at bounding box center [779, 338] width 1558 height 615
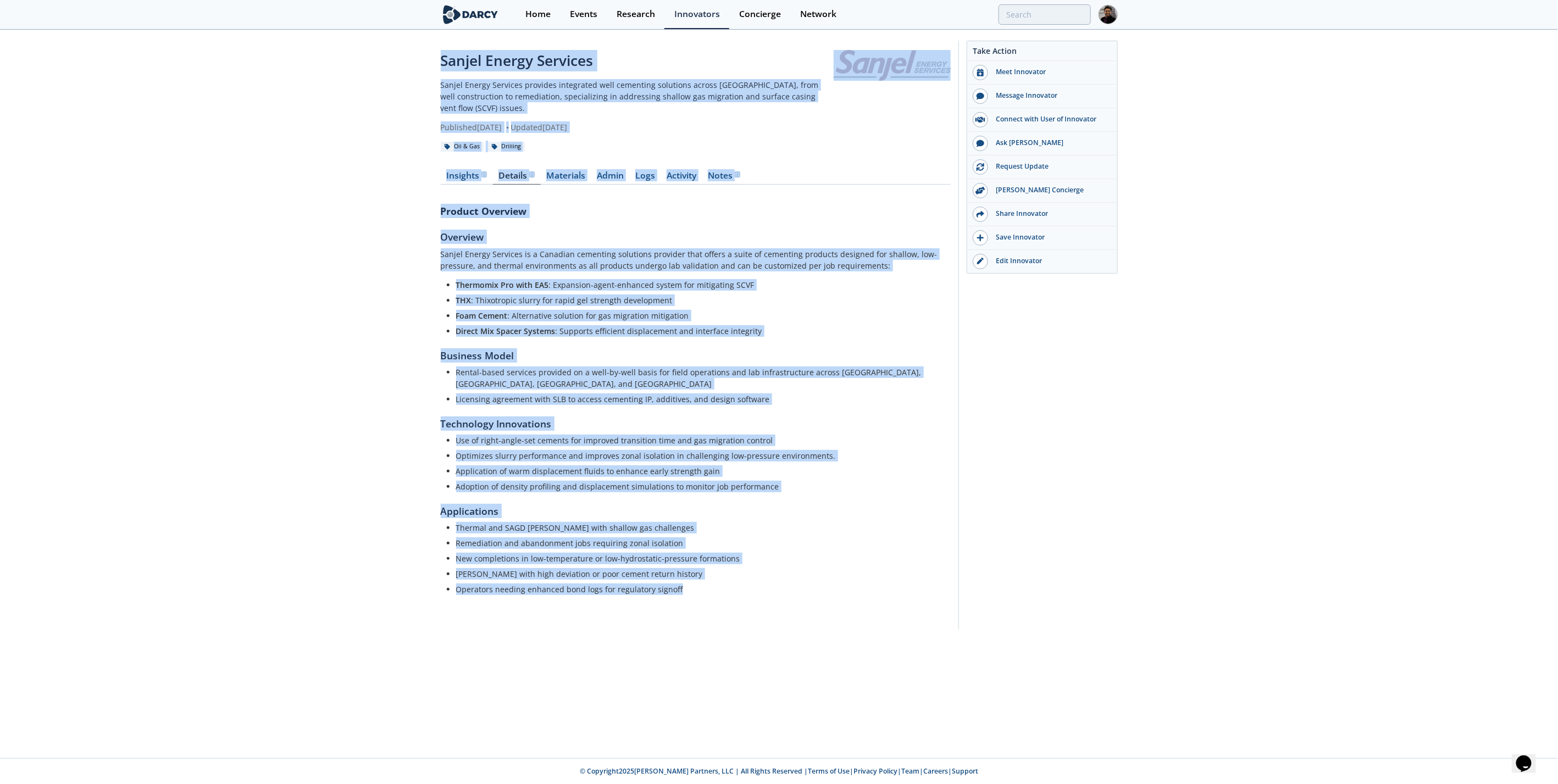
drag, startPoint x: 683, startPoint y: 585, endPoint x: 420, endPoint y: 63, distance: 584.5
click at [420, 63] on div "Sanjel Energy Services Sanjel Energy Services provides integrated well cementin…" at bounding box center [779, 338] width 1558 height 615
copy div "Sanjel Energy Services Sanjel Energy Services provides integrated well cementin…"
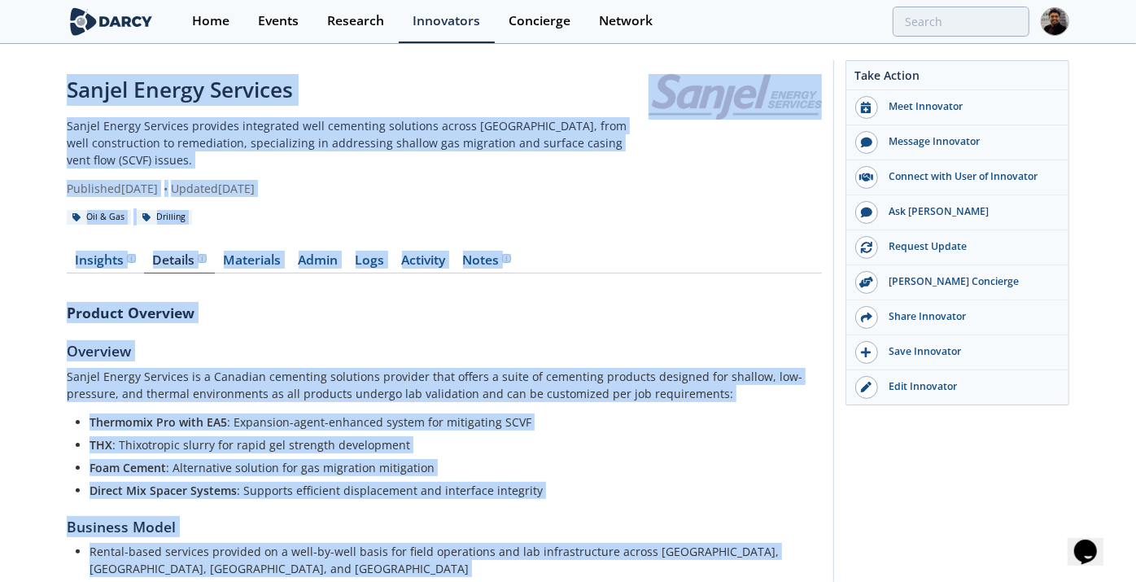
click at [559, 368] on p "Sanjel Energy Services is a Canadian cementing solutions provider that offers a…" at bounding box center [444, 385] width 755 height 34
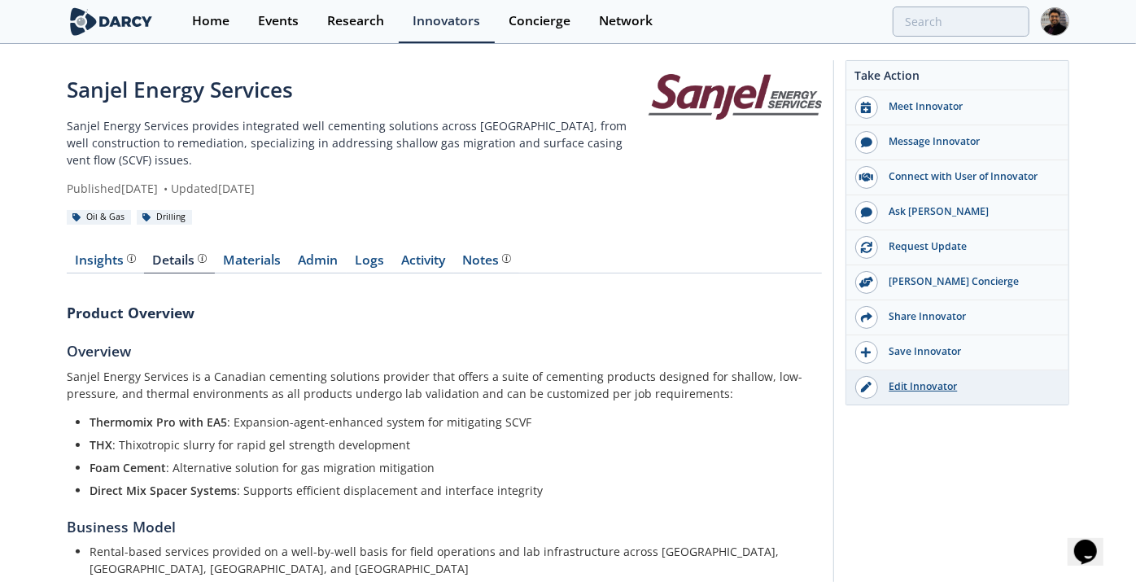
click at [897, 372] on link "Edit Innovator" at bounding box center [957, 387] width 222 height 34
click at [358, 254] on link "Logs" at bounding box center [370, 264] width 46 height 20
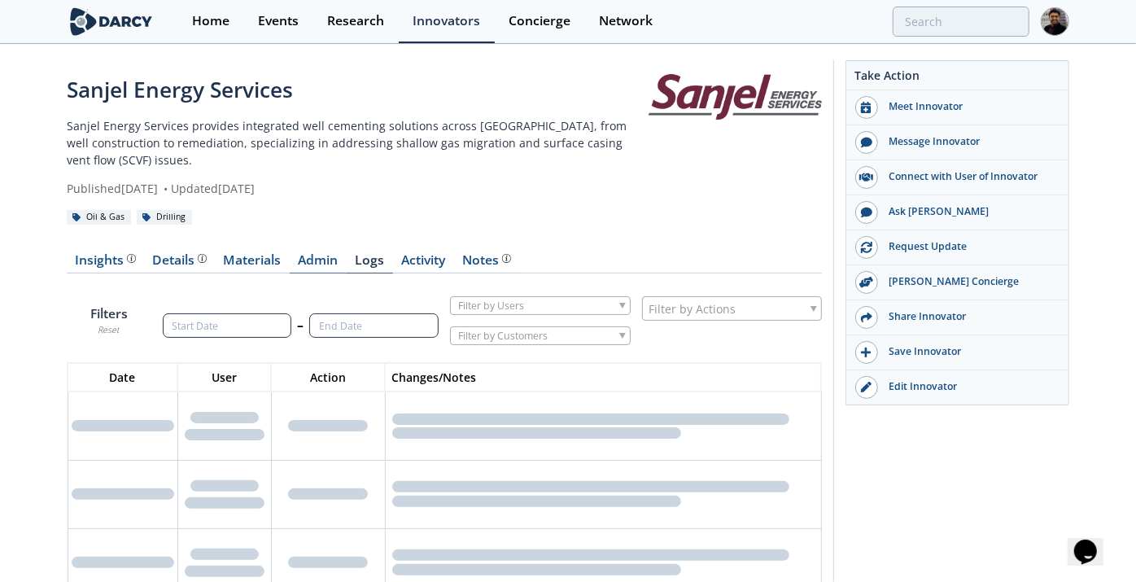
click at [331, 254] on link "Admin" at bounding box center [318, 264] width 57 height 20
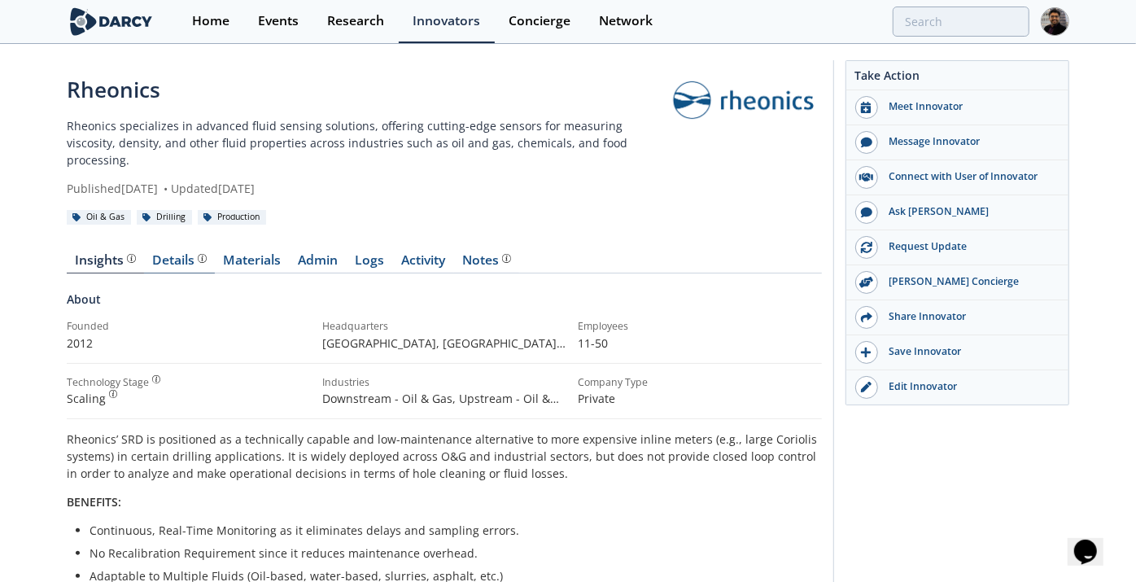
click at [184, 254] on div "Details" at bounding box center [180, 260] width 54 height 13
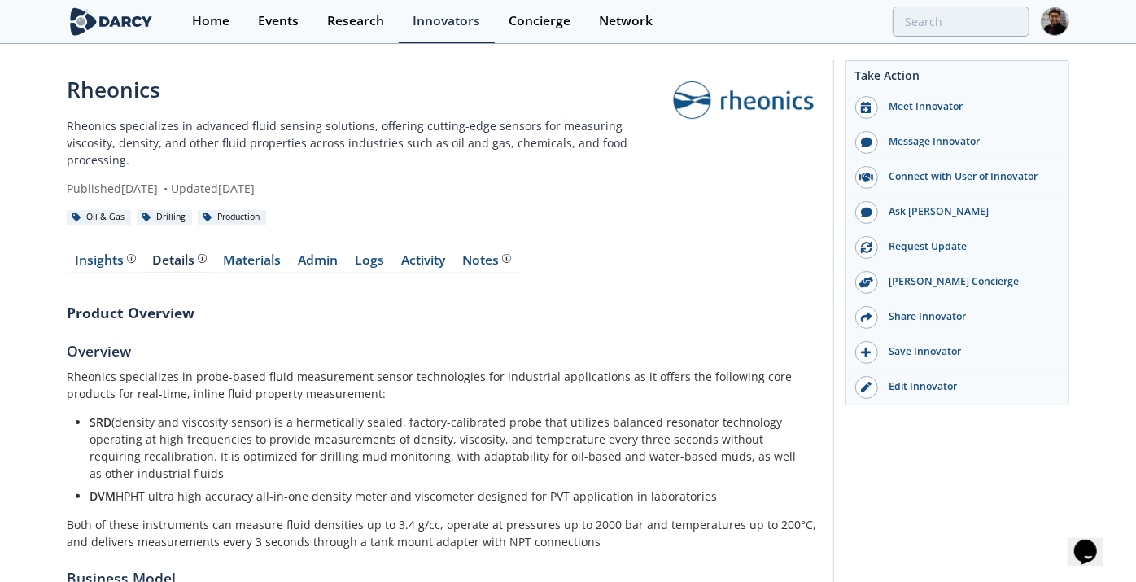
click at [142, 95] on div "Rheonics" at bounding box center [366, 90] width 598 height 32
copy div "Rheonics"
drag, startPoint x: 192, startPoint y: 126, endPoint x: 362, endPoint y: 120, distance: 170.2
click at [362, 120] on p "Rheonics specializes in advanced fluid sensing solutions, offering cutting-edge…" at bounding box center [366, 142] width 598 height 51
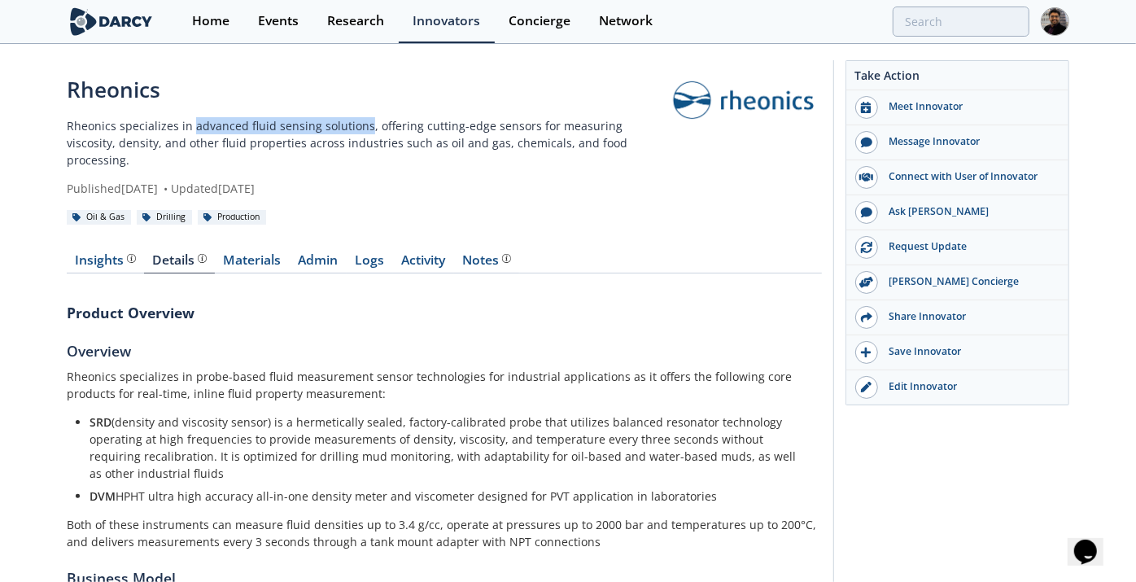
copy p "advanced fluid sensing solutions"
click at [306, 132] on p "Rheonics specializes in advanced fluid sensing solutions, offering cutting-edge…" at bounding box center [366, 142] width 598 height 51
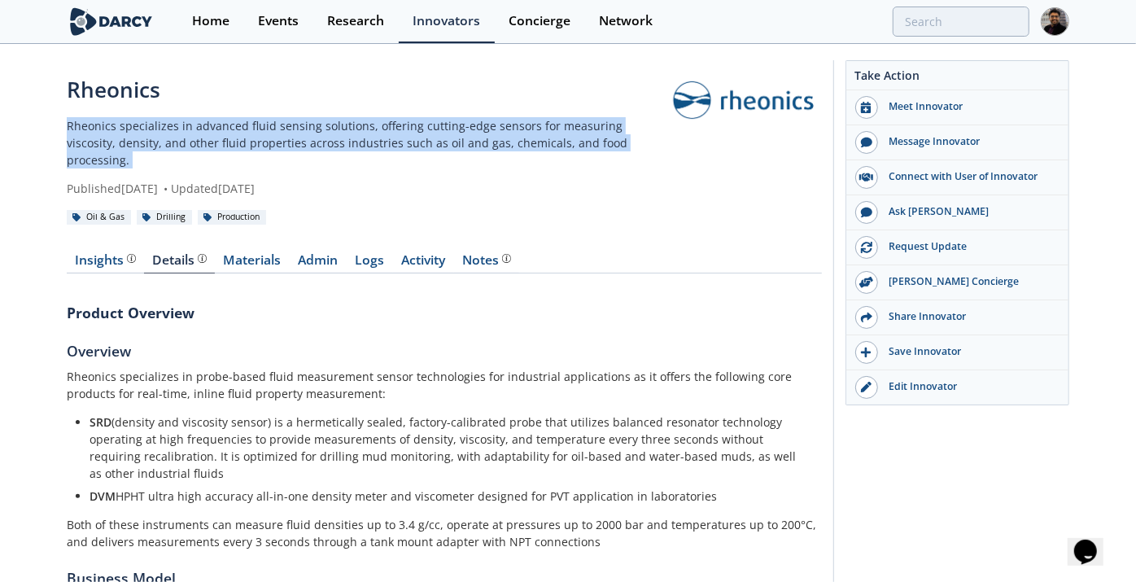
click at [306, 132] on p "Rheonics specializes in advanced fluid sensing solutions, offering cutting-edge…" at bounding box center [366, 142] width 598 height 51
copy div "Rheonics specializes in advanced fluid sensing solutions, offering cutting-edge…"
click at [909, 382] on div "Edit Innovator" at bounding box center [969, 386] width 182 height 15
click at [168, 368] on p "Rheonics specializes in probe-based fluid measurement sensor technologies for i…" at bounding box center [444, 385] width 755 height 34
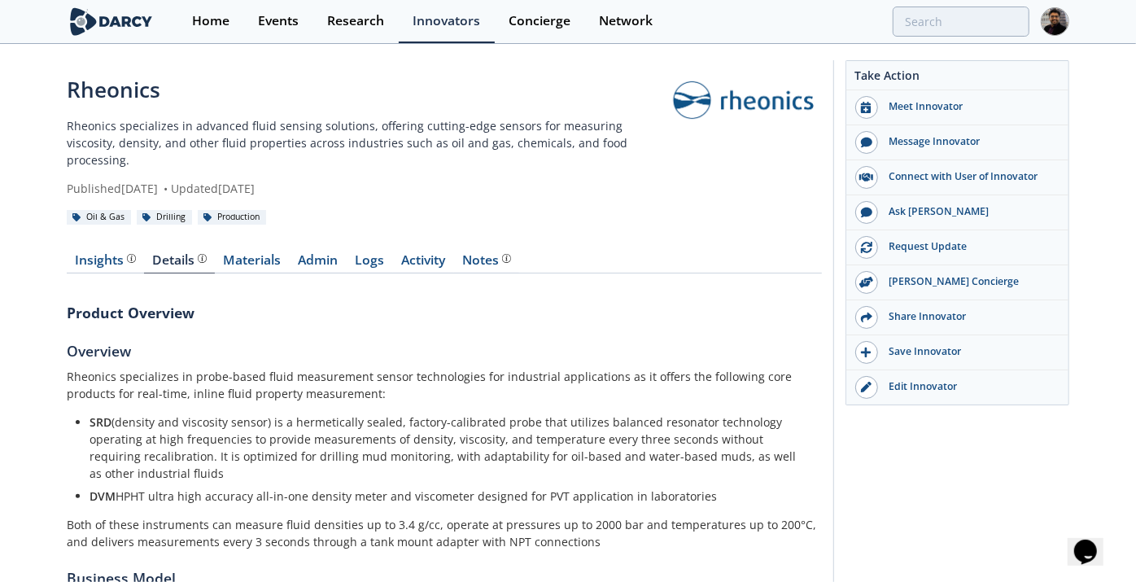
click at [168, 368] on p "Rheonics specializes in probe-based fluid measurement sensor technologies for i…" at bounding box center [444, 385] width 755 height 34
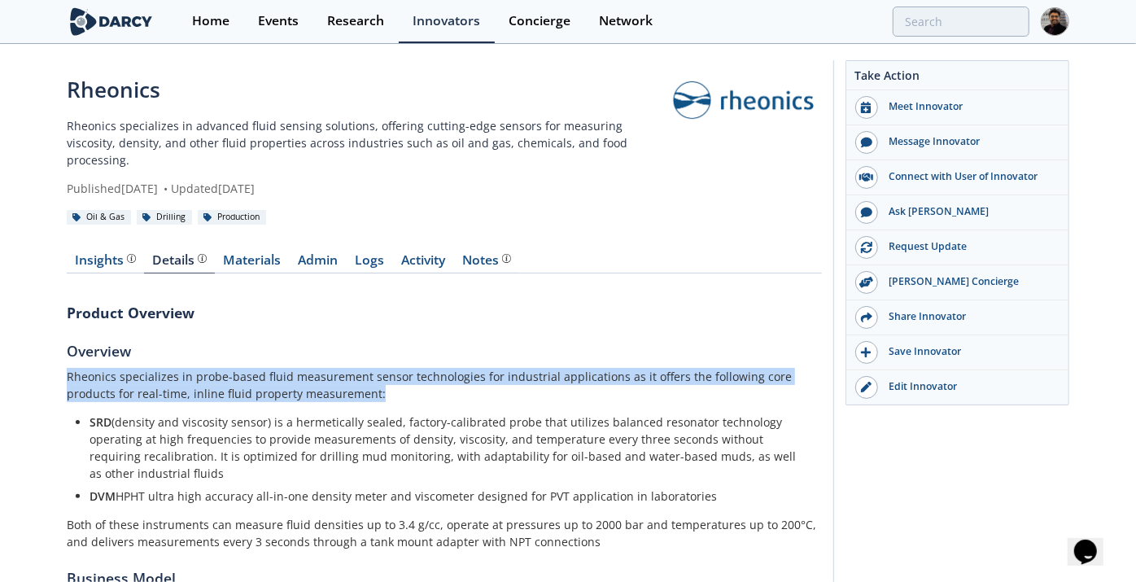
click at [168, 368] on p "Rheonics specializes in probe-based fluid measurement sensor technologies for i…" at bounding box center [444, 385] width 755 height 34
copy div "Rheonics specializes in probe-based fluid measurement sensor technologies for i…"
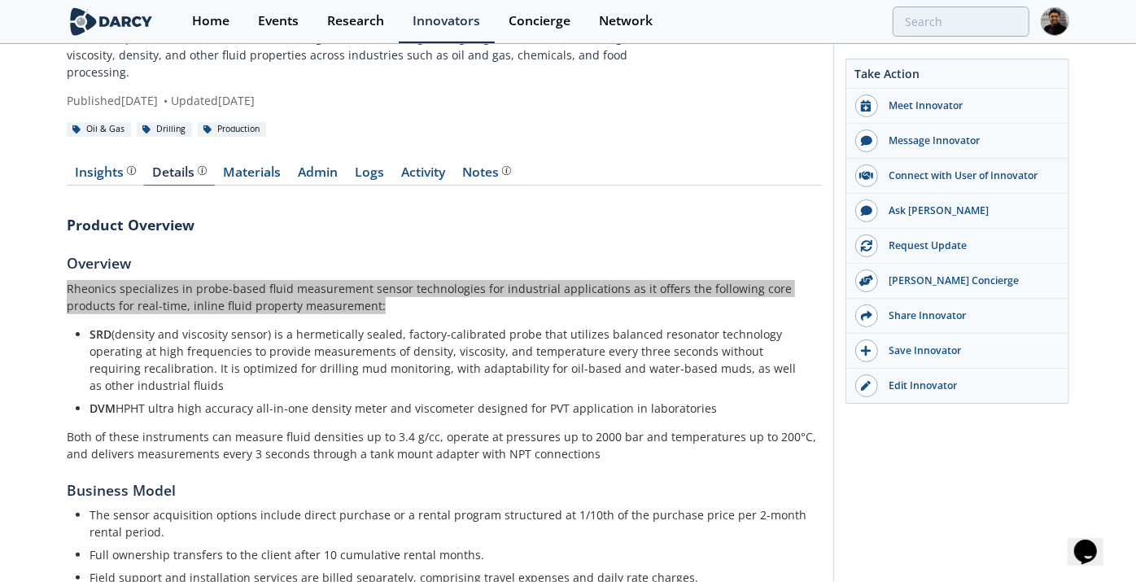
scroll to position [90, 0]
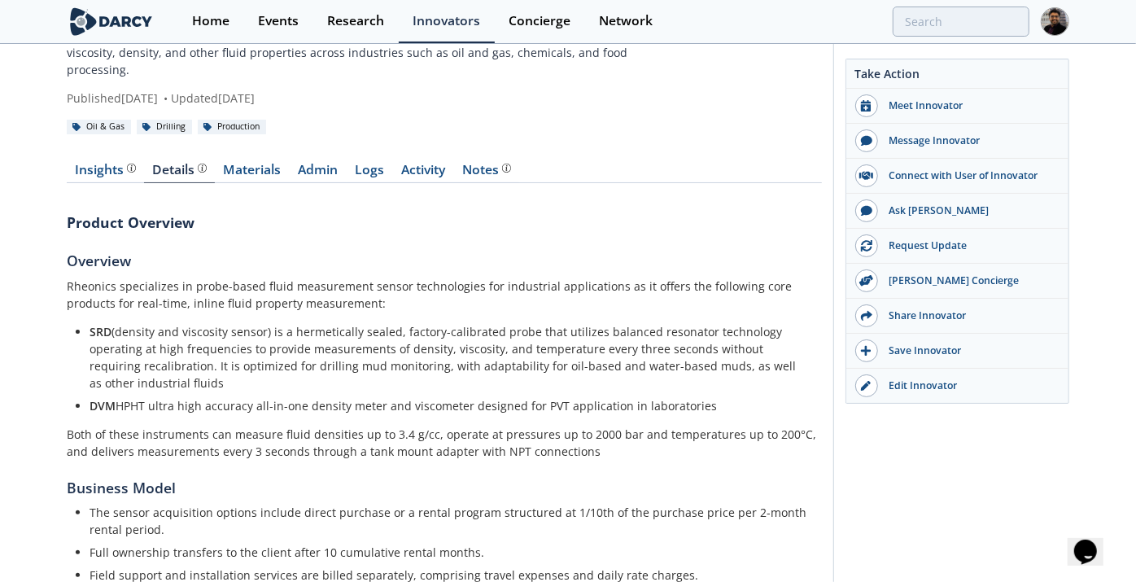
click at [109, 431] on p "Both of these instruments can measure fluid densities up to 3.4 g/cc, operate a…" at bounding box center [444, 443] width 755 height 34
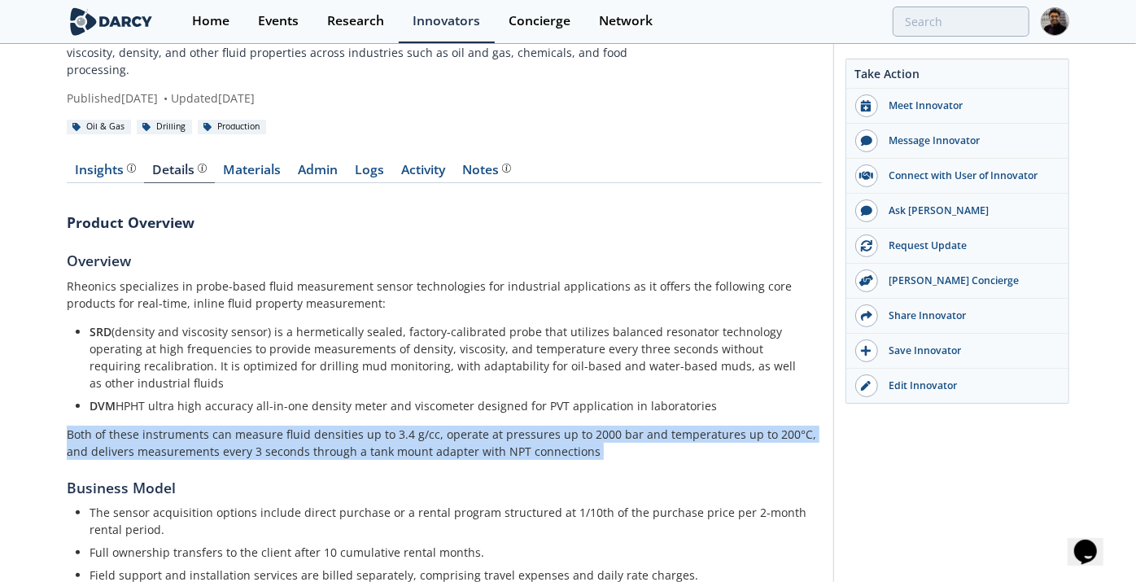
click at [108, 432] on p "Both of these instruments can measure fluid densities up to 3.4 g/cc, operate a…" at bounding box center [444, 443] width 755 height 34
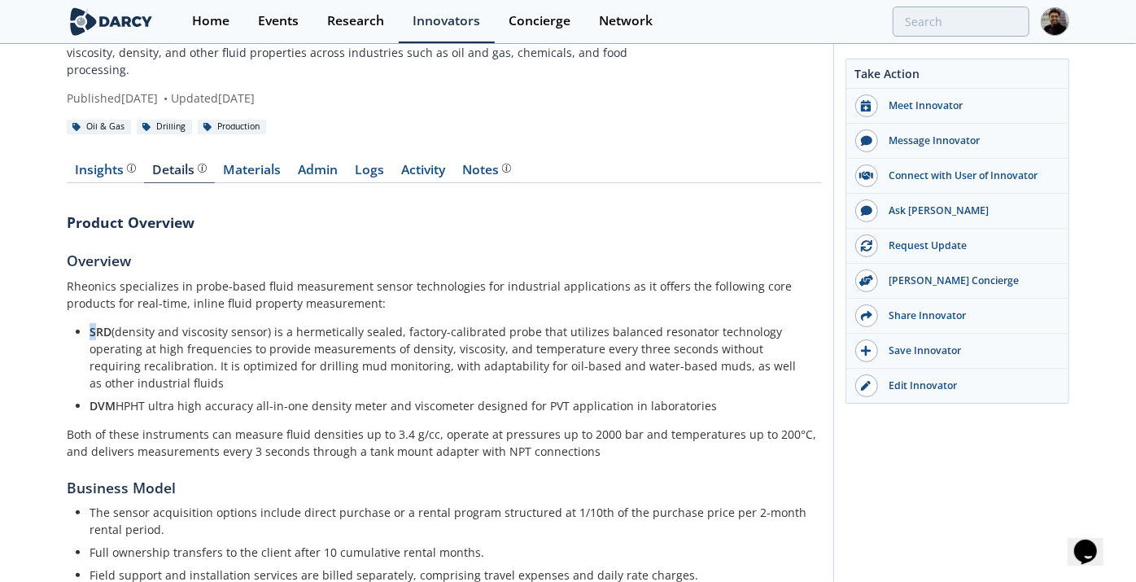
click at [93, 324] on strong "SRD" at bounding box center [101, 331] width 22 height 15
drag, startPoint x: 93, startPoint y: 313, endPoint x: 169, endPoint y: 422, distance: 133.2
click at [169, 426] on p "Both of these instruments can measure fluid densities up to 3.4 g/cc, operate a…" at bounding box center [444, 443] width 755 height 34
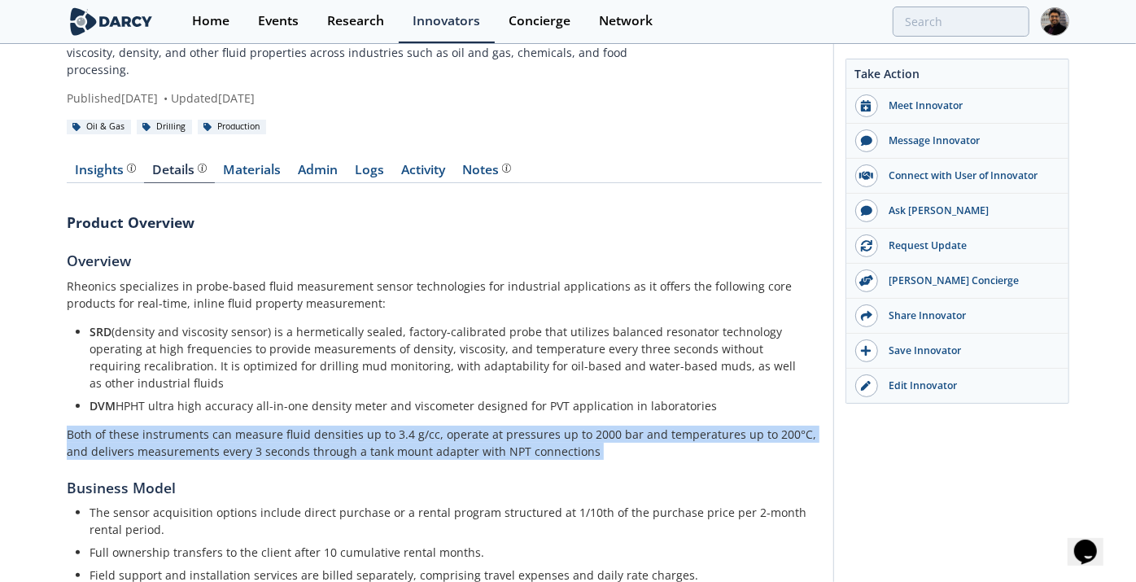
click at [170, 426] on p "Both of these instruments can measure fluid densities up to 3.4 g/cc, operate a…" at bounding box center [444, 443] width 755 height 34
copy div "Both of these instruments can measure fluid densities up to 3.4 g/cc, operate a…"
drag, startPoint x: 92, startPoint y: 317, endPoint x: 783, endPoint y: 391, distance: 695.0
click at [783, 391] on ul "SRD (density and viscosity sensor) is a hermetically sealed, factory-calibrated…" at bounding box center [444, 368] width 733 height 91
copy ul "SRD (density and viscosity sensor) is a hermetically sealed, factory-calibrated…"
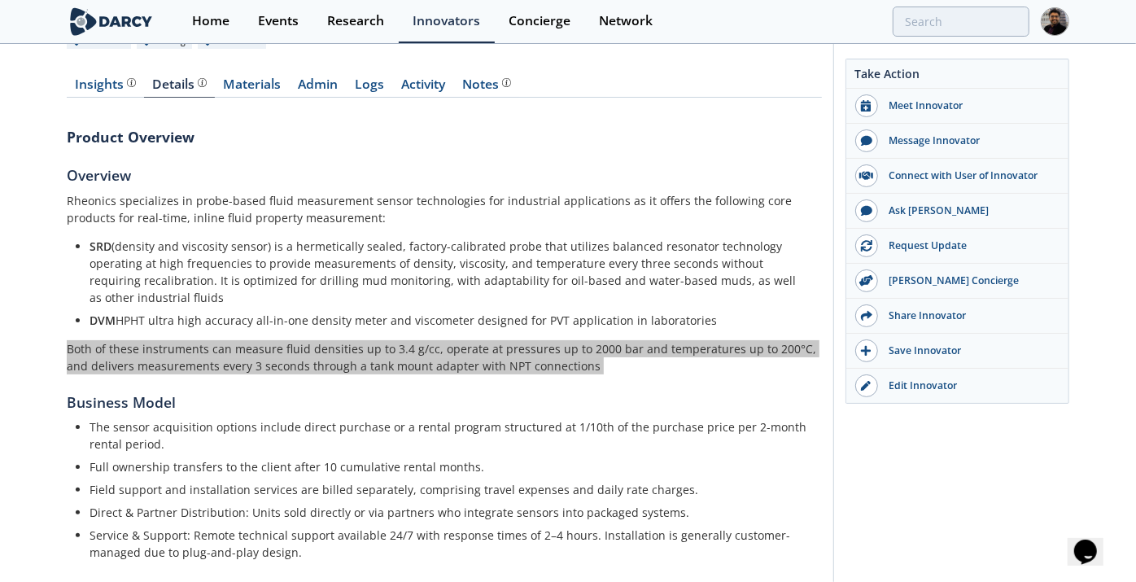
scroll to position [361, 0]
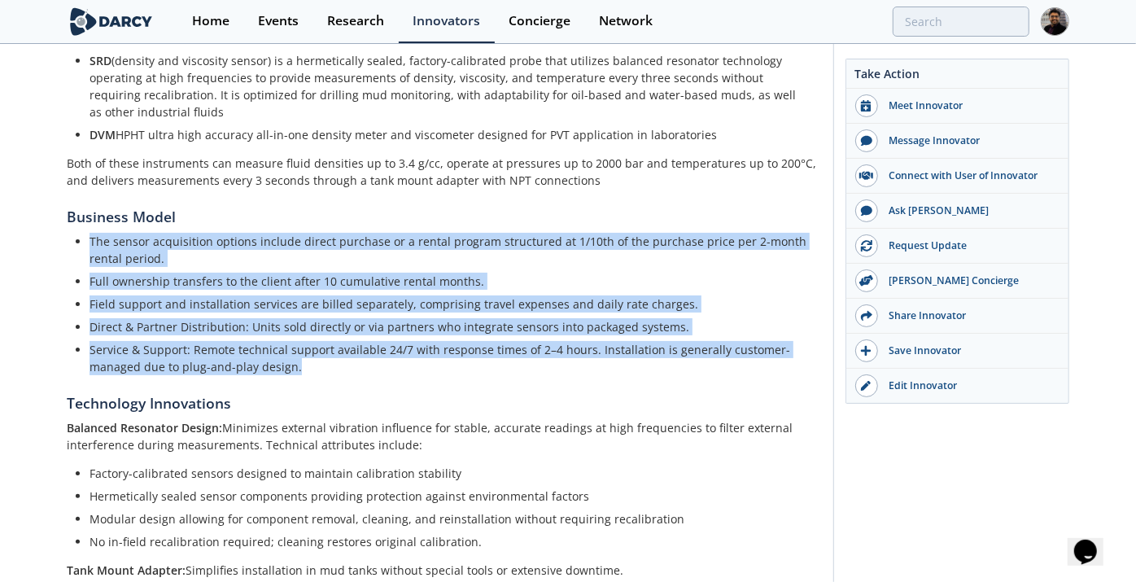
drag, startPoint x: 172, startPoint y: 277, endPoint x: 88, endPoint y: 221, distance: 100.9
click at [88, 233] on ul "The sensor acquisition options include direct purchase or a rental program stru…" at bounding box center [444, 304] width 733 height 142
copy ul "The sensor acquisition options include direct purchase or a rental program stru…"
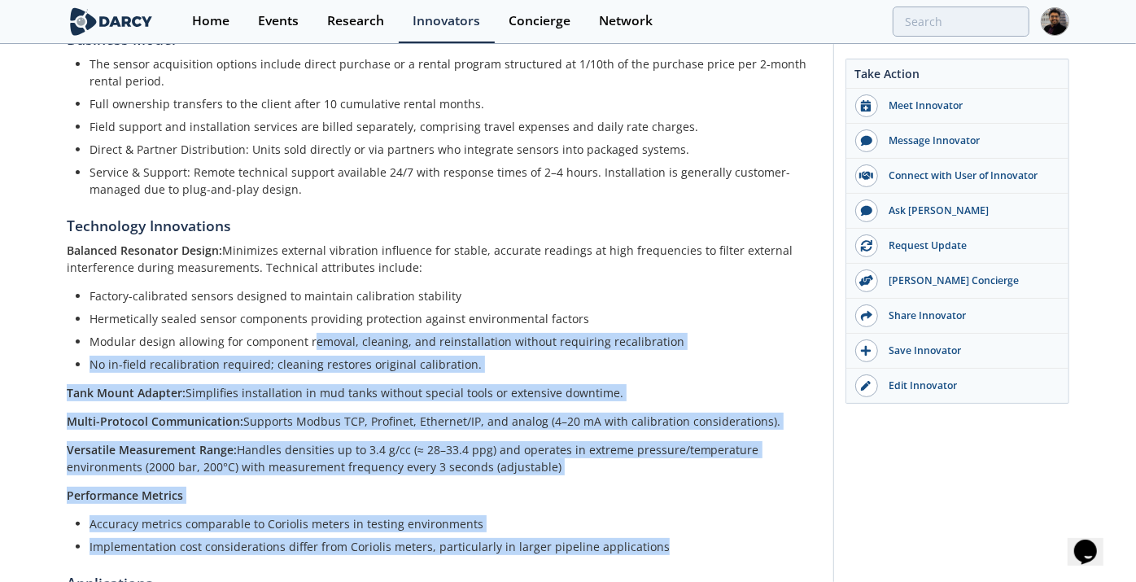
scroll to position [493, 0]
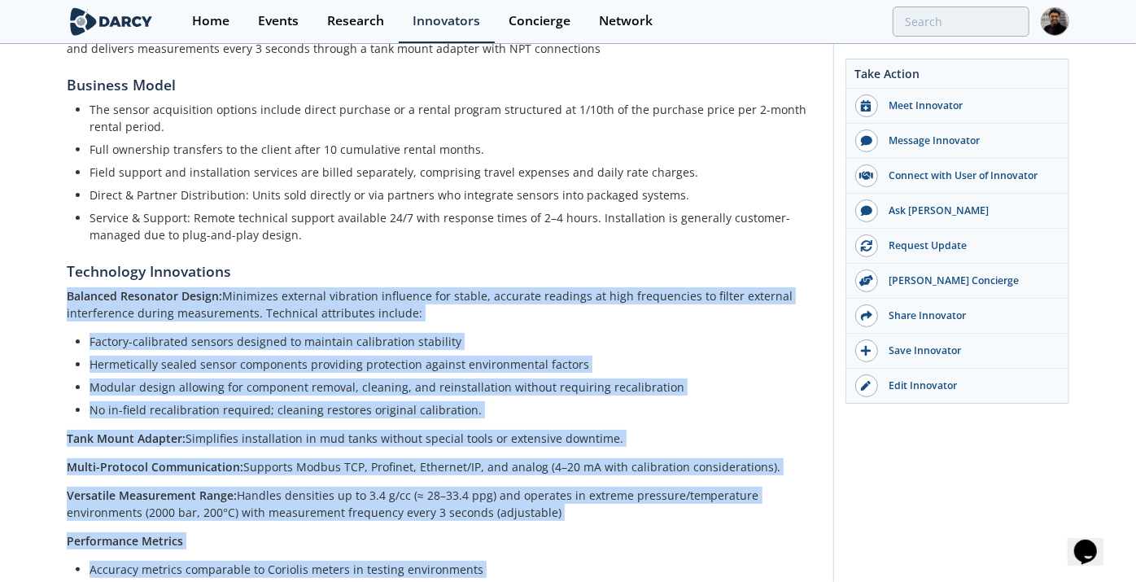
drag, startPoint x: 664, startPoint y: 385, endPoint x: 55, endPoint y: 273, distance: 619.9
click at [55, 273] on div "Rheonics Rheonics specializes in advanced fluid sensing solutions, offering cut…" at bounding box center [568, 237] width 1136 height 1371
copy div "Loremips Dolorsita Consec: Adipiscin elitsedd eiusmodte incididun utl etdolo, m…"
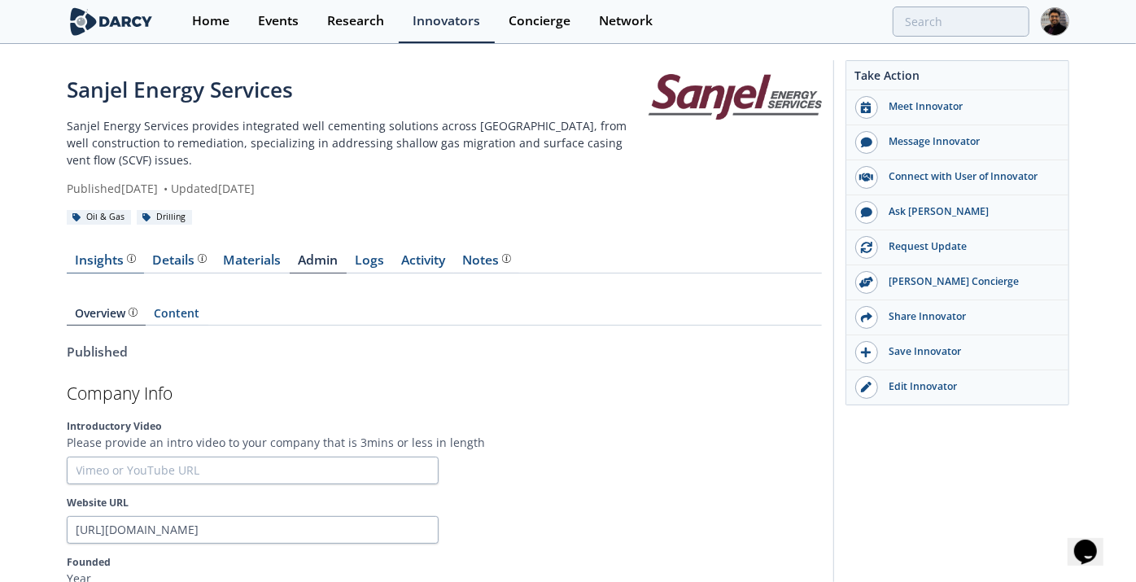
click at [106, 254] on div "Insights" at bounding box center [106, 260] width 60 height 13
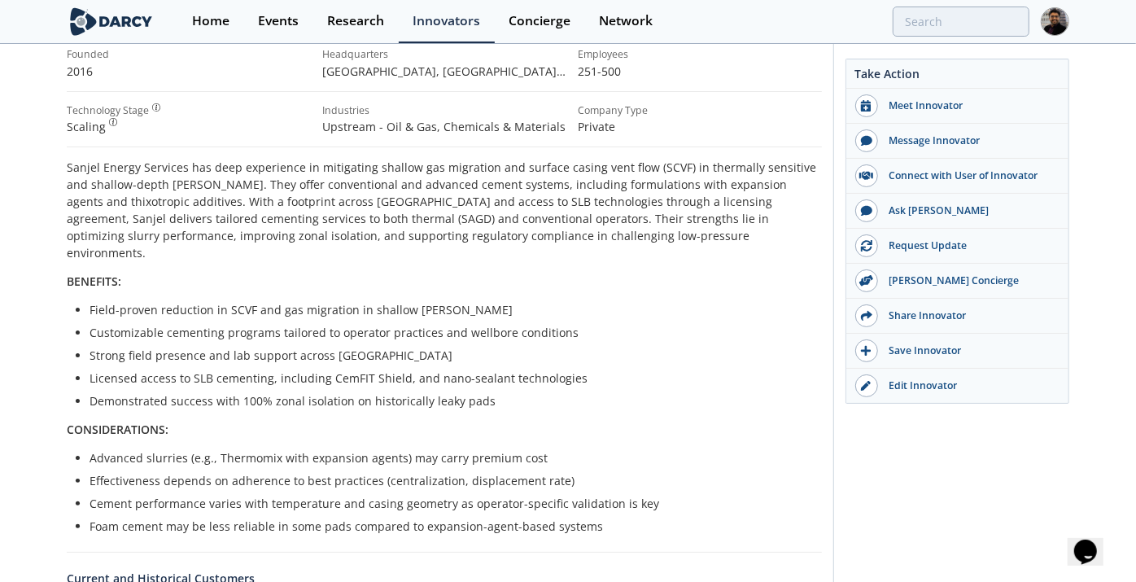
scroll to position [181, 0]
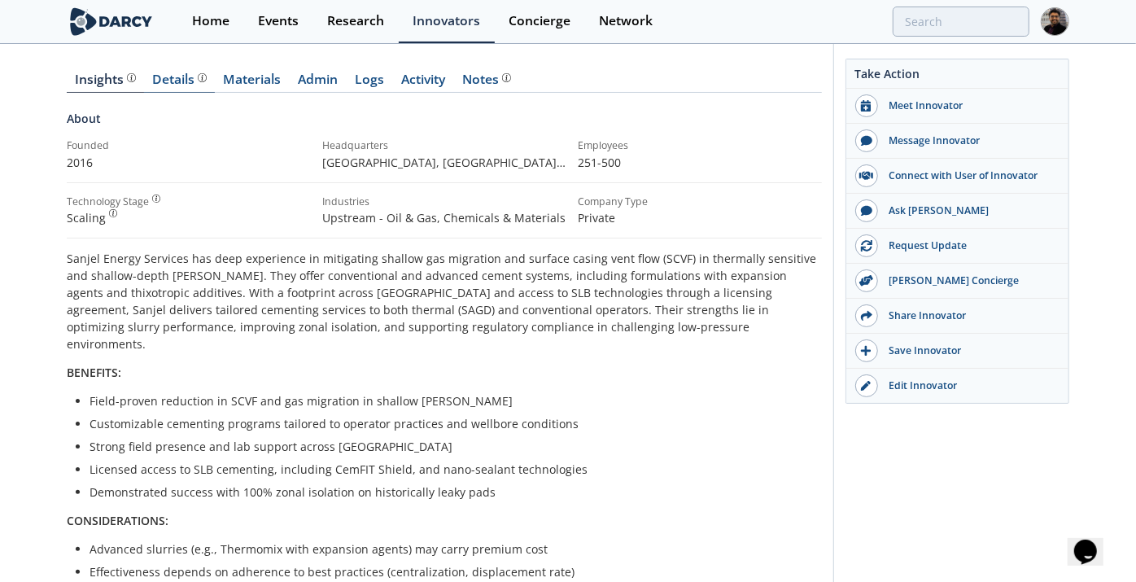
click at [185, 73] on div "Details" at bounding box center [180, 79] width 54 height 13
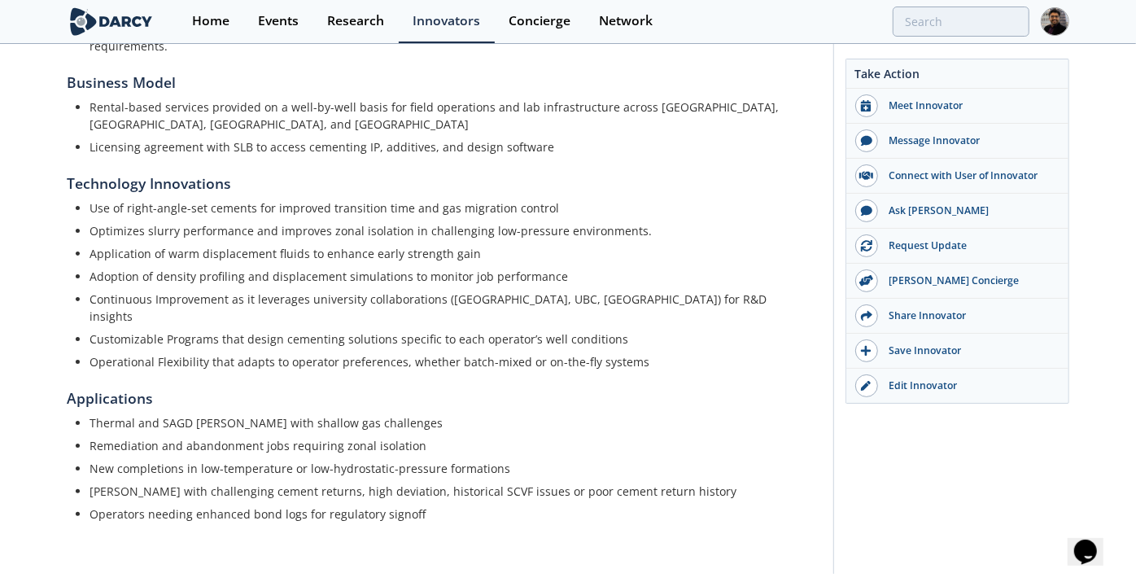
scroll to position [718, 0]
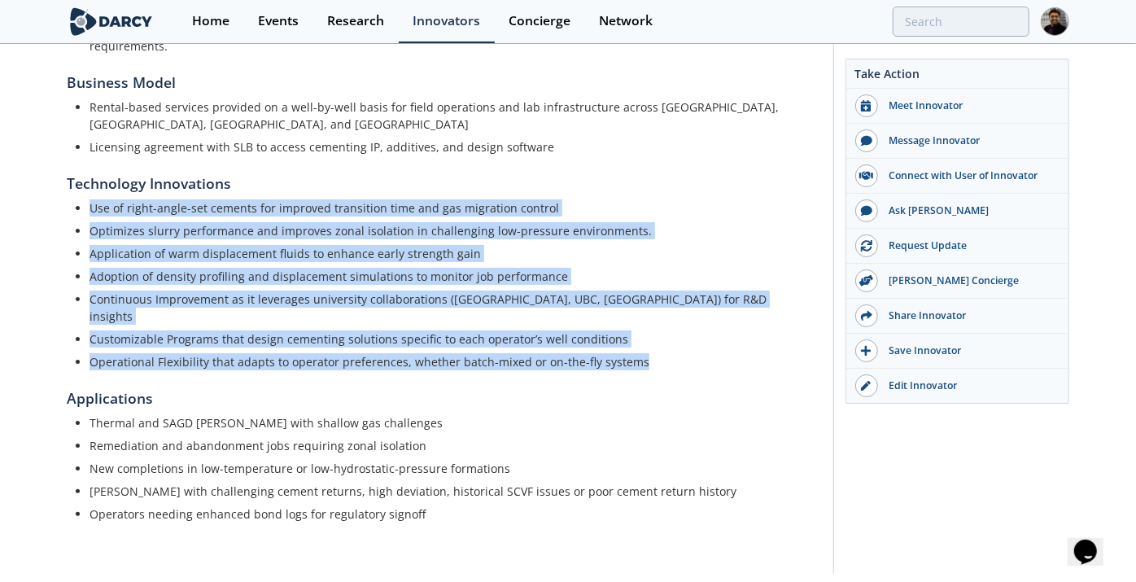
drag, startPoint x: 647, startPoint y: 311, endPoint x: 83, endPoint y: 173, distance: 580.6
click at [83, 199] on ul "Use of right-angle-set cements for improved transition time and gas migration c…" at bounding box center [444, 284] width 733 height 171
copy ul "Use of right-angle-set cements for improved transition time and gas migration c…"
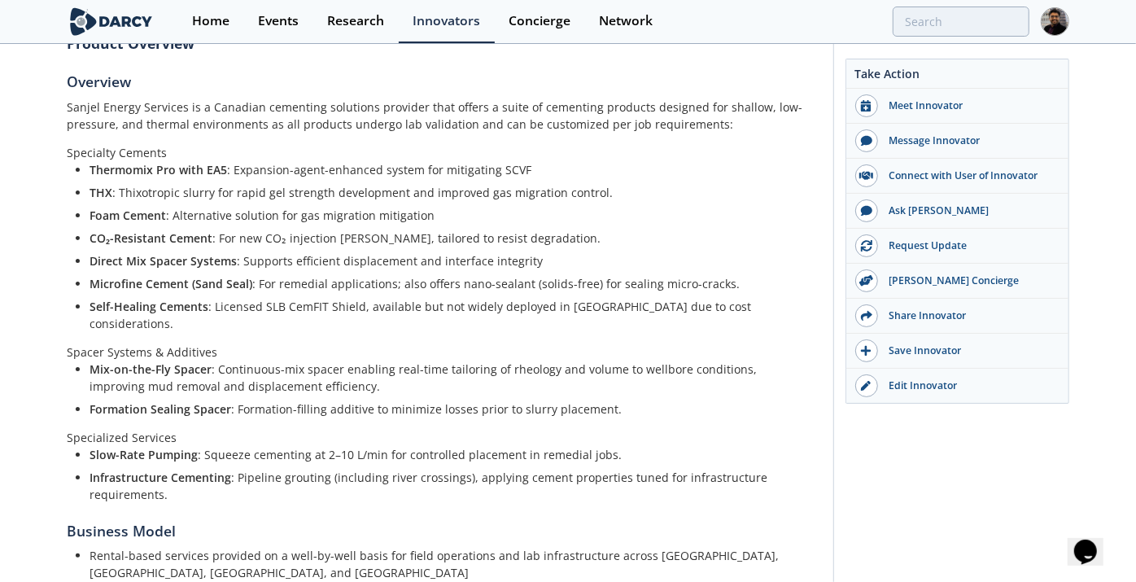
scroll to position [266, 0]
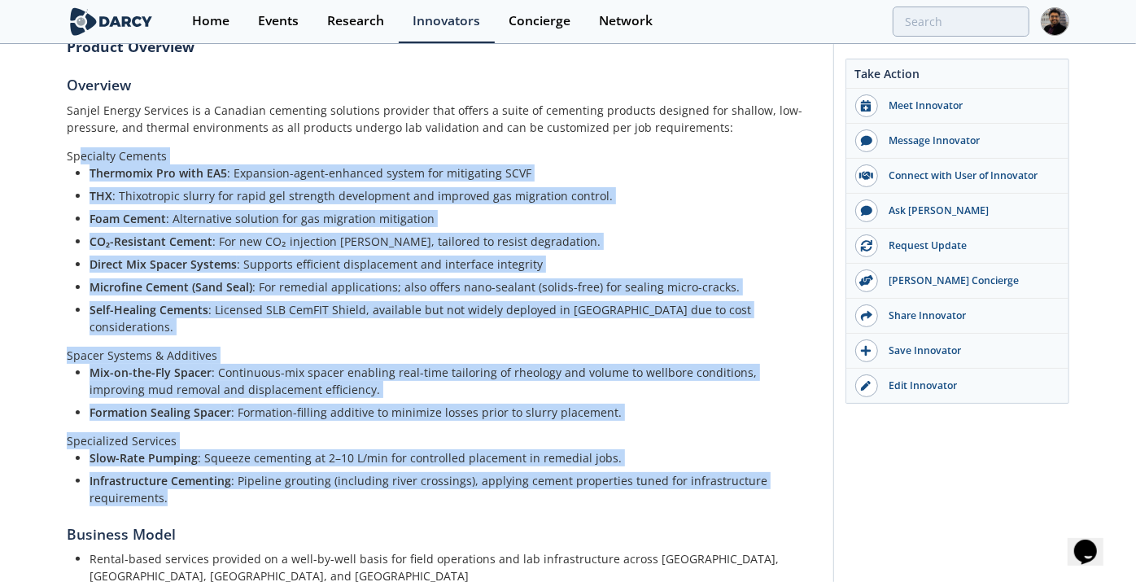
drag, startPoint x: 173, startPoint y: 465, endPoint x: 64, endPoint y: 145, distance: 337.9
click at [64, 145] on div "Sanjel Energy Services Sanjel Energy Services provides integrated well cementin…" at bounding box center [568, 413] width 1136 height 1269
copy div "Loremipsu Dolorsi Ametconse Adi elit SE7 : Doeiusmod-tempo-incididu utlabo etd …"
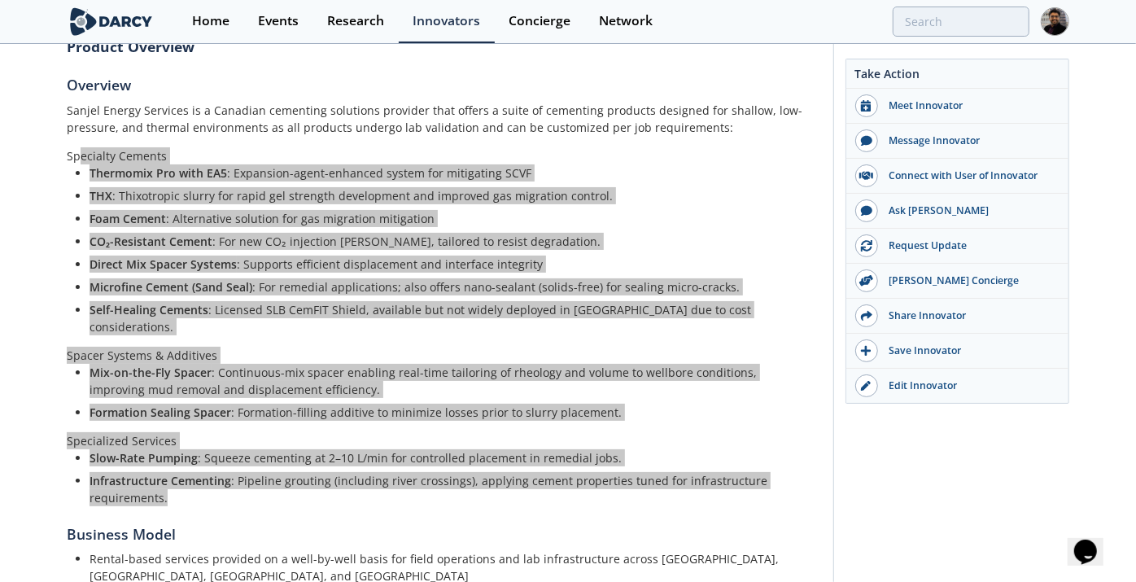
scroll to position [537, 0]
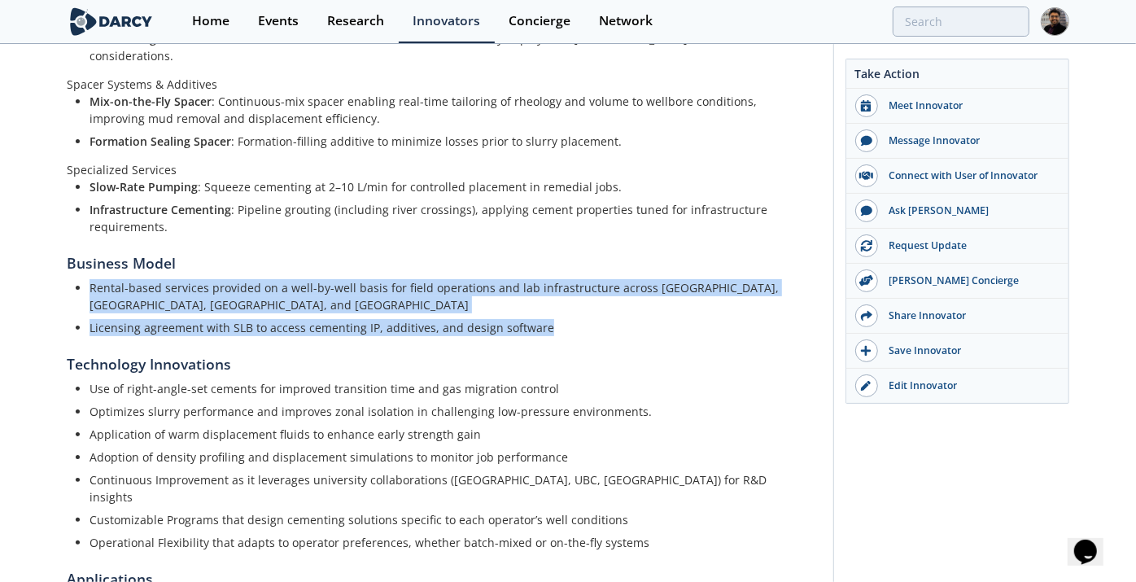
drag, startPoint x: 90, startPoint y: 251, endPoint x: 559, endPoint y: 293, distance: 470.7
click at [559, 293] on ul "Rental-based services provided on a well-by-well basis for field operations and…" at bounding box center [444, 307] width 733 height 57
copy ul "Rental-based services provided on a well-by-well basis for field operations and…"
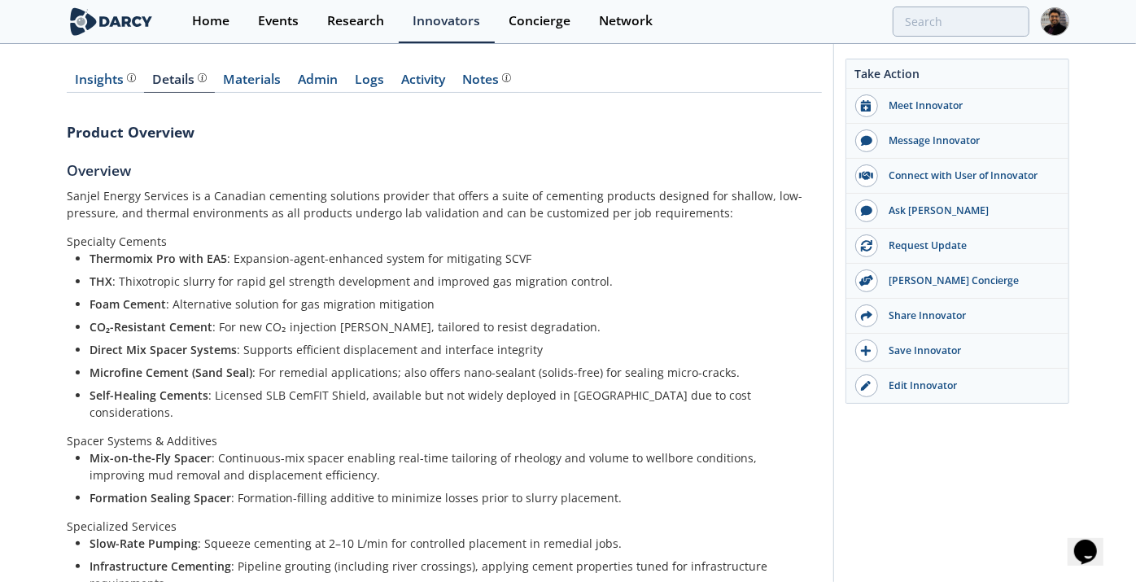
scroll to position [176, 0]
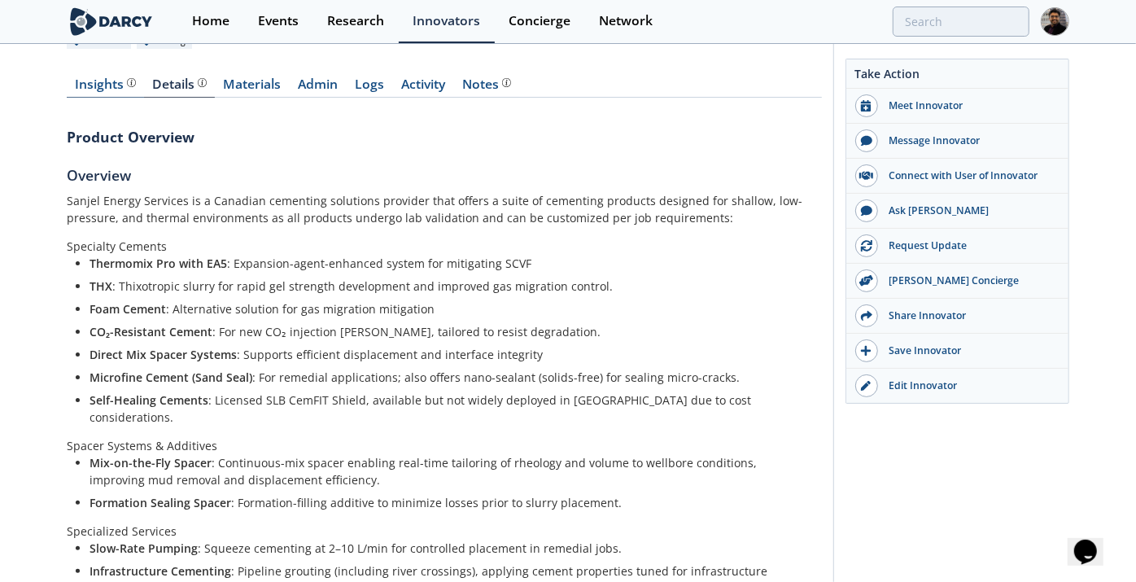
click at [112, 79] on link "Insights" at bounding box center [105, 88] width 77 height 20
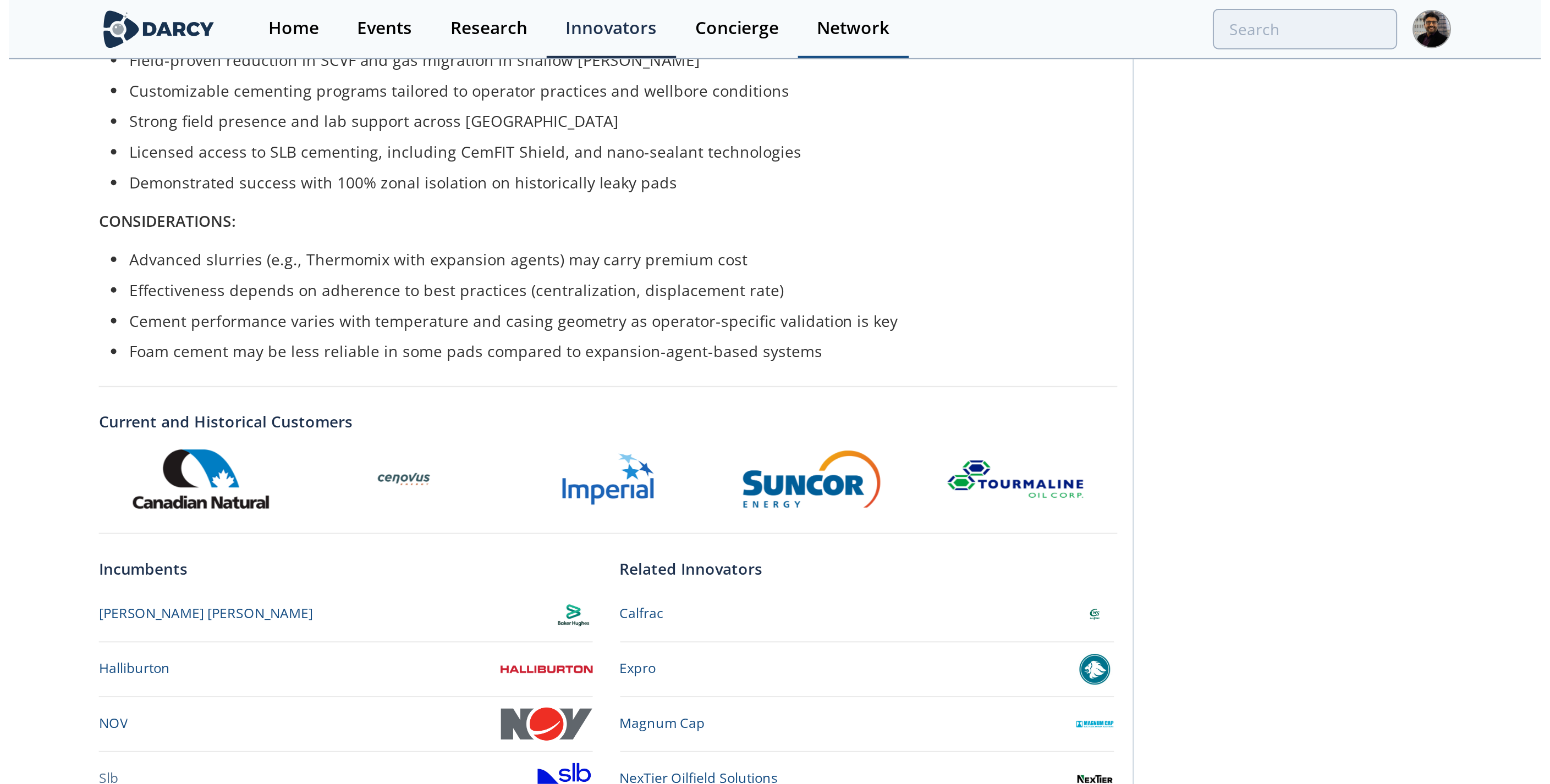
scroll to position [44, 0]
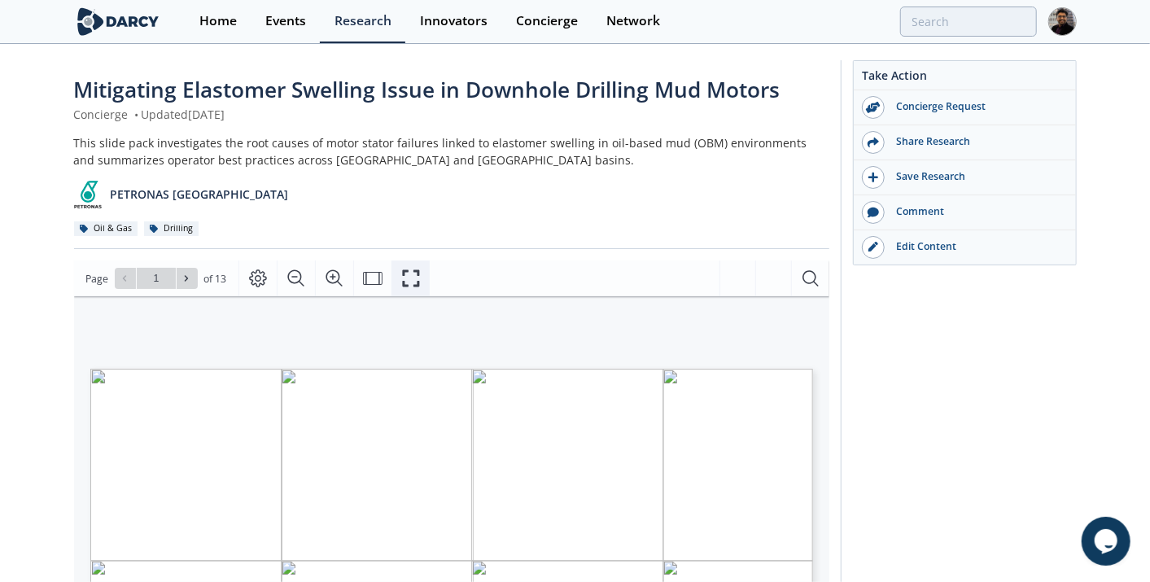
click at [413, 276] on icon "Fullscreen" at bounding box center [411, 279] width 20 height 20
click at [116, 277] on button at bounding box center [125, 278] width 21 height 21
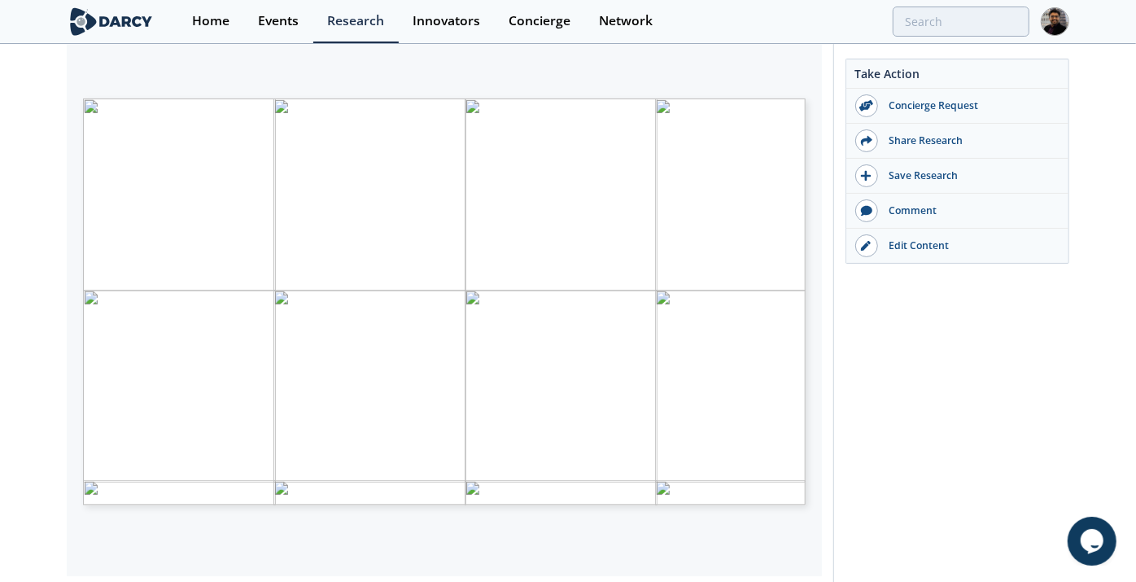
scroll to position [271, 0]
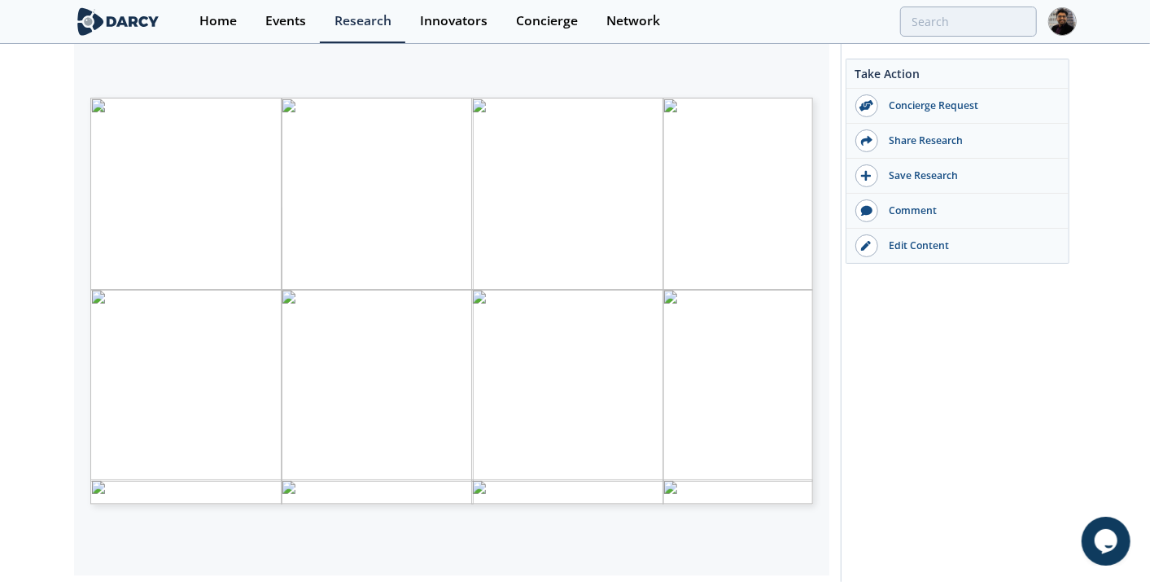
type input "11"
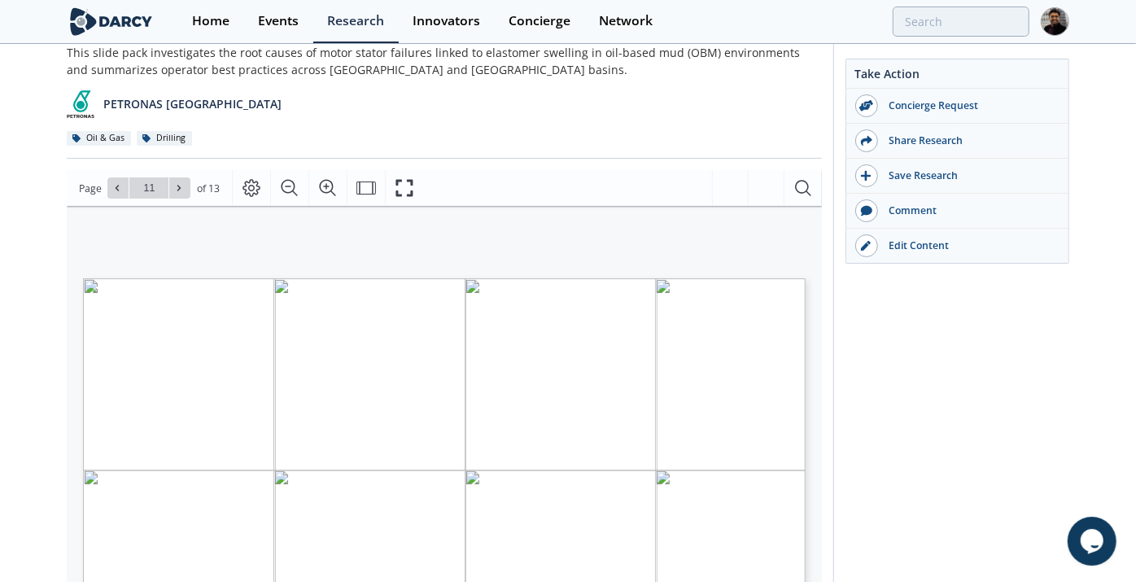
scroll to position [0, 0]
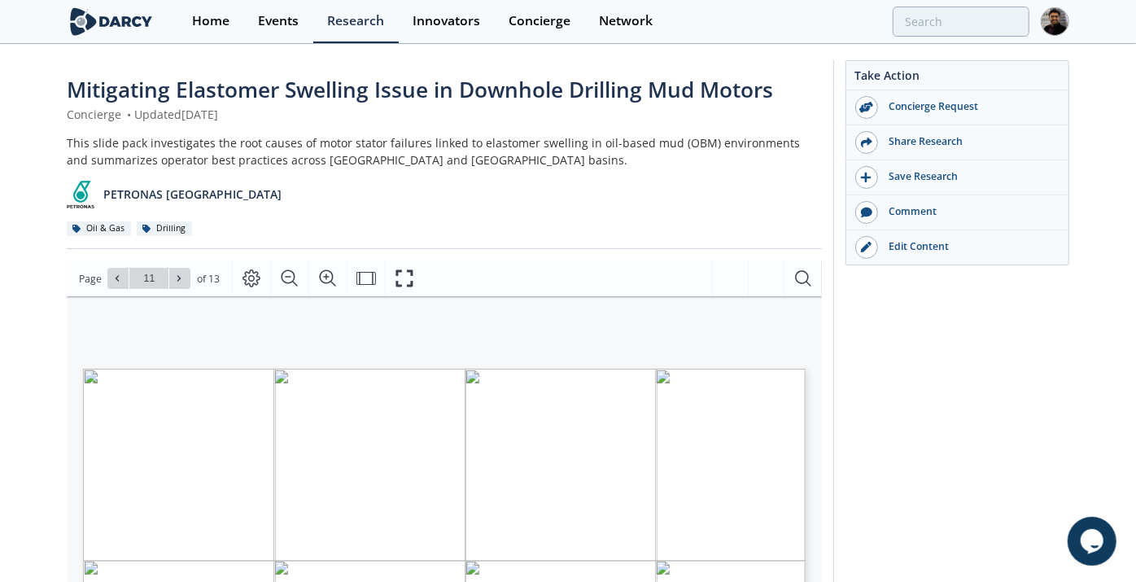
click at [213, 81] on span "Mitigating Elastomer Swelling Issue in Downhole Drilling Mud Motors" at bounding box center [420, 89] width 706 height 29
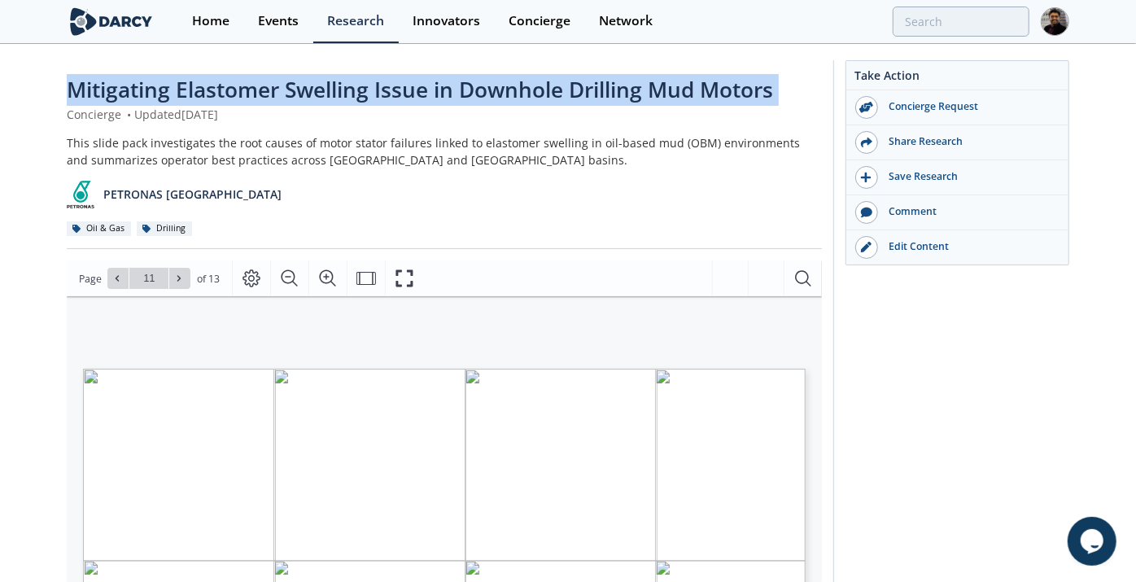
click at [213, 81] on span "Mitigating Elastomer Swelling Issue in Downhole Drilling Mud Motors" at bounding box center [420, 89] width 706 height 29
copy div "Mitigating Elastomer Swelling Issue in Downhole Drilling Mud Motors"
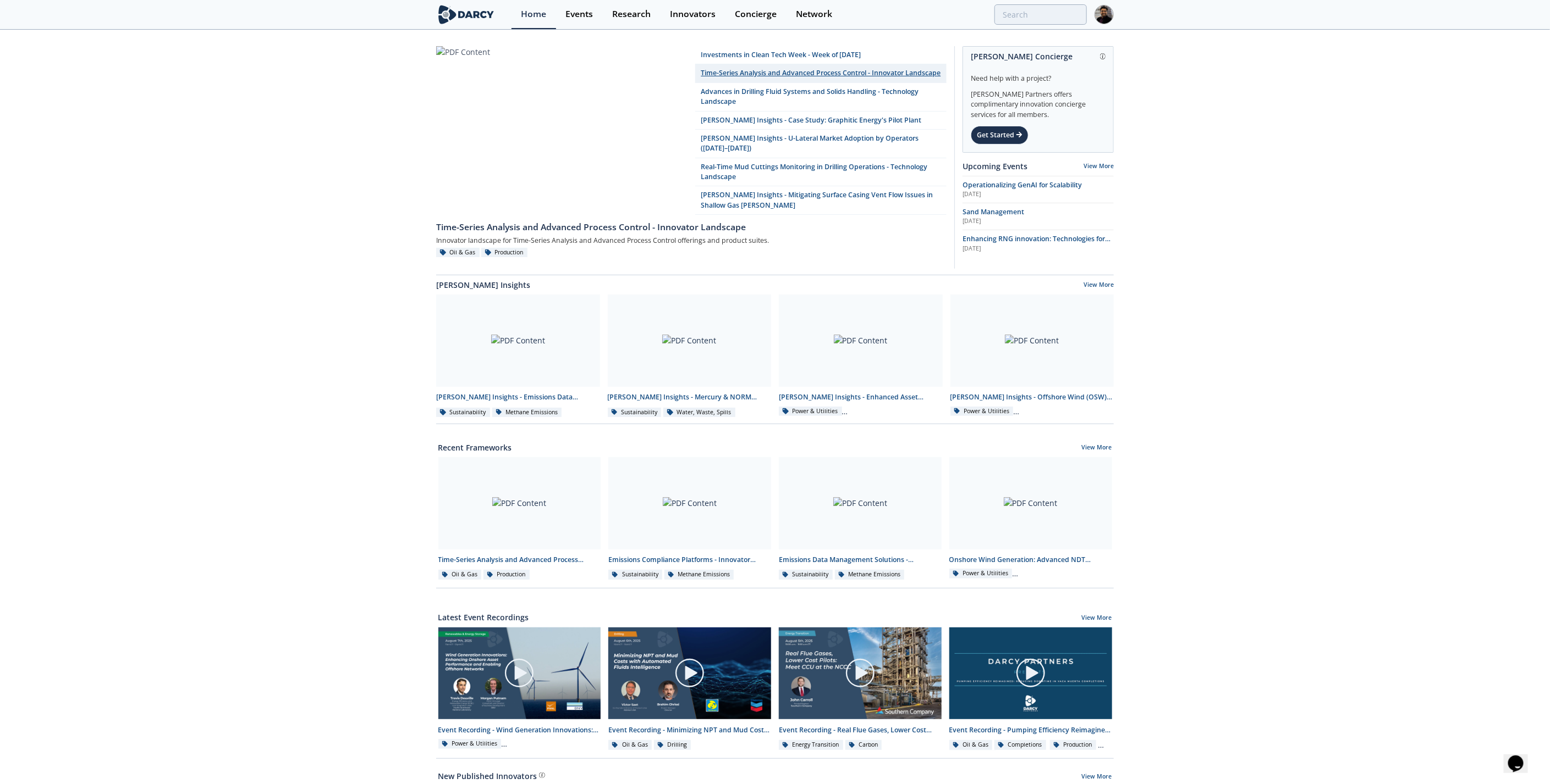
click at [799, 69] on link "Time-Series Analysis and Advanced Process Control - Innovator Landscape" at bounding box center [821, 73] width 251 height 18
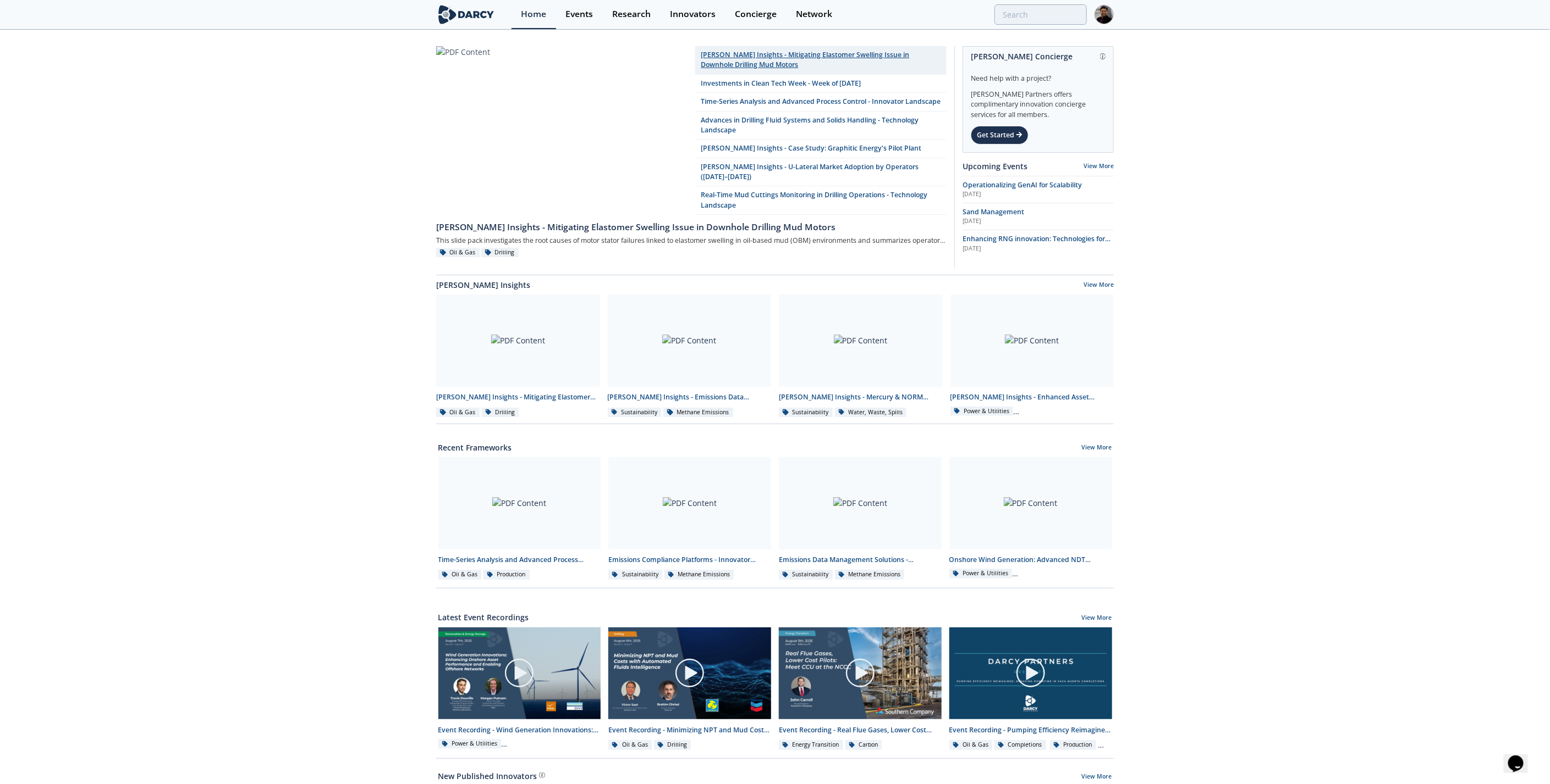
click at [757, 57] on link "Darcy Insights - Mitigating Elastomer Swelling Issue in Downhole Drilling Mud M…" at bounding box center [821, 60] width 251 height 28
